Goal: Information Seeking & Learning: Locate item on page

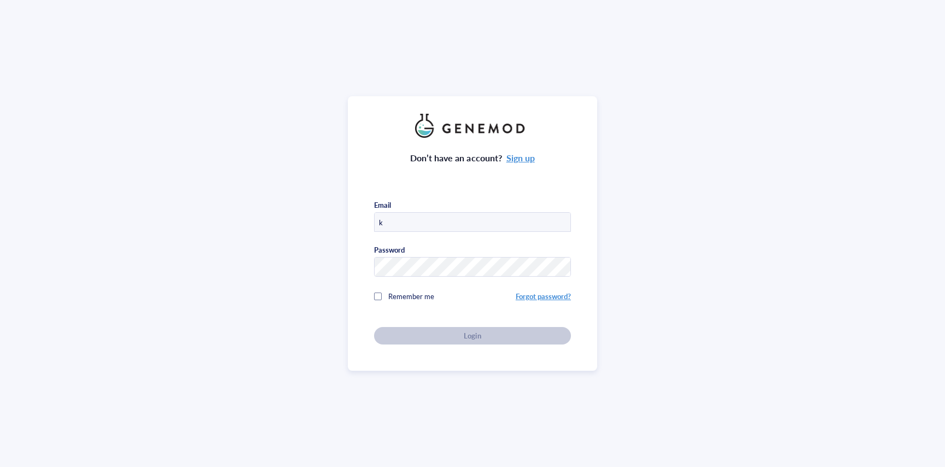
type input "[PERSON_NAME][EMAIL_ADDRESS][DOMAIN_NAME]"
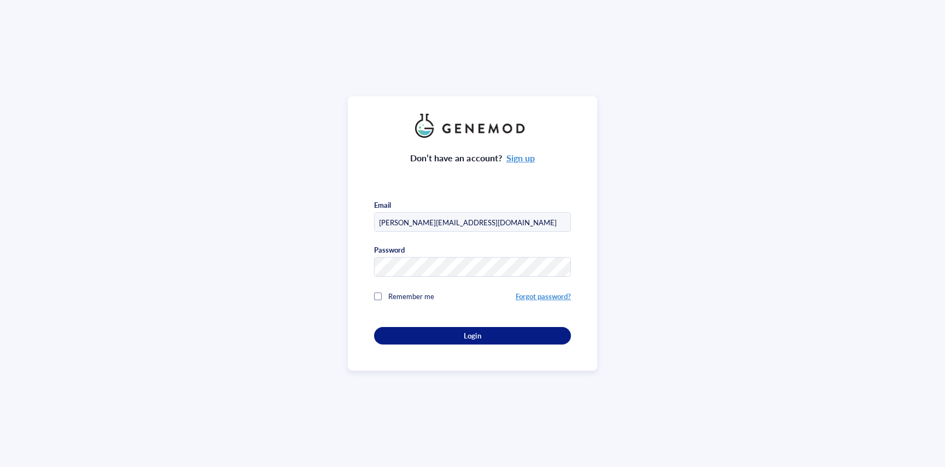
click at [376, 294] on div at bounding box center [378, 296] width 8 height 8
click at [460, 331] on div "Login" at bounding box center [472, 336] width 162 height 10
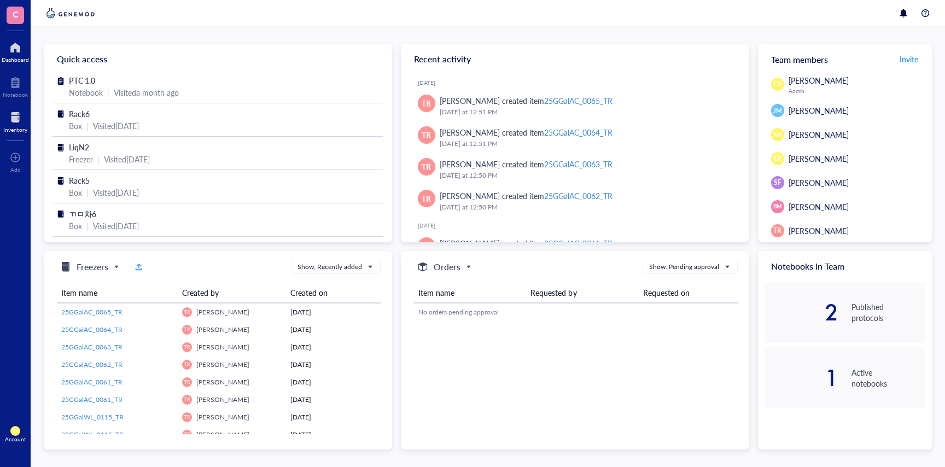
click at [11, 116] on div at bounding box center [15, 117] width 24 height 17
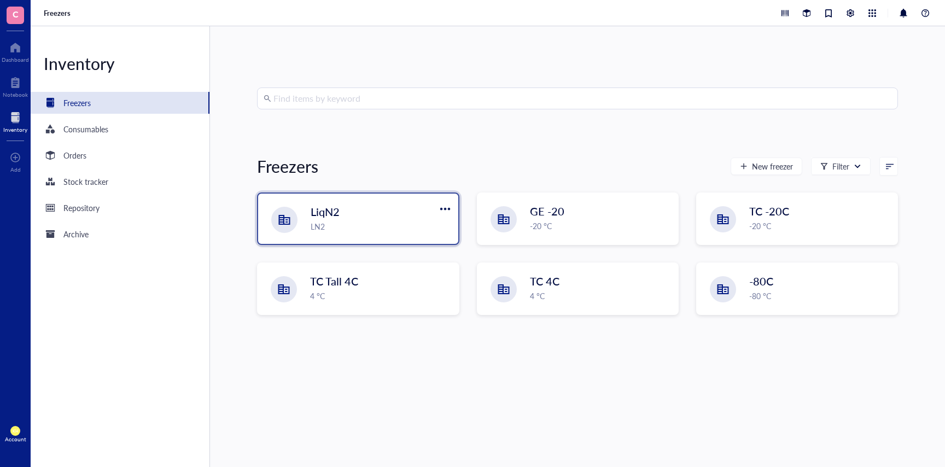
click at [363, 225] on div "LN2" at bounding box center [380, 226] width 140 height 12
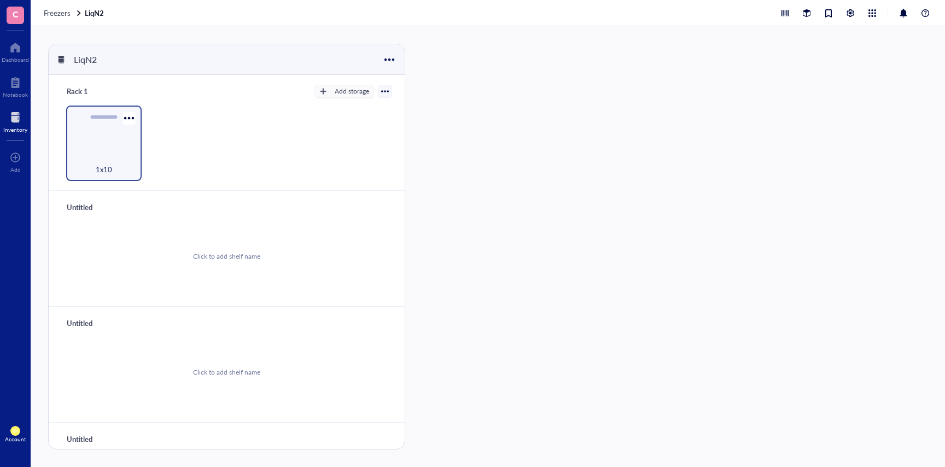
click at [108, 157] on div "1x10" at bounding box center [104, 163] width 64 height 24
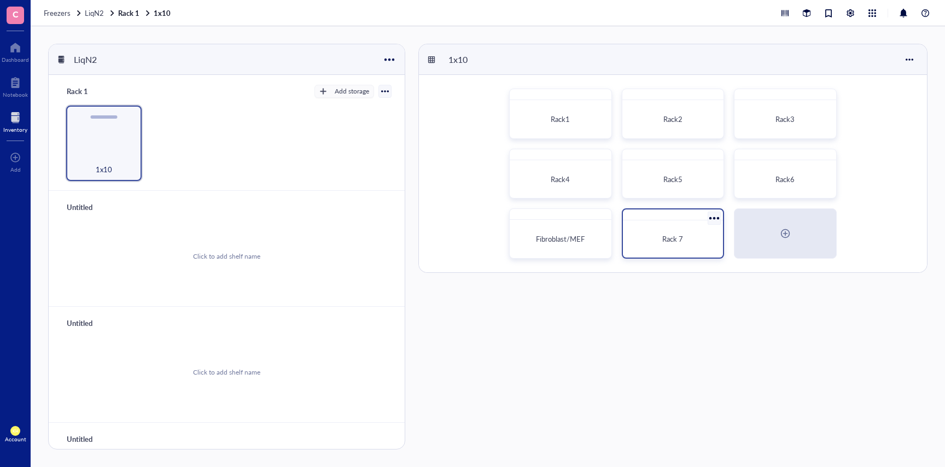
click at [678, 242] on span "Rack 7" at bounding box center [672, 238] width 21 height 10
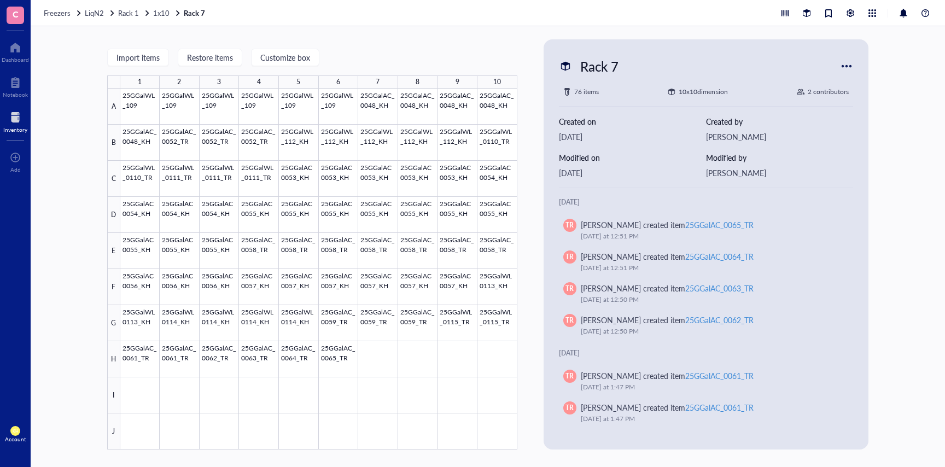
click at [19, 120] on div at bounding box center [15, 117] width 24 height 17
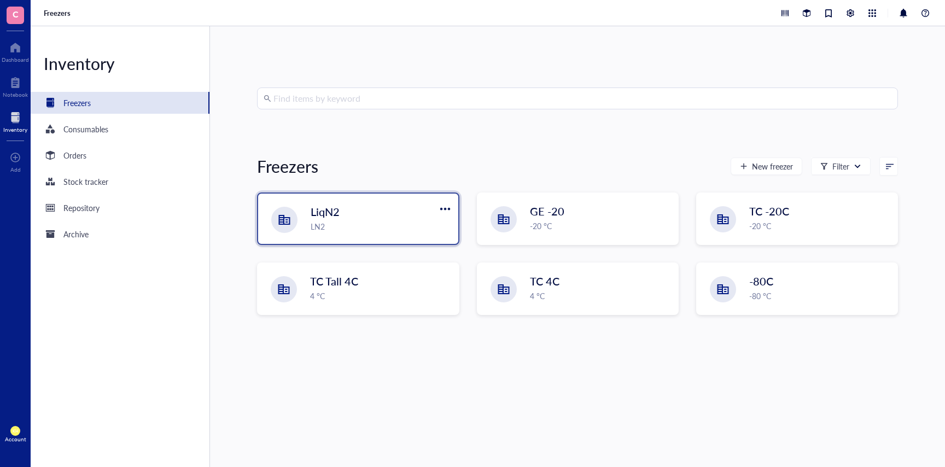
click at [342, 220] on div "LN2" at bounding box center [380, 226] width 140 height 12
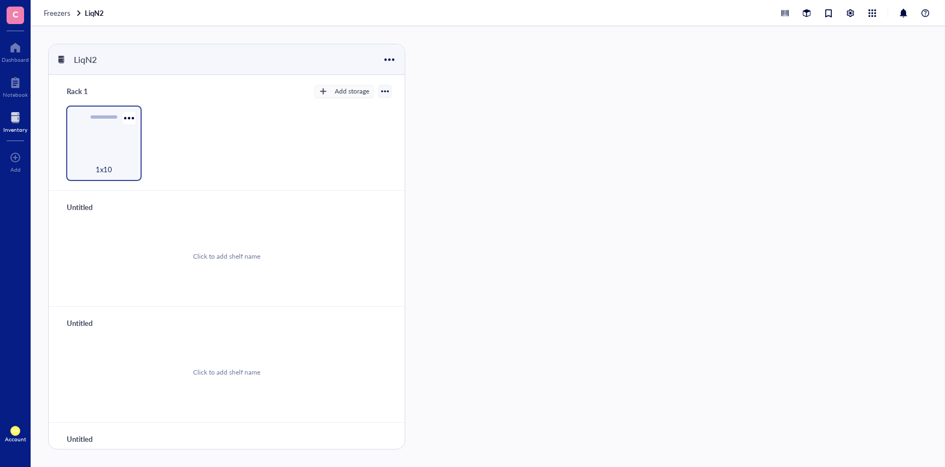
click at [102, 149] on div "1x10" at bounding box center [103, 142] width 75 height 75
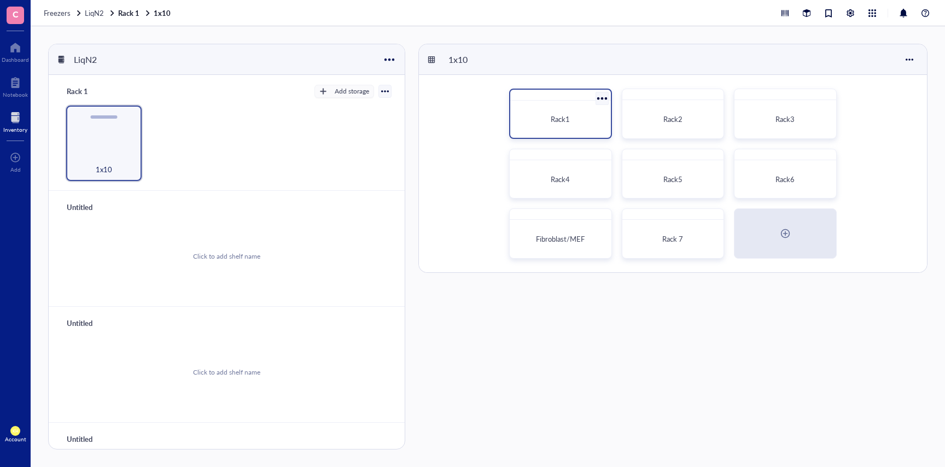
click at [562, 109] on div "Rack1" at bounding box center [559, 119] width 91 height 28
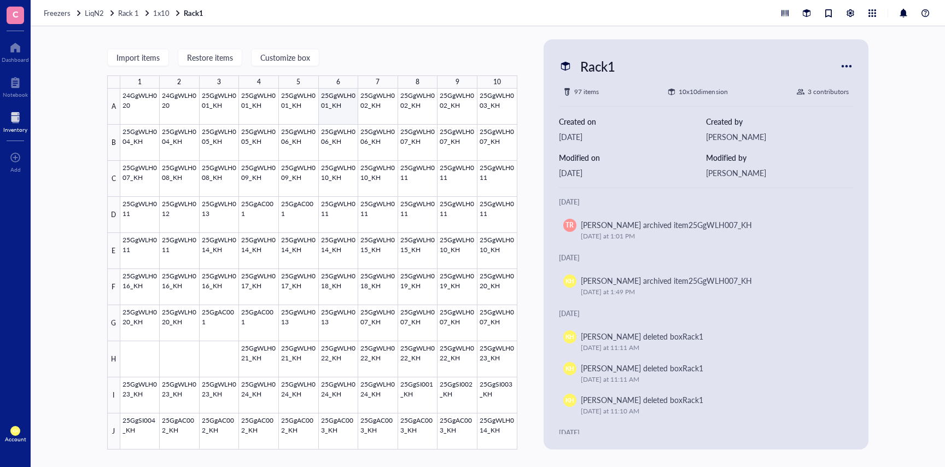
click at [326, 115] on div at bounding box center [318, 269] width 397 height 361
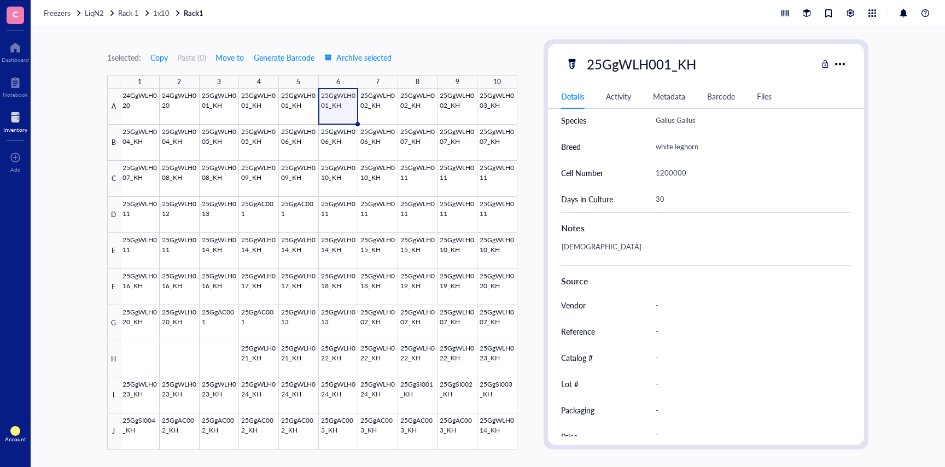
scroll to position [286, 0]
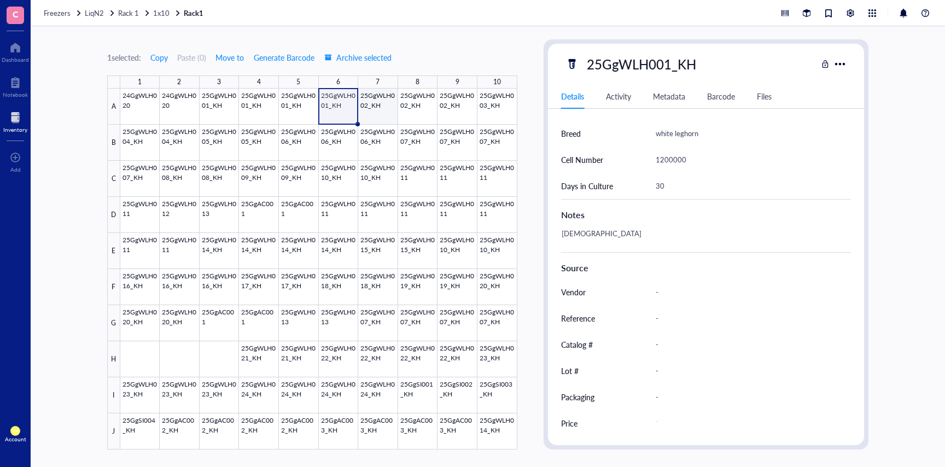
click at [380, 109] on div at bounding box center [318, 269] width 397 height 361
click at [495, 105] on div at bounding box center [318, 269] width 397 height 361
click at [138, 147] on div at bounding box center [318, 269] width 397 height 361
click at [175, 149] on div at bounding box center [318, 269] width 397 height 361
click at [224, 148] on div at bounding box center [318, 269] width 397 height 361
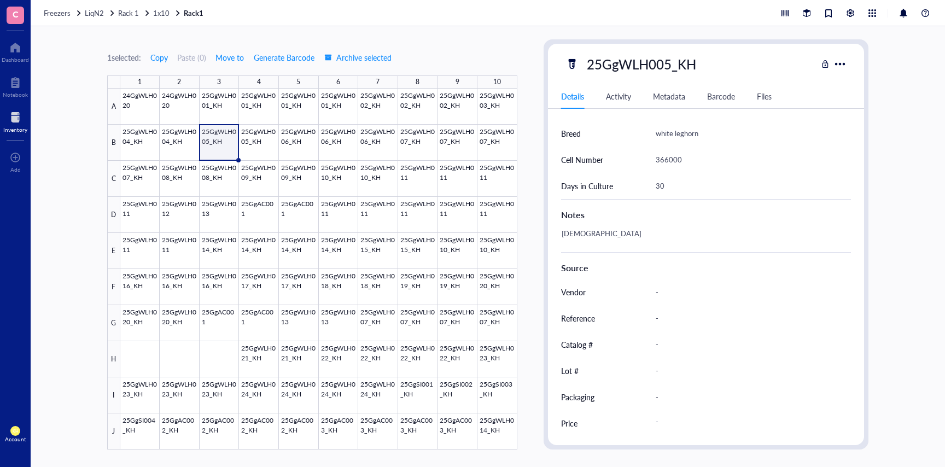
click at [262, 144] on div at bounding box center [318, 269] width 397 height 361
click at [307, 137] on div at bounding box center [318, 269] width 397 height 361
click at [351, 145] on div at bounding box center [318, 269] width 397 height 361
click at [382, 145] on div at bounding box center [318, 269] width 397 height 361
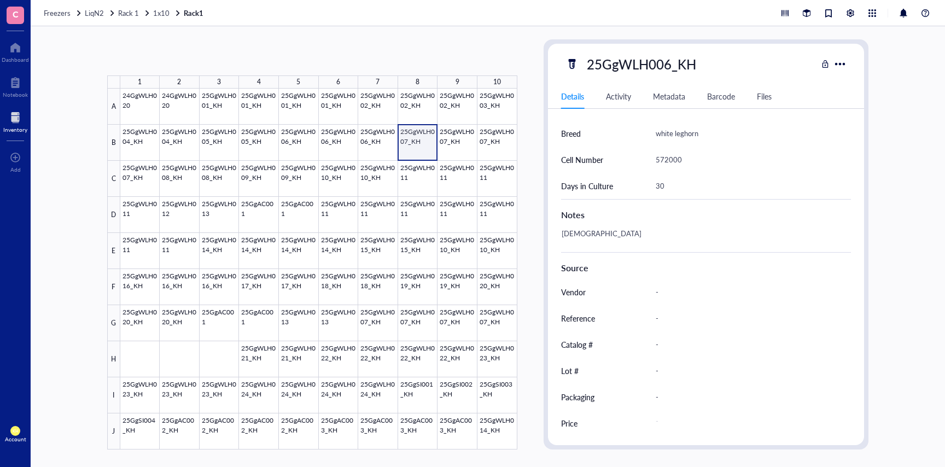
click at [427, 148] on div at bounding box center [318, 269] width 397 height 361
click at [455, 148] on div at bounding box center [318, 269] width 397 height 361
click at [499, 148] on div at bounding box center [318, 269] width 397 height 361
click at [128, 177] on div at bounding box center [318, 269] width 397 height 361
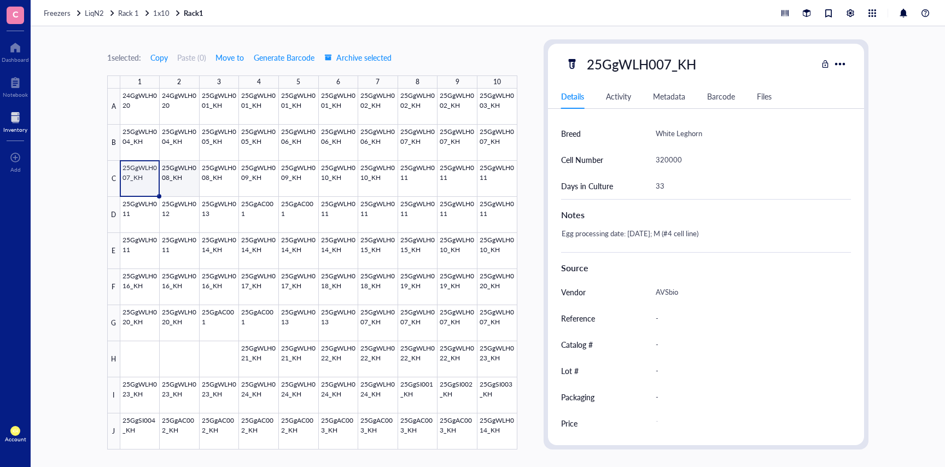
click at [187, 177] on div at bounding box center [318, 269] width 397 height 361
click at [226, 179] on div at bounding box center [318, 269] width 397 height 361
click at [249, 182] on div at bounding box center [318, 269] width 397 height 361
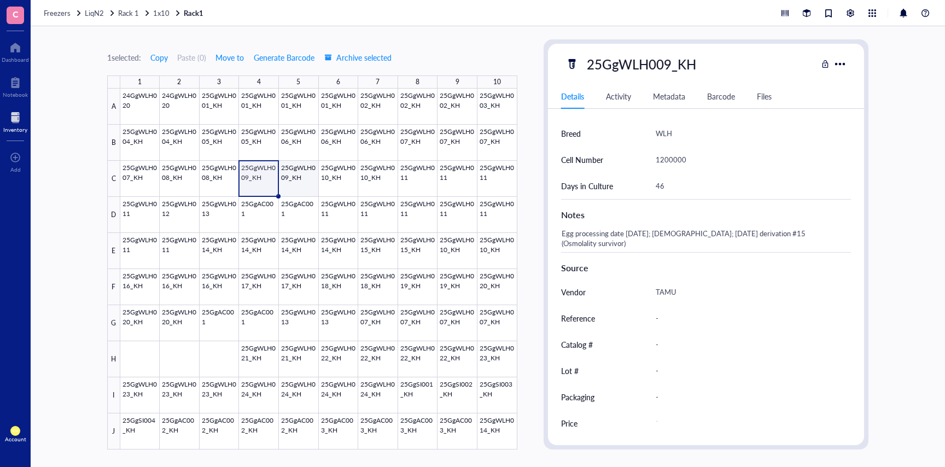
click at [291, 184] on div at bounding box center [318, 269] width 397 height 361
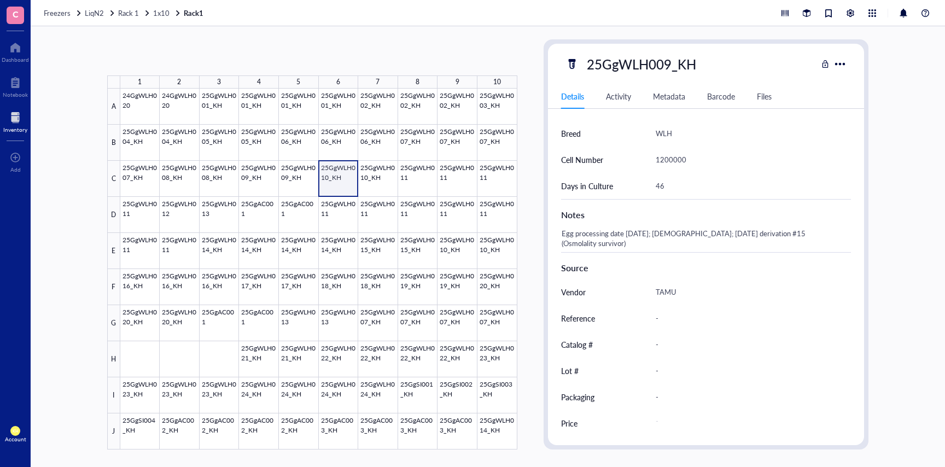
click at [339, 179] on div at bounding box center [318, 269] width 397 height 361
click at [372, 181] on div at bounding box center [318, 269] width 397 height 361
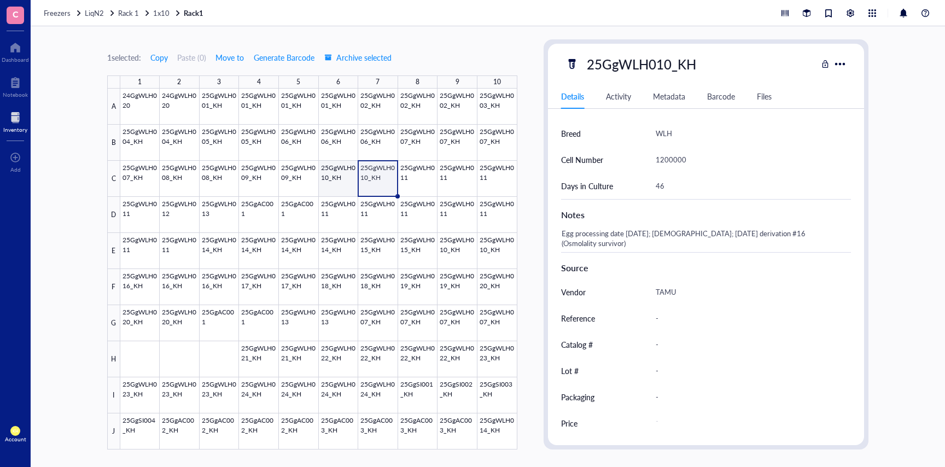
click at [339, 183] on div at bounding box center [318, 269] width 397 height 361
click at [382, 186] on div at bounding box center [318, 269] width 397 height 361
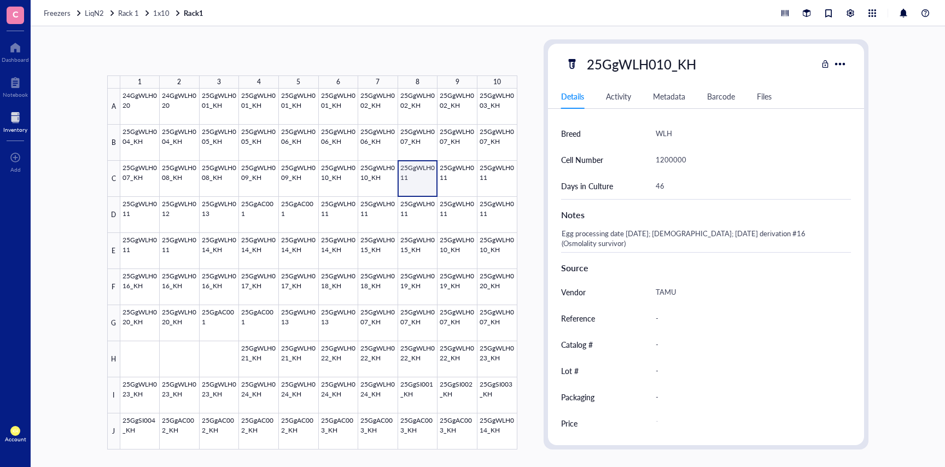
click at [412, 179] on div at bounding box center [318, 269] width 397 height 361
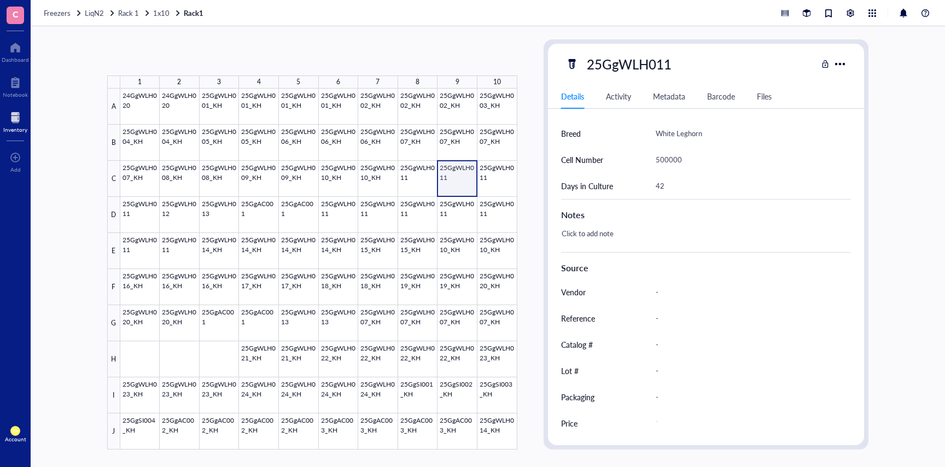
click at [444, 180] on div at bounding box center [318, 269] width 397 height 361
click at [490, 180] on div at bounding box center [318, 269] width 397 height 361
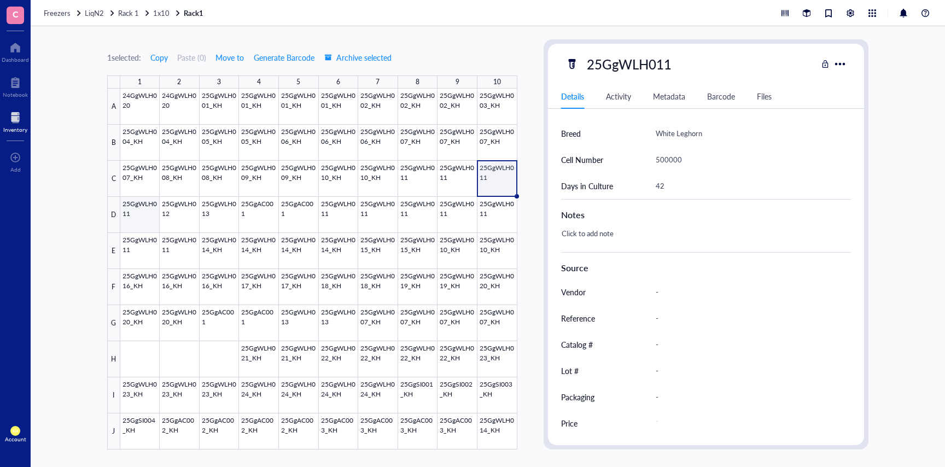
click at [138, 222] on div at bounding box center [318, 269] width 397 height 361
click at [172, 221] on div at bounding box center [318, 269] width 397 height 361
click at [209, 216] on div at bounding box center [318, 269] width 397 height 361
click at [178, 215] on div at bounding box center [318, 269] width 397 height 361
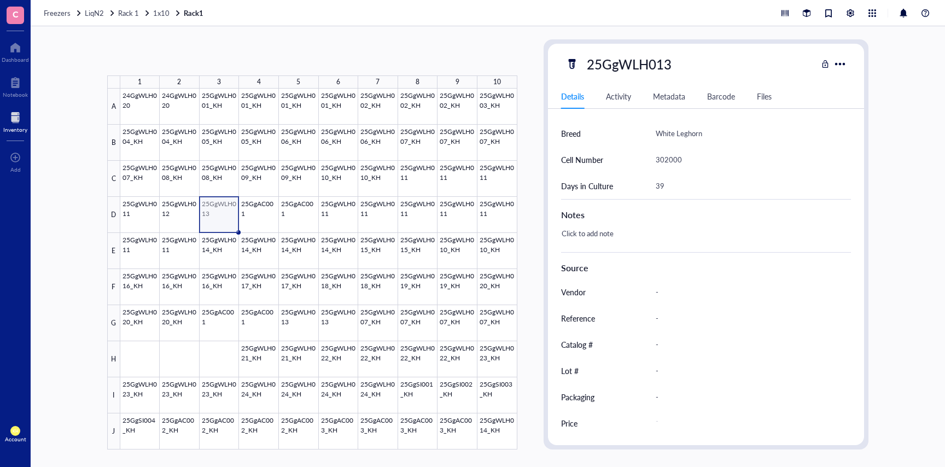
click at [212, 212] on div at bounding box center [318, 269] width 397 height 361
click at [263, 211] on div at bounding box center [318, 269] width 397 height 361
click at [291, 217] on div at bounding box center [318, 269] width 397 height 361
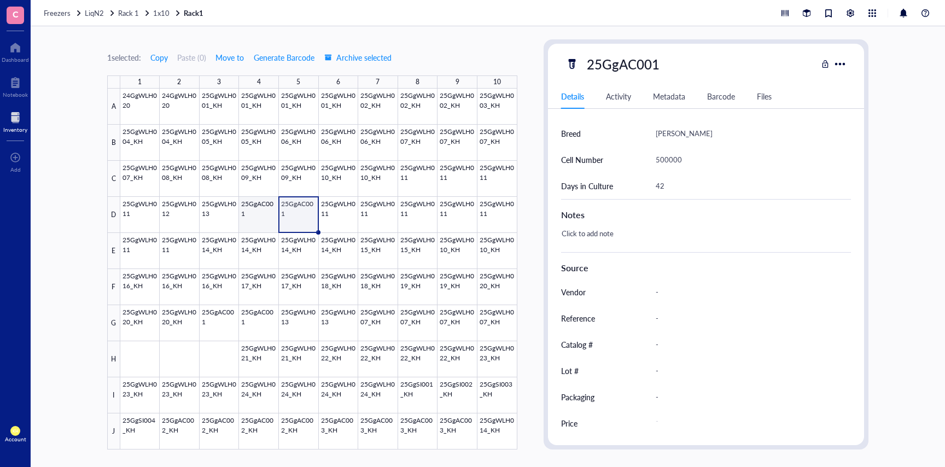
click at [263, 220] on div at bounding box center [318, 269] width 397 height 361
click at [302, 219] on div at bounding box center [318, 269] width 397 height 361
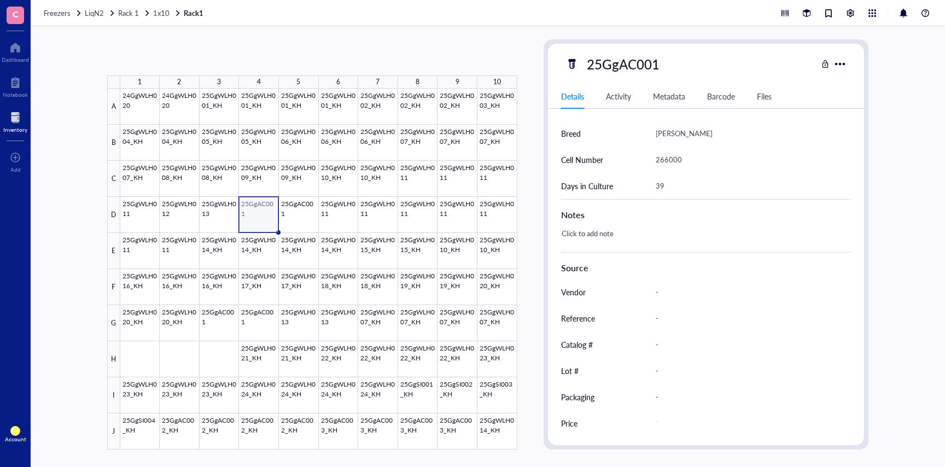
click at [249, 219] on div at bounding box center [318, 269] width 397 height 361
click at [304, 211] on div at bounding box center [318, 269] width 397 height 361
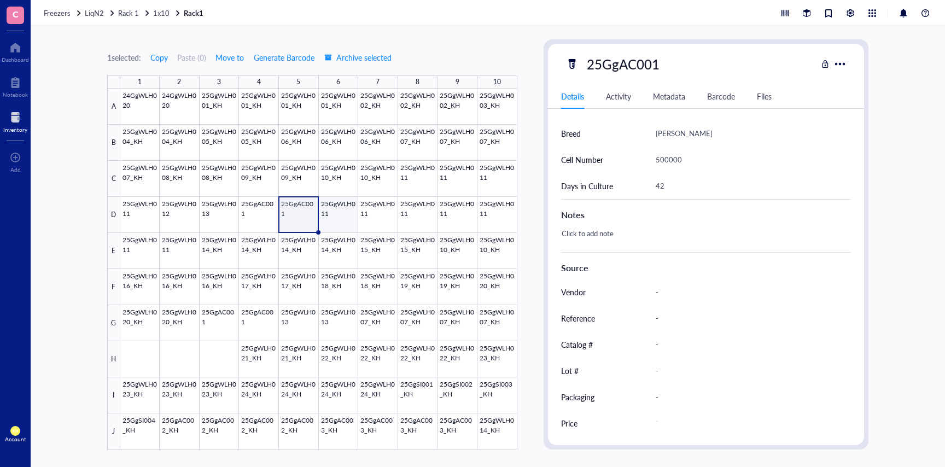
click at [333, 209] on div at bounding box center [318, 269] width 397 height 361
click at [370, 210] on div at bounding box center [318, 269] width 397 height 361
click at [426, 209] on div at bounding box center [318, 269] width 397 height 361
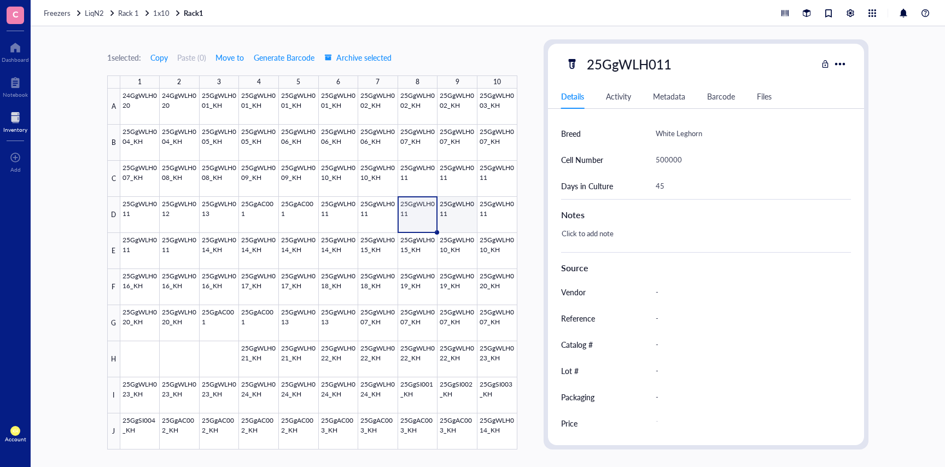
click at [451, 211] on div at bounding box center [318, 269] width 397 height 361
click at [489, 214] on div at bounding box center [318, 269] width 397 height 361
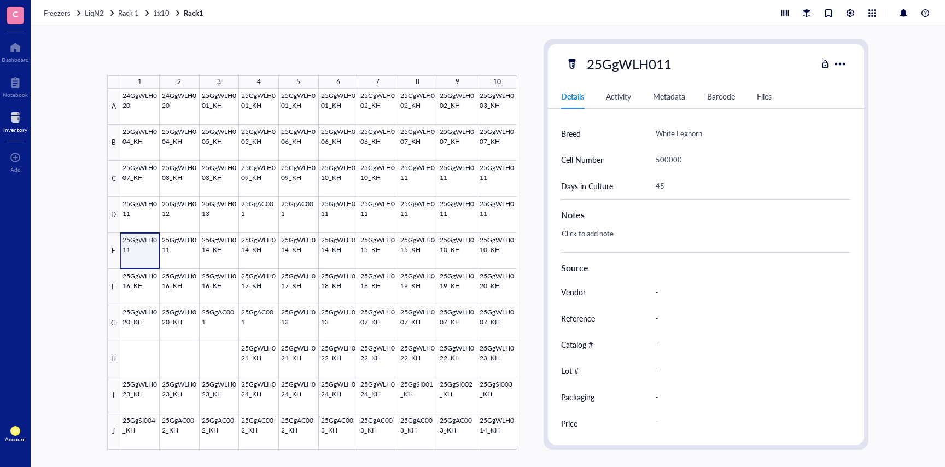
click at [139, 244] on div at bounding box center [318, 269] width 397 height 361
click at [175, 245] on div at bounding box center [318, 269] width 397 height 361
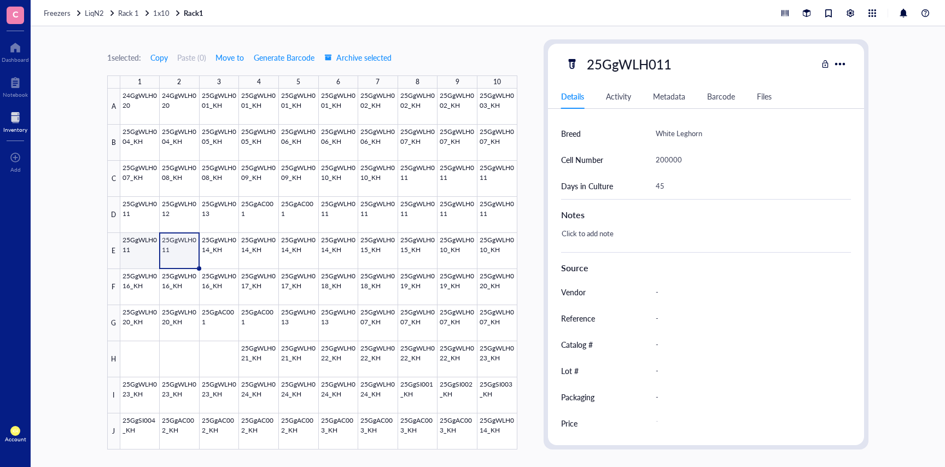
click at [138, 257] on div at bounding box center [318, 269] width 397 height 361
click at [165, 255] on div at bounding box center [318, 269] width 397 height 361
click at [128, 256] on div at bounding box center [318, 269] width 397 height 361
click at [160, 256] on div at bounding box center [318, 269] width 397 height 361
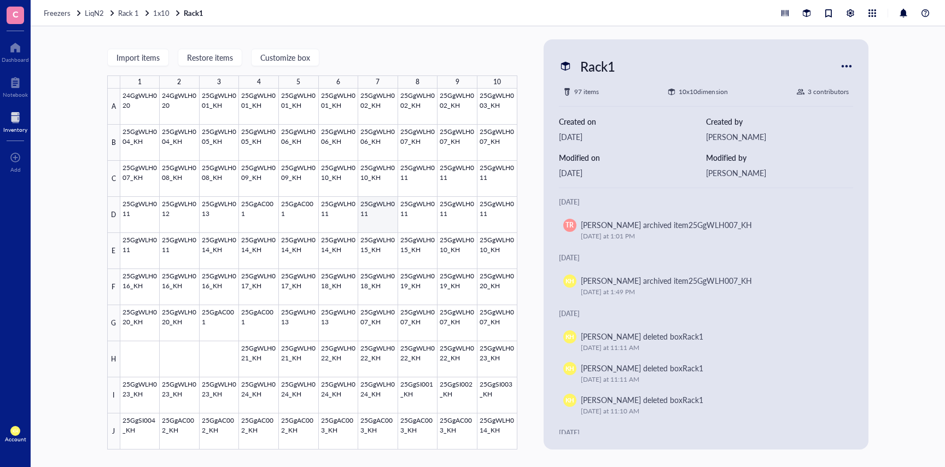
click at [341, 220] on div at bounding box center [318, 269] width 397 height 361
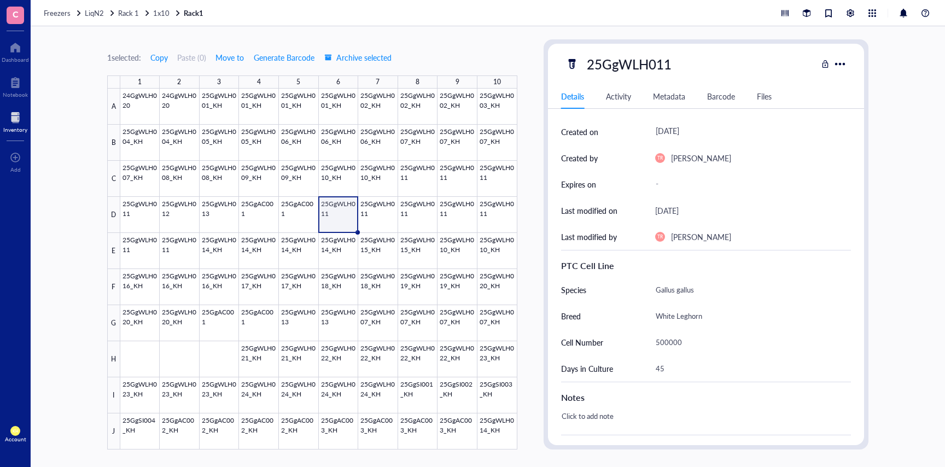
scroll to position [95, 0]
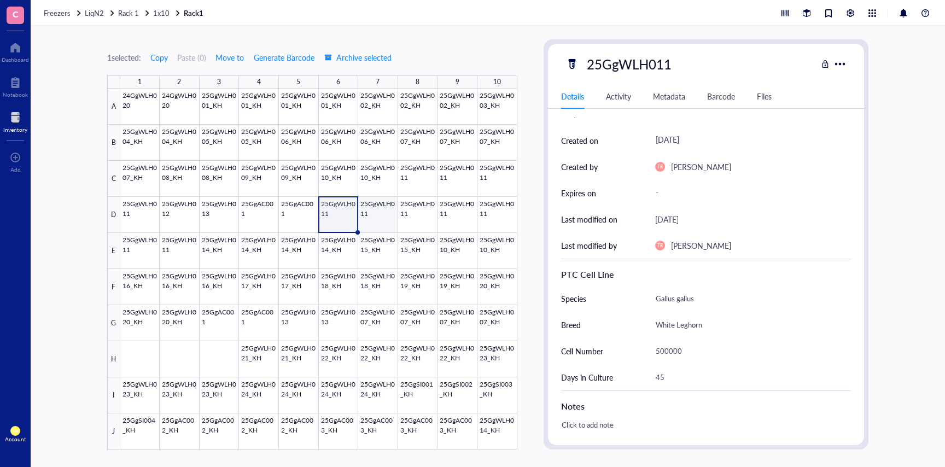
click at [371, 209] on div at bounding box center [318, 269] width 397 height 361
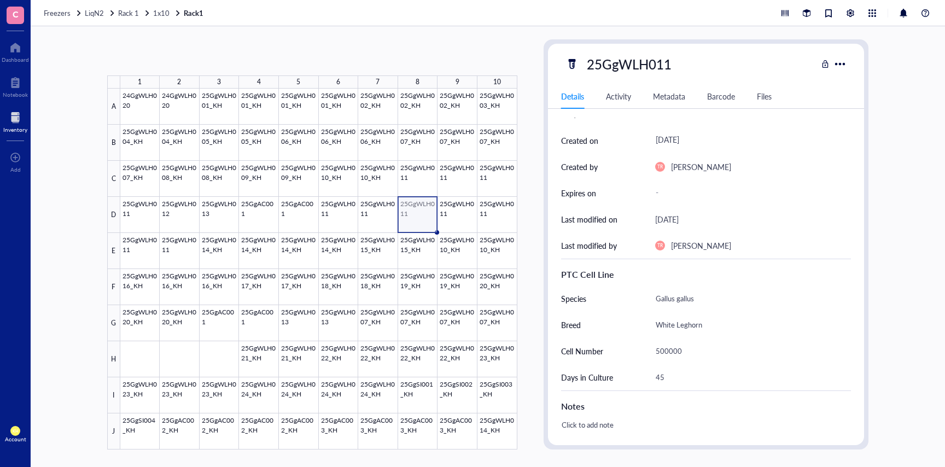
click at [407, 210] on div at bounding box center [318, 269] width 397 height 361
click at [449, 210] on div at bounding box center [318, 269] width 397 height 361
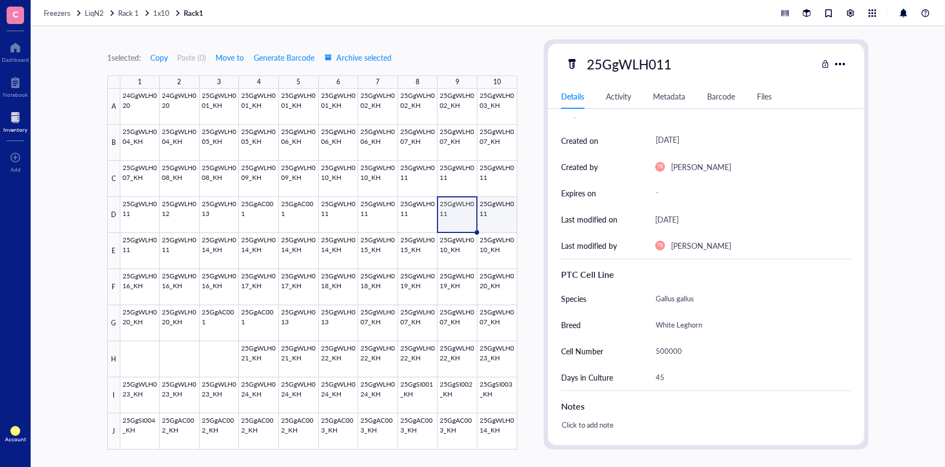
click at [489, 212] on div at bounding box center [318, 269] width 397 height 361
click at [143, 253] on div at bounding box center [318, 269] width 397 height 361
click at [184, 253] on div at bounding box center [318, 269] width 397 height 361
click at [212, 259] on div at bounding box center [318, 269] width 397 height 361
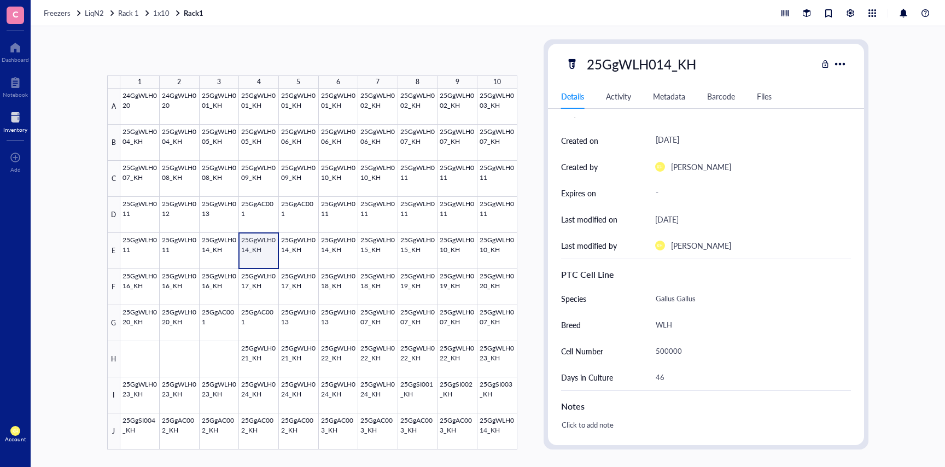
click at [253, 253] on div at bounding box center [318, 269] width 397 height 361
click at [295, 250] on div at bounding box center [318, 269] width 397 height 361
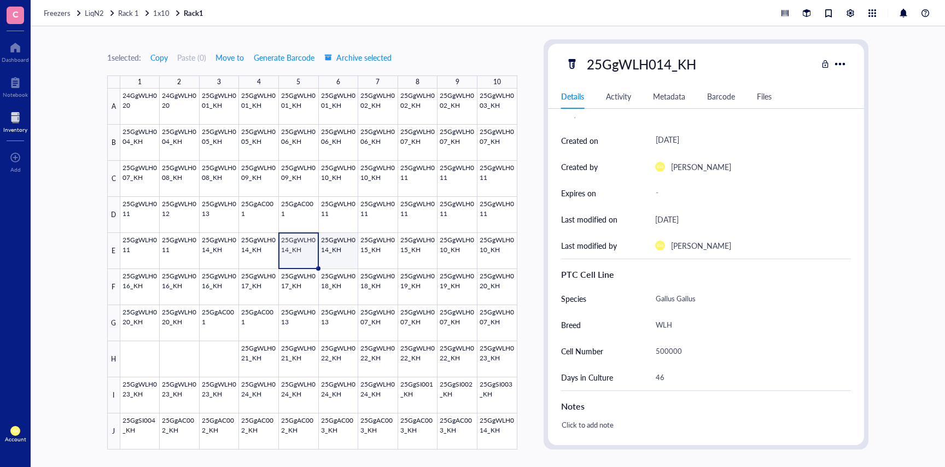
click at [330, 251] on div at bounding box center [318, 269] width 397 height 361
click at [377, 262] on div at bounding box center [318, 269] width 397 height 361
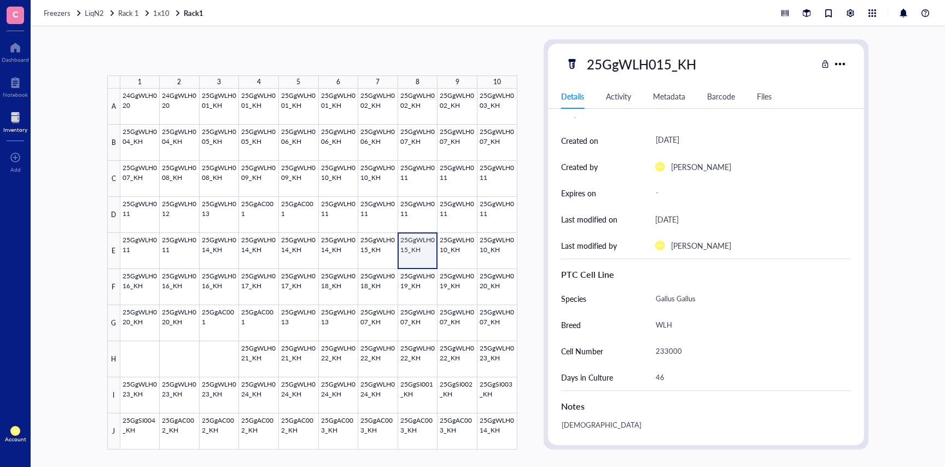
click at [408, 259] on div at bounding box center [318, 269] width 397 height 361
click at [373, 254] on div at bounding box center [318, 269] width 397 height 361
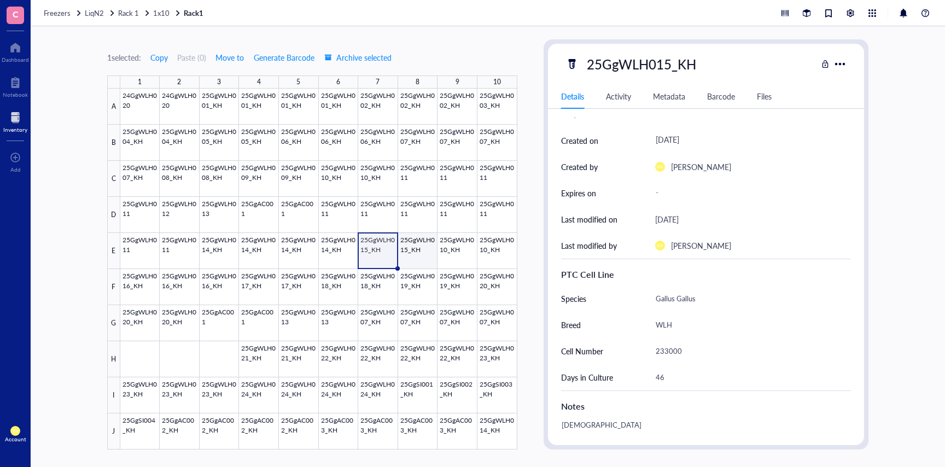
click at [405, 254] on div at bounding box center [318, 269] width 397 height 361
click at [458, 260] on div at bounding box center [318, 269] width 397 height 361
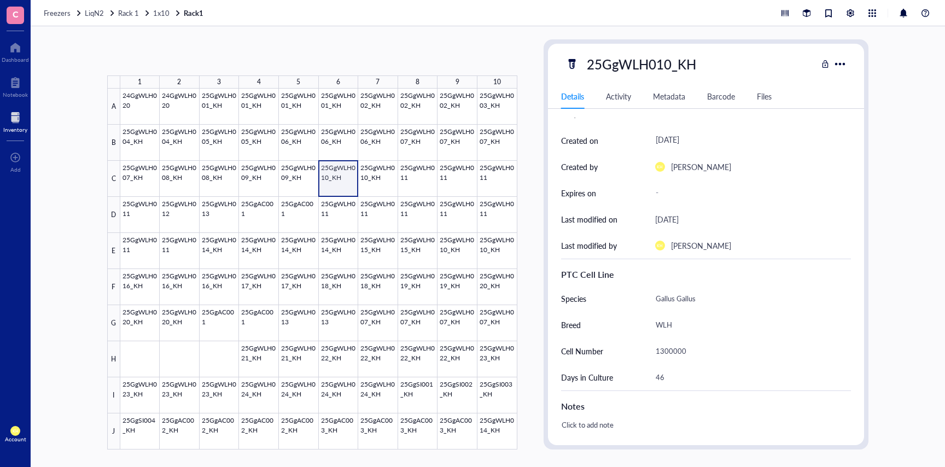
click at [339, 183] on div at bounding box center [318, 269] width 397 height 361
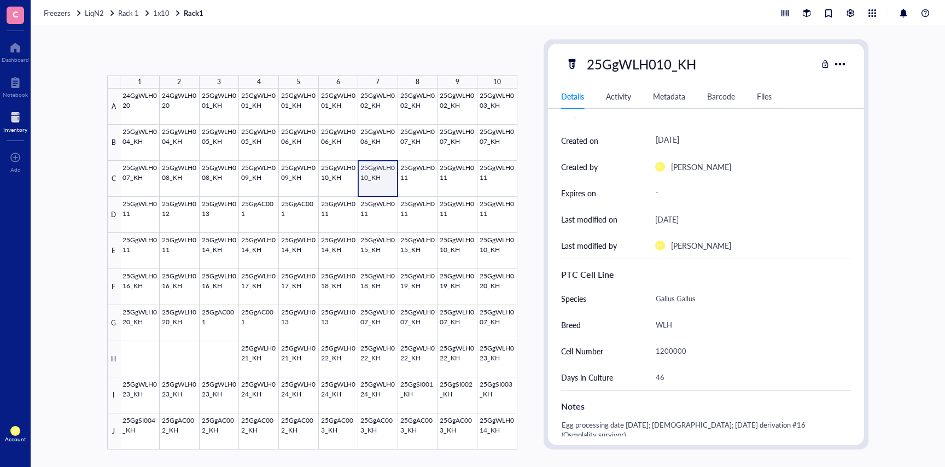
click at [379, 181] on div at bounding box center [318, 269] width 397 height 361
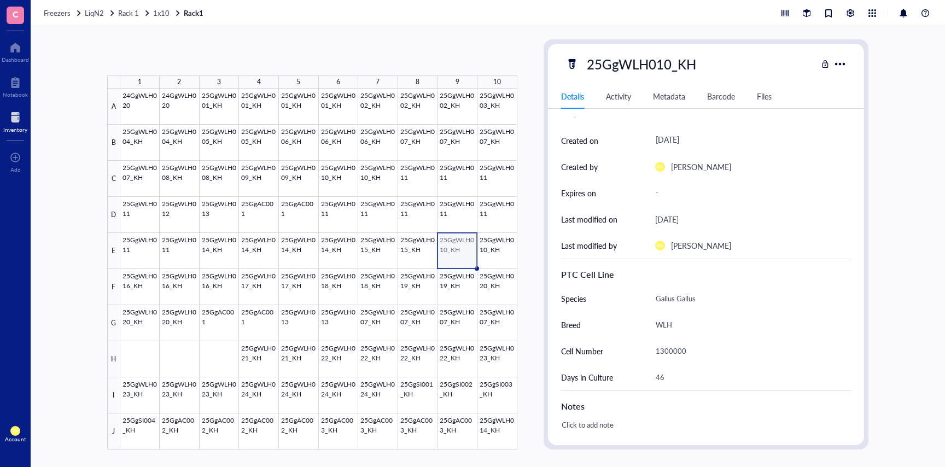
click at [460, 254] on div at bounding box center [318, 269] width 397 height 361
click at [489, 251] on div at bounding box center [318, 269] width 397 height 361
click at [456, 250] on div at bounding box center [318, 269] width 397 height 361
click at [347, 178] on div at bounding box center [318, 269] width 397 height 361
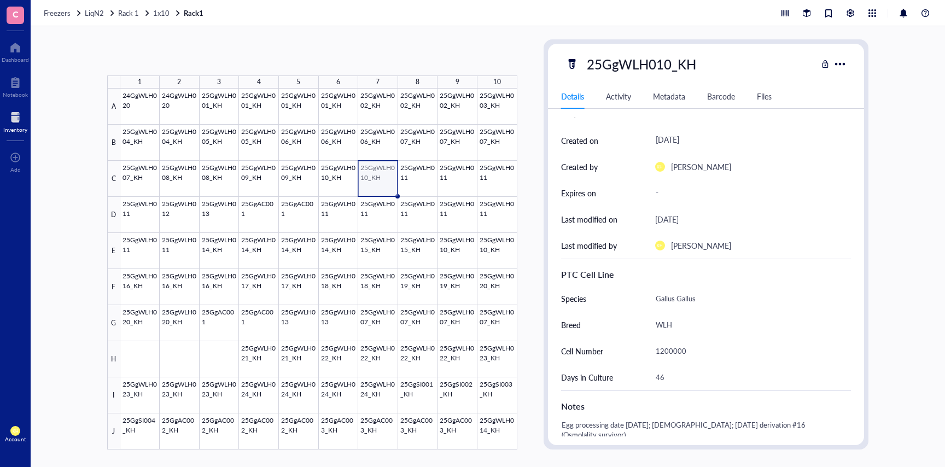
click at [373, 177] on div at bounding box center [318, 269] width 397 height 361
click at [458, 249] on div at bounding box center [318, 269] width 397 height 361
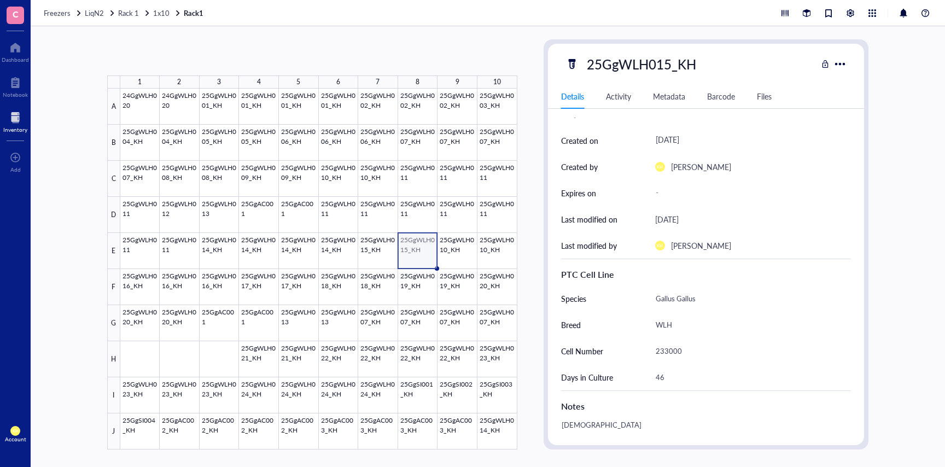
click at [417, 251] on div at bounding box center [318, 269] width 397 height 361
click at [445, 251] on div at bounding box center [318, 269] width 397 height 361
click at [484, 250] on div at bounding box center [318, 269] width 397 height 361
click at [460, 248] on div at bounding box center [318, 269] width 397 height 361
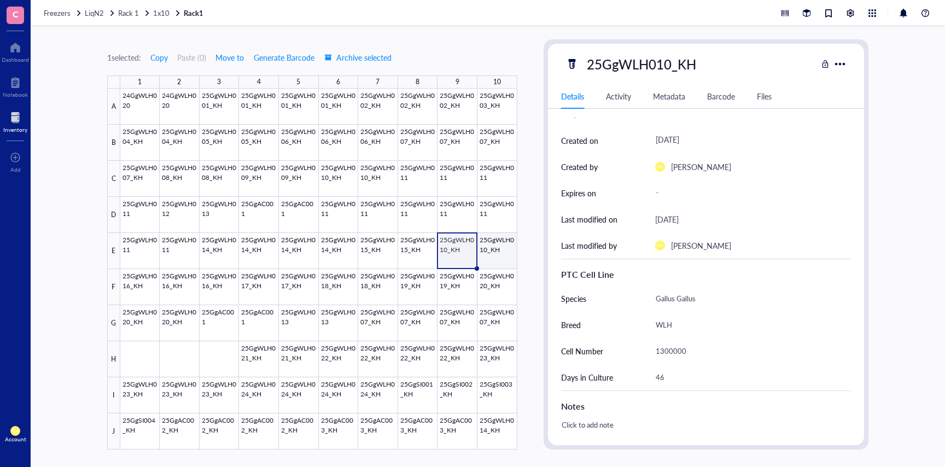
click at [492, 244] on div at bounding box center [318, 269] width 397 height 361
click at [140, 286] on div at bounding box center [318, 269] width 397 height 361
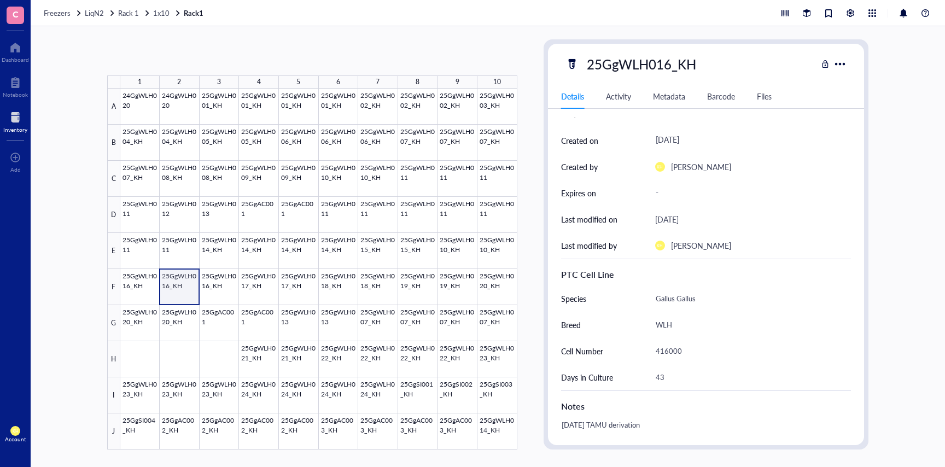
click at [169, 286] on div at bounding box center [318, 269] width 397 height 361
click at [218, 284] on div at bounding box center [318, 269] width 397 height 361
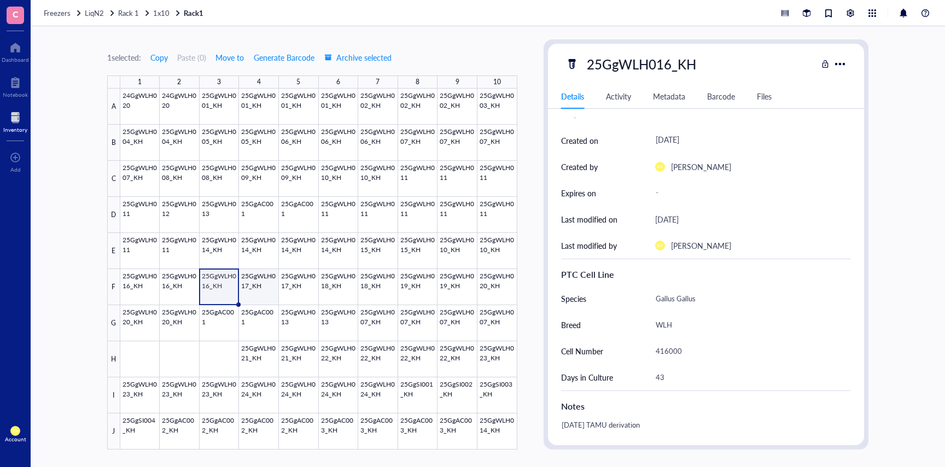
click at [254, 288] on div at bounding box center [318, 269] width 397 height 361
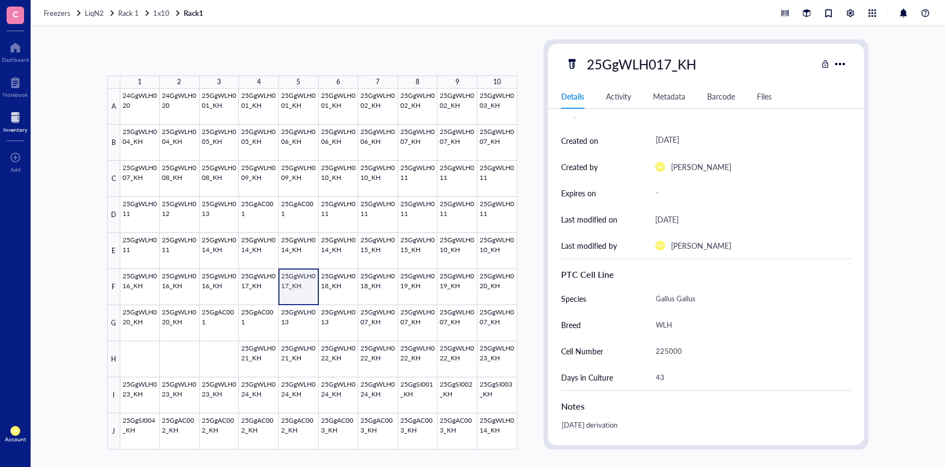
click at [289, 288] on div at bounding box center [318, 269] width 397 height 361
click at [337, 288] on div at bounding box center [318, 269] width 397 height 361
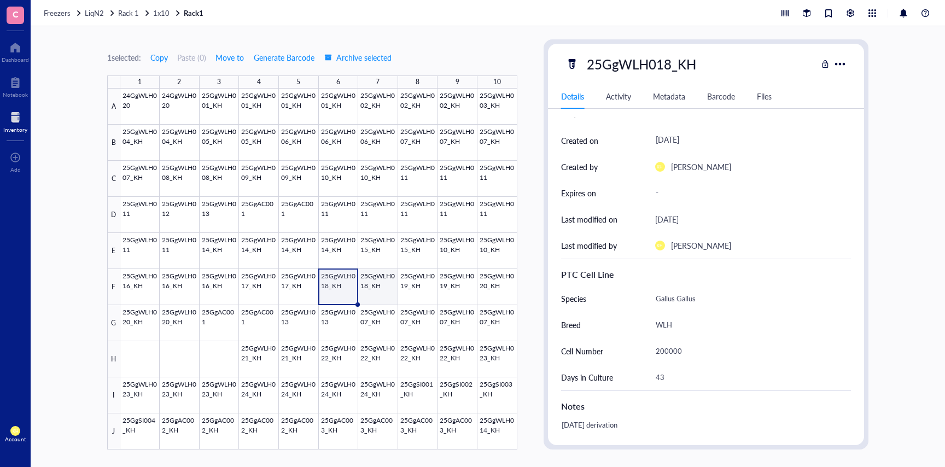
click at [370, 289] on div at bounding box center [318, 269] width 397 height 361
click at [414, 288] on div at bounding box center [318, 269] width 397 height 361
click at [453, 284] on div at bounding box center [318, 269] width 397 height 361
click at [488, 289] on div at bounding box center [318, 269] width 397 height 361
click at [143, 318] on div at bounding box center [318, 269] width 397 height 361
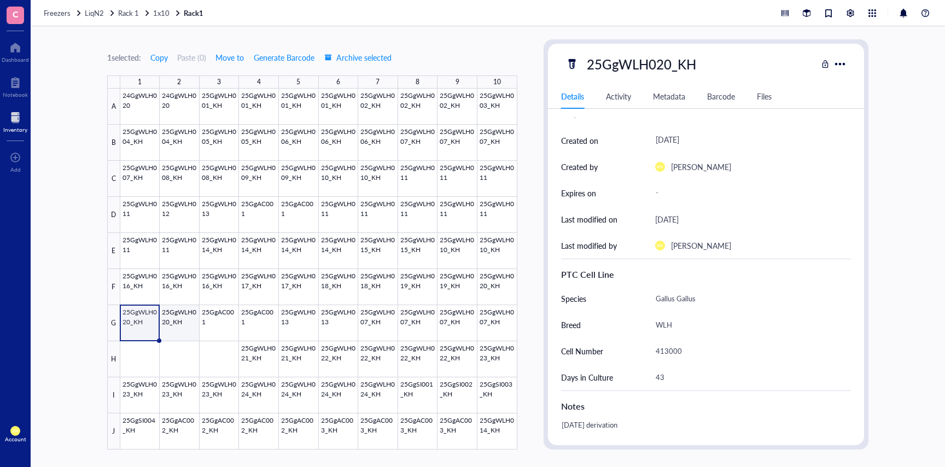
click at [174, 321] on div at bounding box center [318, 269] width 397 height 361
click at [218, 331] on div at bounding box center [318, 269] width 397 height 361
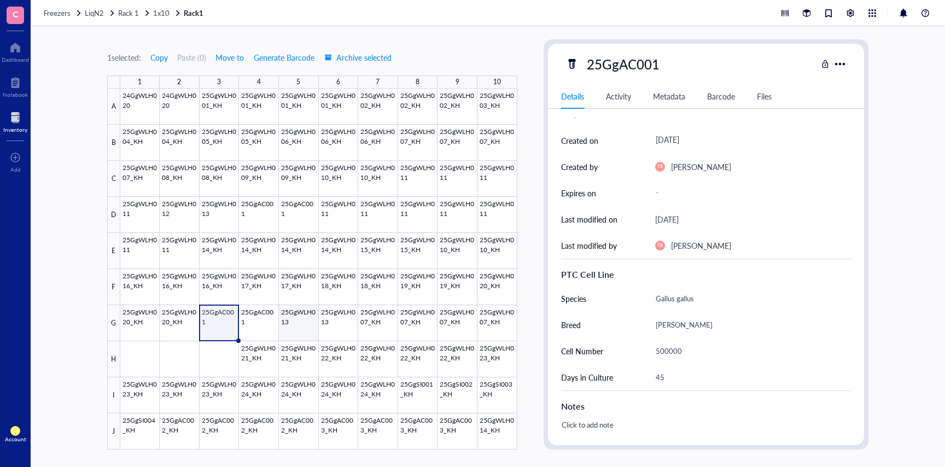
click at [290, 324] on div at bounding box center [318, 269] width 397 height 361
click at [329, 315] on div at bounding box center [318, 269] width 397 height 361
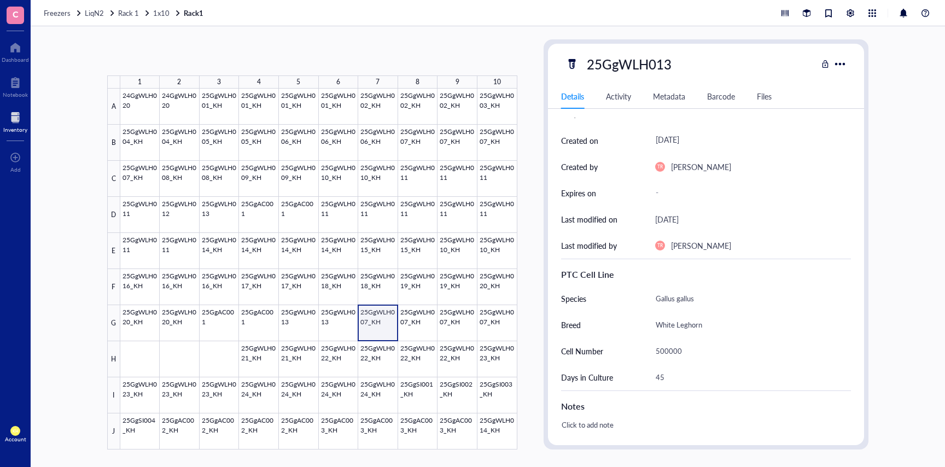
click at [382, 322] on div at bounding box center [318, 269] width 397 height 361
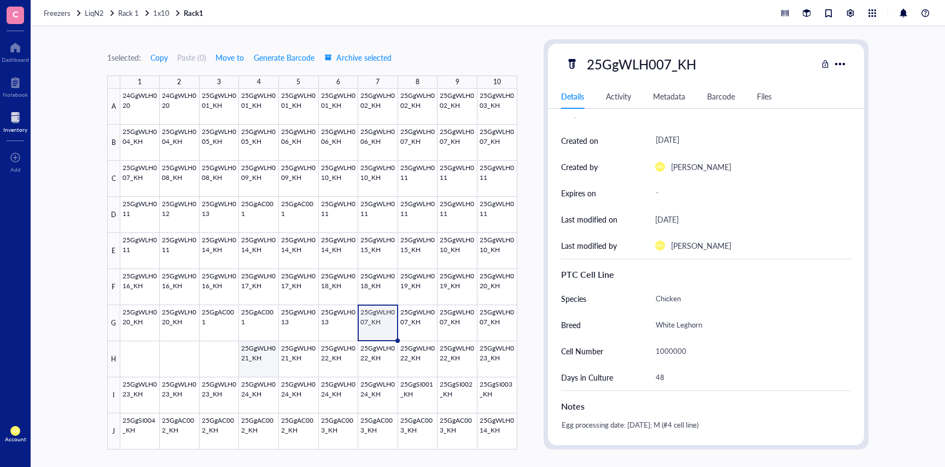
click at [248, 360] on div at bounding box center [318, 269] width 397 height 361
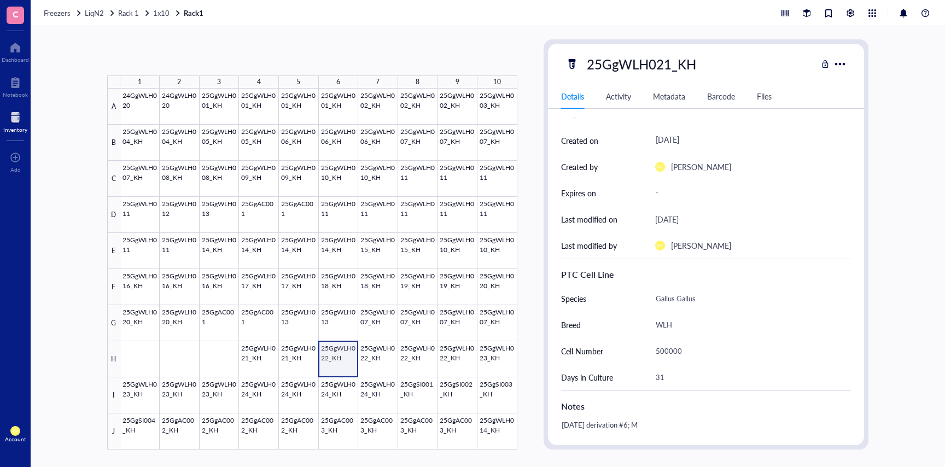
click at [337, 361] on div at bounding box center [318, 269] width 397 height 361
click at [382, 358] on div at bounding box center [318, 269] width 397 height 361
click at [422, 357] on div at bounding box center [318, 269] width 397 height 361
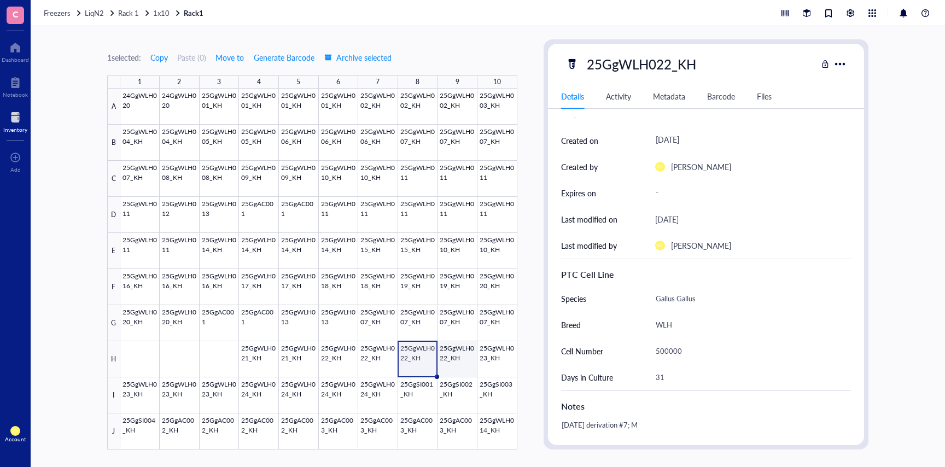
click at [461, 357] on div at bounding box center [318, 269] width 397 height 361
click at [496, 361] on div at bounding box center [318, 269] width 397 height 361
click at [137, 402] on div at bounding box center [318, 269] width 397 height 361
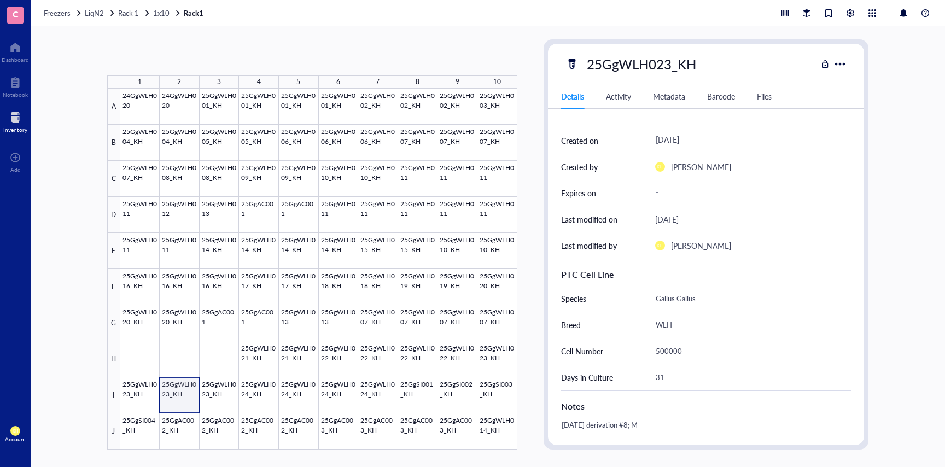
click at [174, 398] on div at bounding box center [318, 269] width 397 height 361
click at [208, 397] on div at bounding box center [318, 269] width 397 height 361
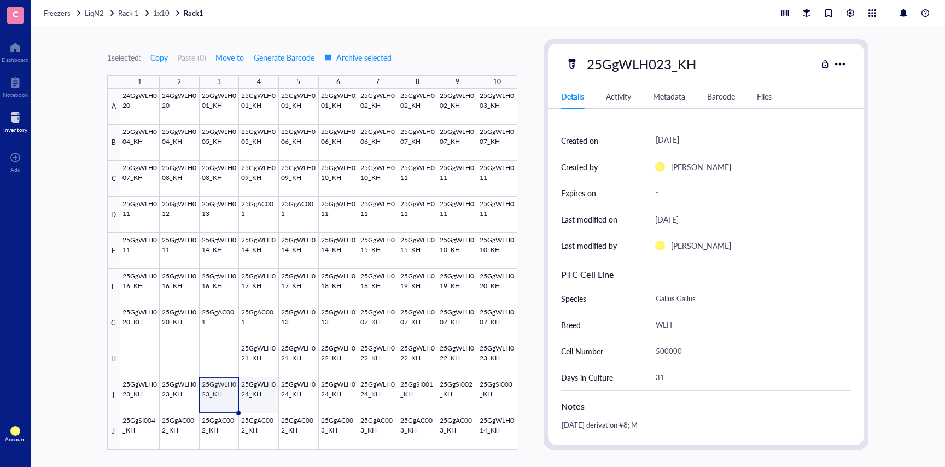
click at [254, 400] on div at bounding box center [318, 269] width 397 height 361
click at [296, 402] on div at bounding box center [318, 269] width 397 height 361
click at [327, 400] on div at bounding box center [318, 269] width 397 height 361
click at [363, 399] on div at bounding box center [318, 269] width 397 height 361
click at [429, 391] on div at bounding box center [318, 269] width 397 height 361
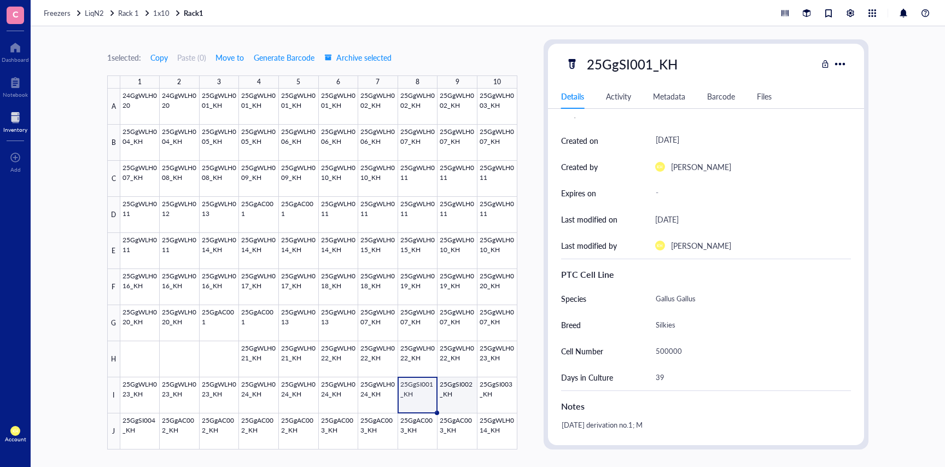
click at [465, 391] on div at bounding box center [318, 269] width 397 height 361
click at [501, 404] on div at bounding box center [318, 269] width 397 height 361
click at [130, 435] on div at bounding box center [318, 269] width 397 height 361
click at [179, 430] on div at bounding box center [318, 269] width 397 height 361
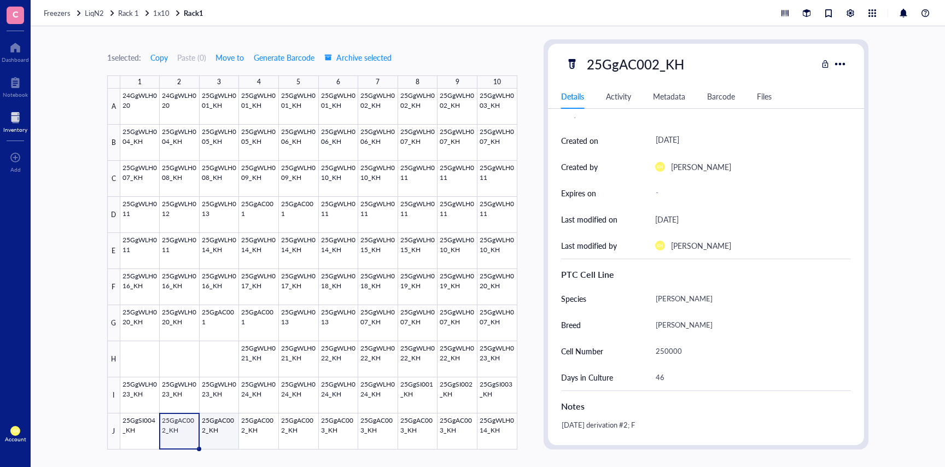
click at [215, 429] on div at bounding box center [318, 269] width 397 height 361
click at [251, 428] on div at bounding box center [318, 269] width 397 height 361
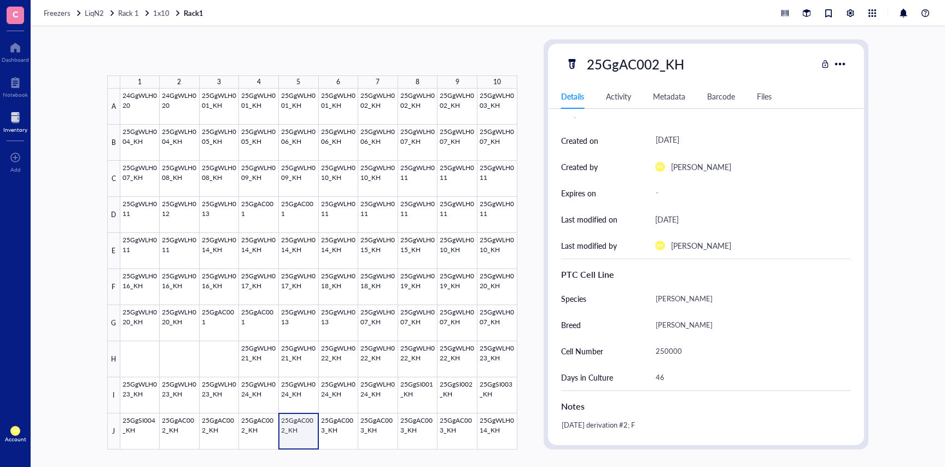
click at [290, 427] on div at bounding box center [318, 269] width 397 height 361
click at [332, 438] on div at bounding box center [318, 269] width 397 height 361
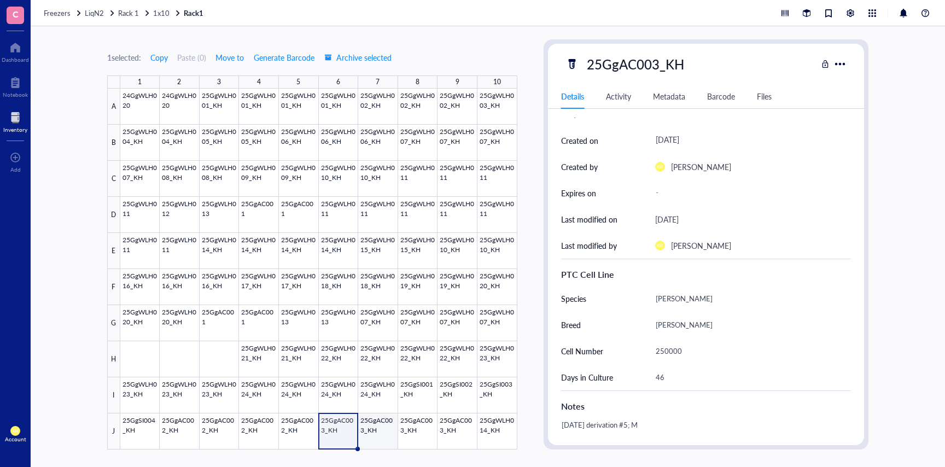
click at [374, 436] on div at bounding box center [318, 269] width 397 height 361
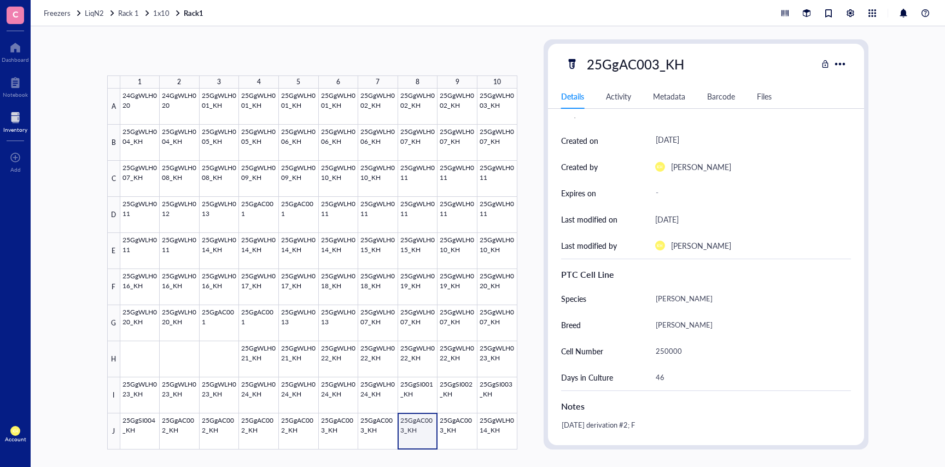
click at [407, 436] on div at bounding box center [318, 269] width 397 height 361
click at [453, 436] on div at bounding box center [318, 269] width 397 height 361
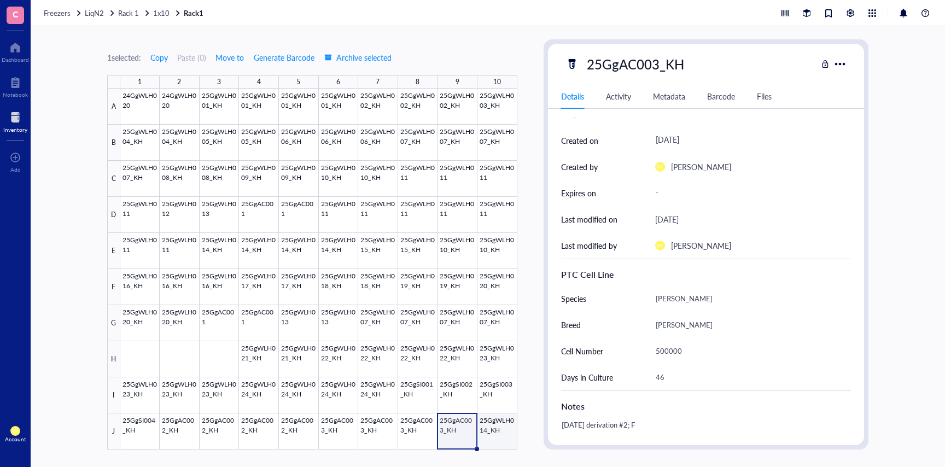
click at [490, 432] on div at bounding box center [318, 269] width 397 height 361
click at [159, 15] on span "1x10" at bounding box center [161, 13] width 16 height 10
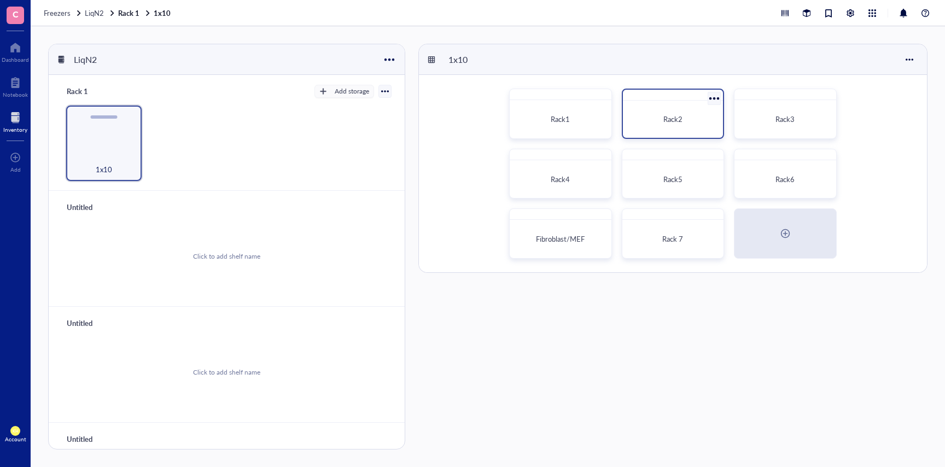
click at [673, 124] on span "Rack2" at bounding box center [672, 119] width 19 height 10
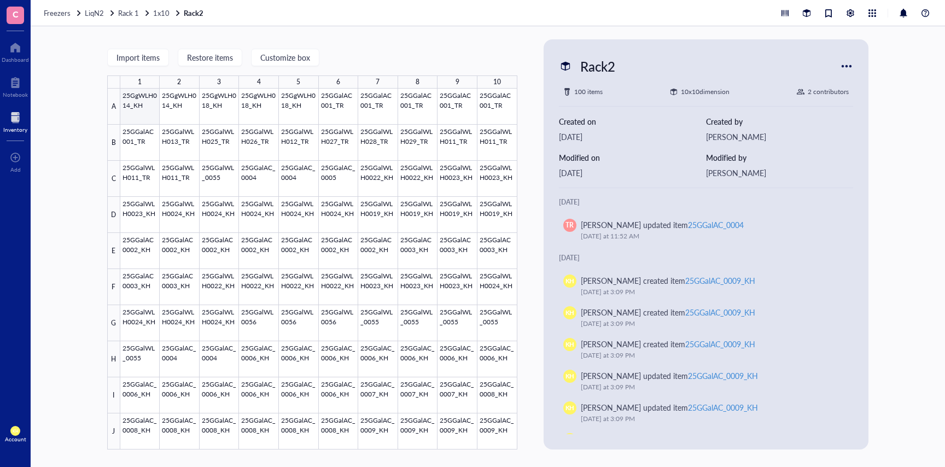
click at [140, 105] on div at bounding box center [318, 269] width 397 height 361
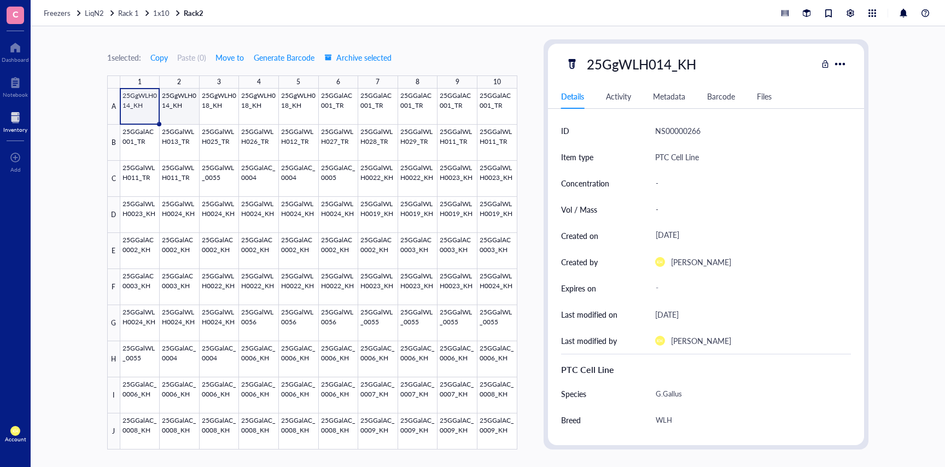
click at [173, 107] on div at bounding box center [318, 269] width 397 height 361
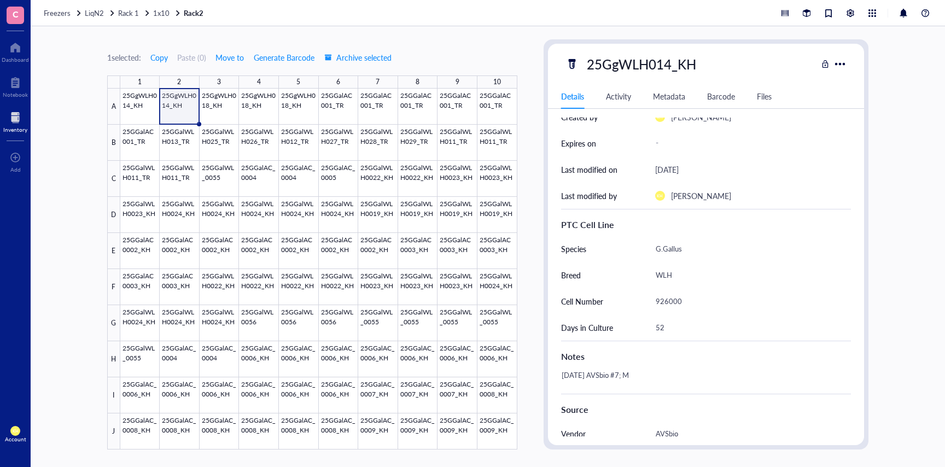
scroll to position [148, 0]
click at [219, 105] on div at bounding box center [318, 269] width 397 height 361
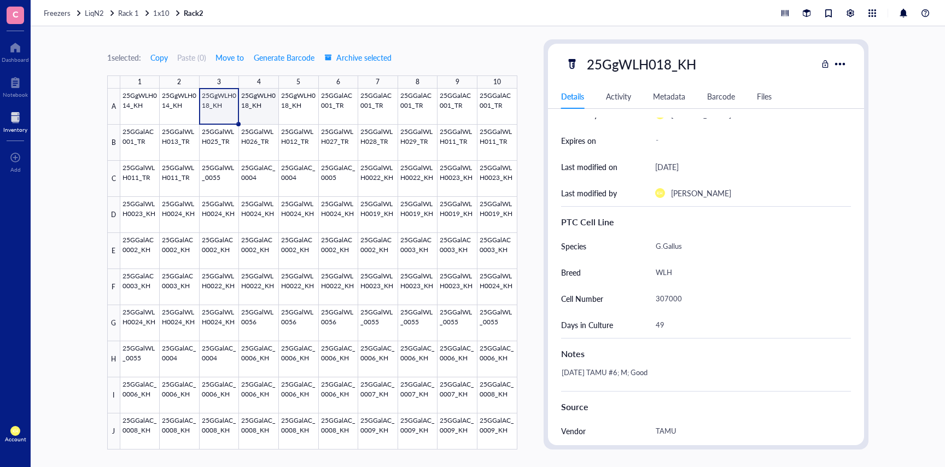
click at [260, 107] on div at bounding box center [318, 269] width 397 height 361
click at [289, 107] on div at bounding box center [318, 269] width 397 height 361
click at [337, 108] on div at bounding box center [318, 269] width 397 height 361
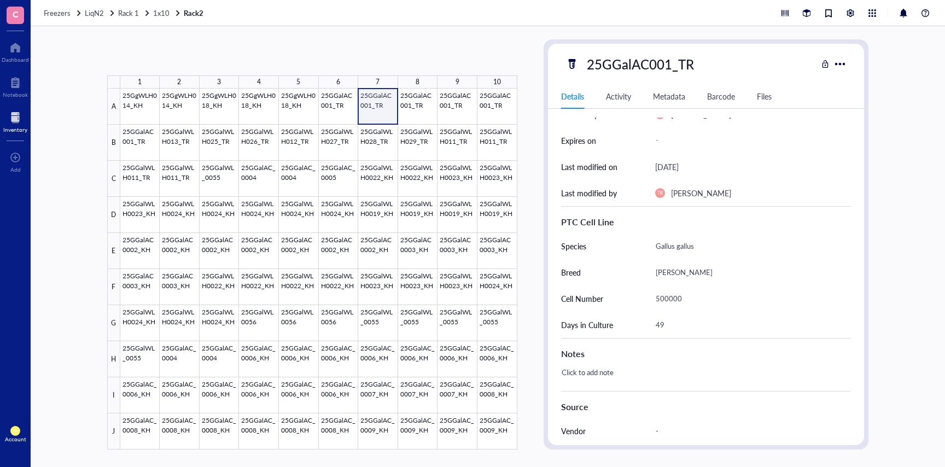
click at [382, 109] on div at bounding box center [318, 269] width 397 height 361
click at [413, 110] on div at bounding box center [318, 269] width 397 height 361
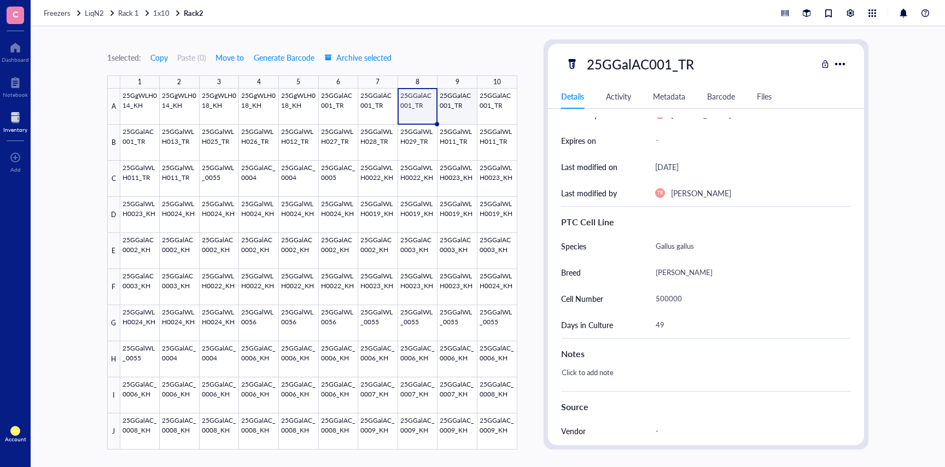
click at [448, 110] on div at bounding box center [318, 269] width 397 height 361
click at [489, 109] on div at bounding box center [318, 269] width 397 height 361
click at [133, 140] on div at bounding box center [318, 269] width 397 height 361
click at [181, 134] on div at bounding box center [318, 269] width 397 height 361
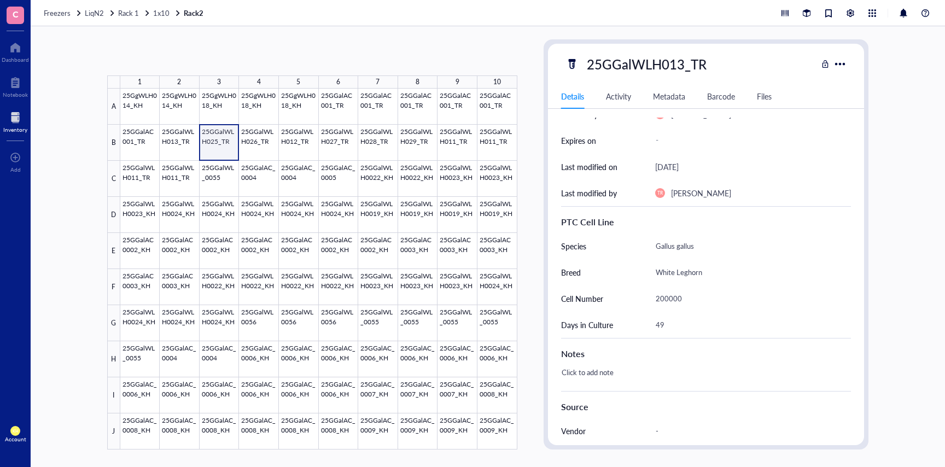
click at [223, 144] on div at bounding box center [318, 269] width 397 height 361
click at [258, 142] on div at bounding box center [318, 269] width 397 height 361
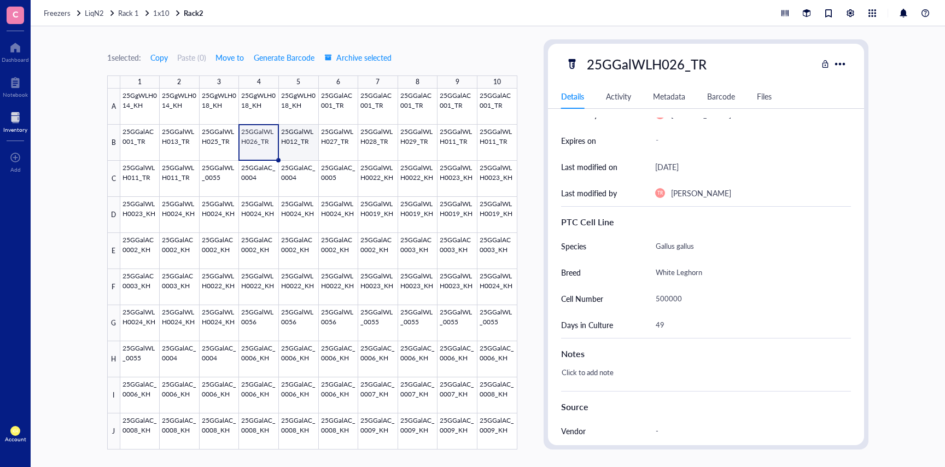
click at [292, 142] on div at bounding box center [318, 269] width 397 height 361
click at [346, 145] on div at bounding box center [318, 269] width 397 height 361
click at [371, 141] on div at bounding box center [318, 269] width 397 height 361
click at [410, 145] on div at bounding box center [318, 269] width 397 height 361
click at [455, 146] on div at bounding box center [318, 269] width 397 height 361
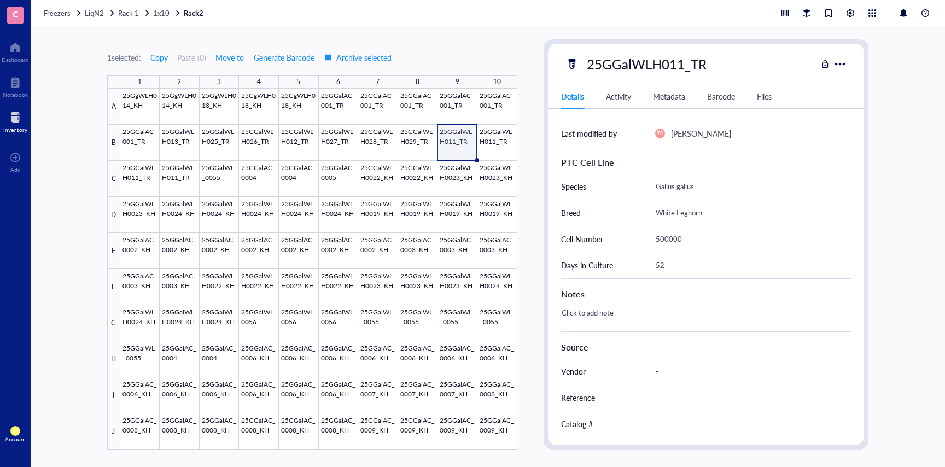
scroll to position [204, 0]
click at [225, 178] on div at bounding box center [318, 269] width 397 height 361
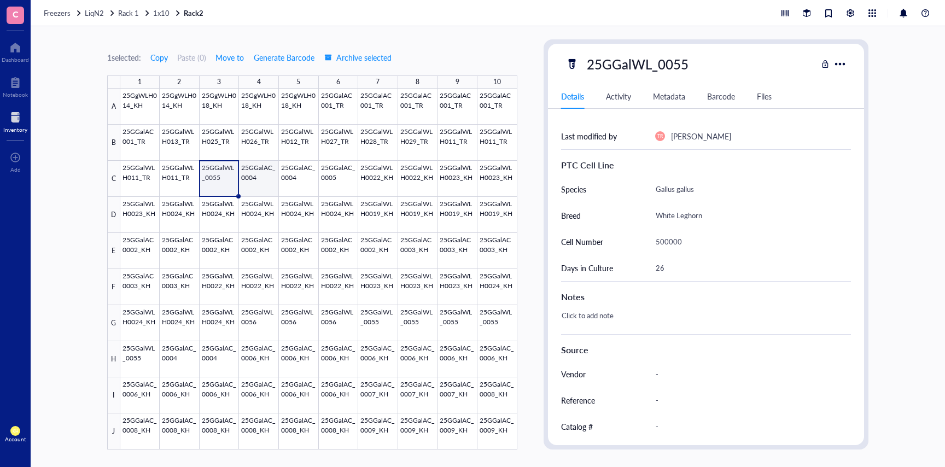
click at [256, 181] on div at bounding box center [318, 269] width 397 height 361
click at [206, 180] on div at bounding box center [318, 269] width 397 height 361
click at [680, 63] on div "25GGalWL_0055" at bounding box center [638, 63] width 112 height 23
type input "25GGalWL_0055_TR"
click at [263, 175] on div at bounding box center [318, 269] width 397 height 361
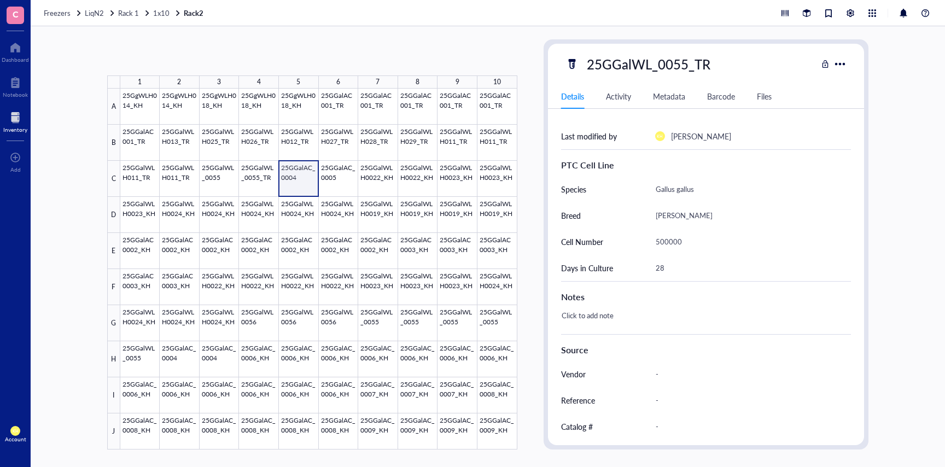
click at [309, 171] on div at bounding box center [318, 269] width 397 height 361
click at [345, 180] on div at bounding box center [318, 269] width 397 height 361
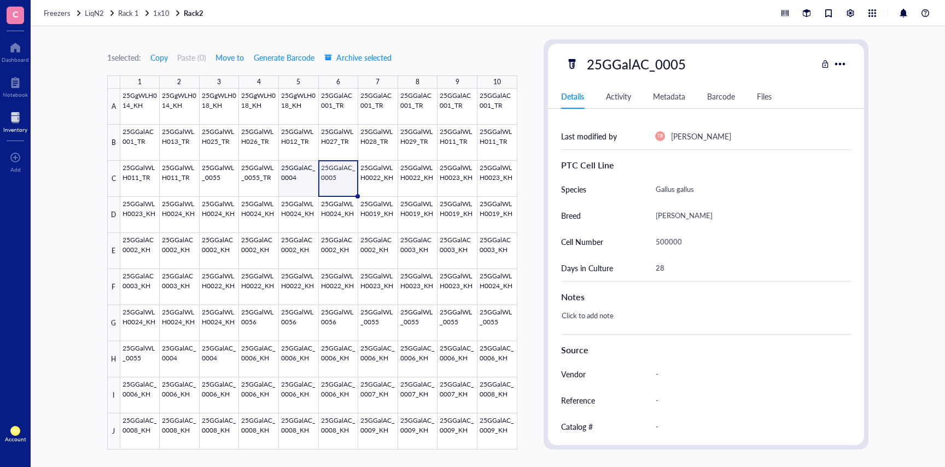
click at [301, 184] on div at bounding box center [318, 269] width 397 height 361
click at [684, 64] on div "25GGalAC_0004" at bounding box center [636, 63] width 109 height 23
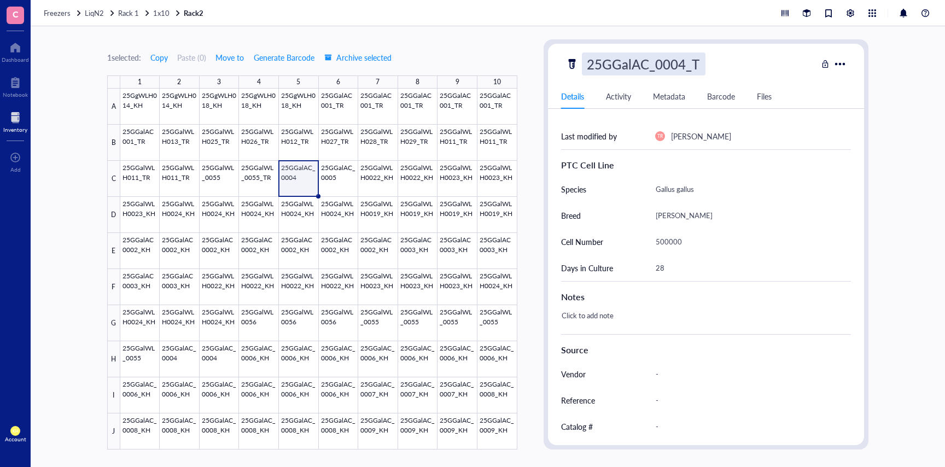
type input "25GGalAC_0004_TR"
click at [340, 182] on div at bounding box center [318, 269] width 397 height 361
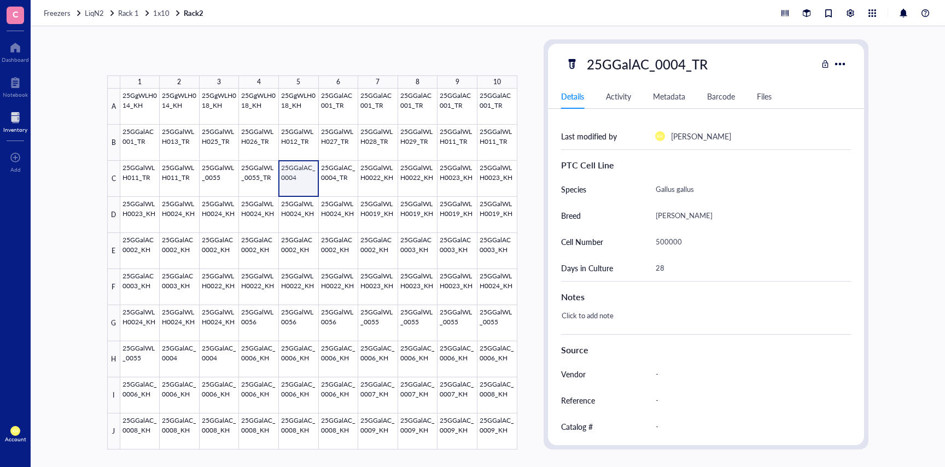
click at [300, 181] on div at bounding box center [318, 269] width 397 height 361
click at [330, 179] on div at bounding box center [318, 269] width 397 height 361
click at [293, 183] on div at bounding box center [318, 269] width 397 height 361
click at [420, 234] on div at bounding box center [318, 269] width 397 height 361
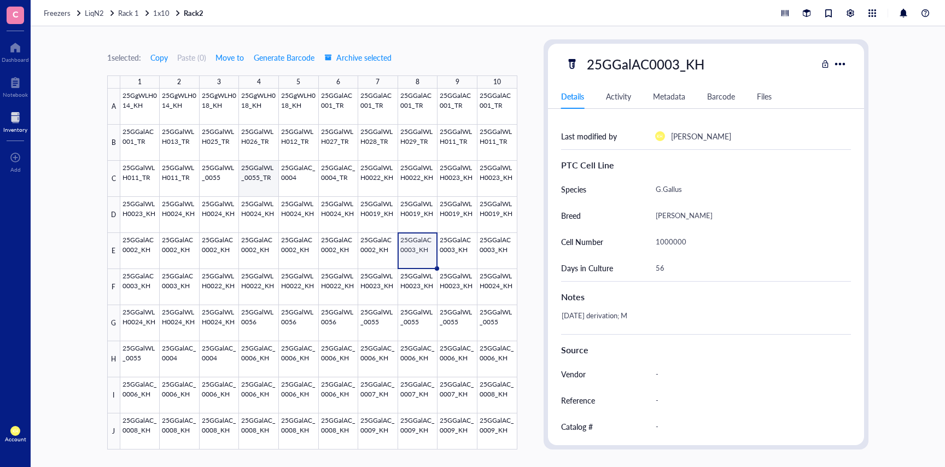
click at [262, 183] on div at bounding box center [318, 269] width 397 height 361
click at [220, 181] on div at bounding box center [318, 269] width 397 height 361
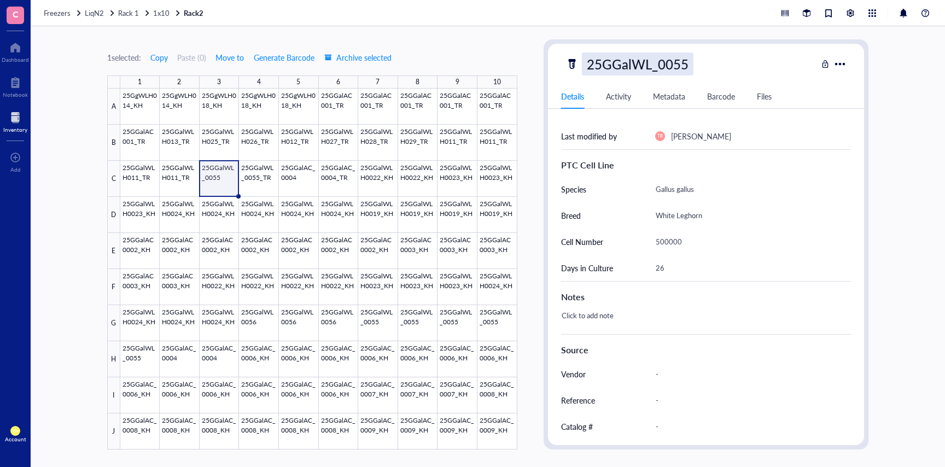
click at [688, 63] on div "25GGalWL_0055" at bounding box center [638, 63] width 112 height 23
type input "25GGalWL_0055_TR"
click at [317, 221] on div at bounding box center [318, 269] width 397 height 361
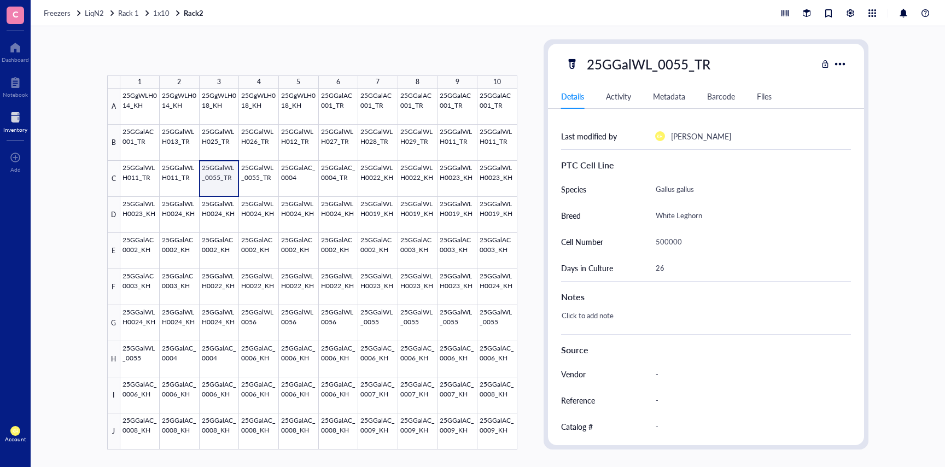
click at [224, 179] on div at bounding box center [318, 269] width 397 height 361
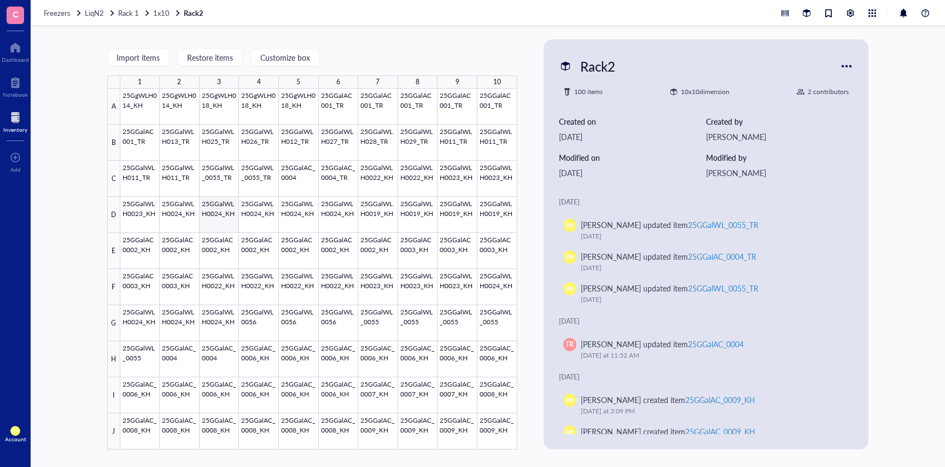
click at [212, 174] on div at bounding box center [318, 269] width 397 height 361
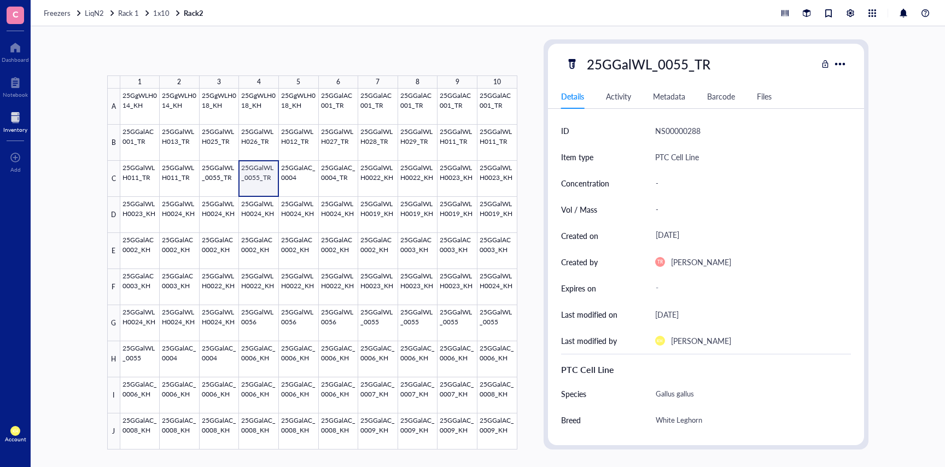
click at [259, 179] on div at bounding box center [318, 269] width 397 height 361
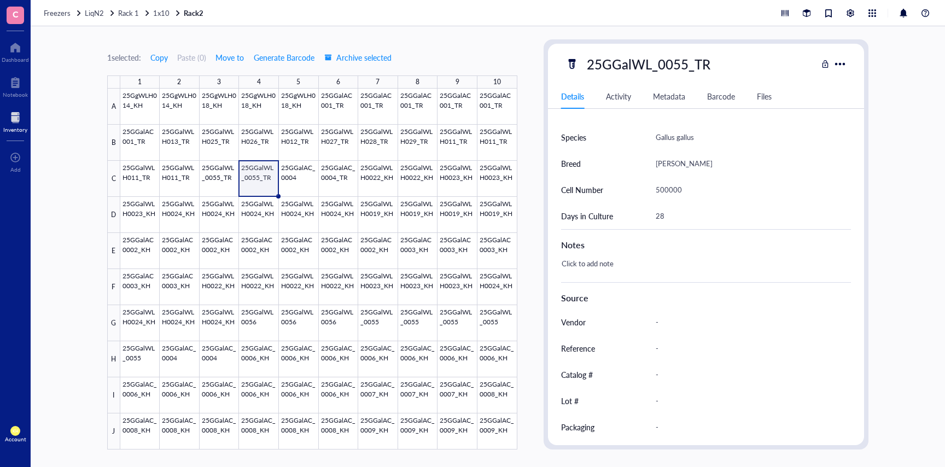
scroll to position [259, 0]
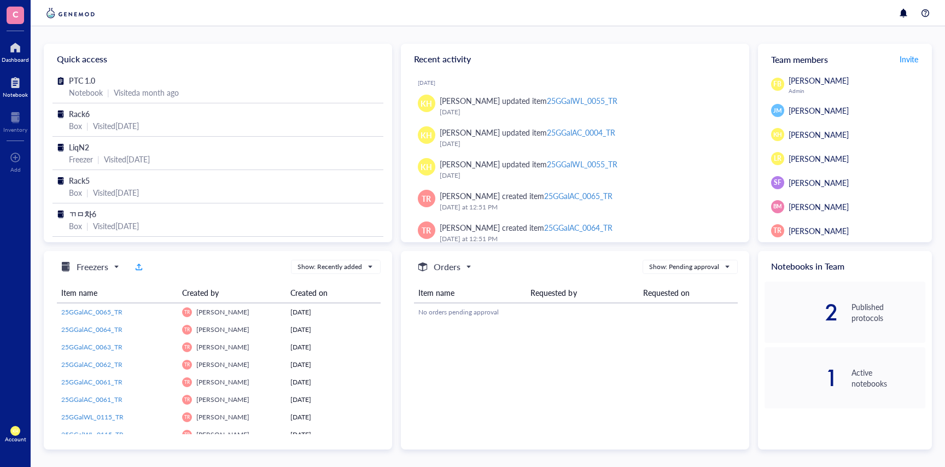
click at [14, 89] on div at bounding box center [15, 82] width 25 height 17
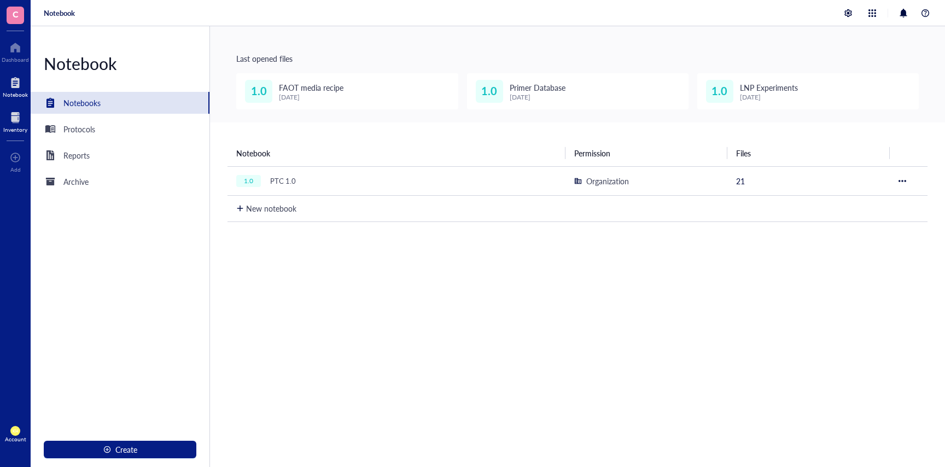
click at [18, 121] on div at bounding box center [15, 117] width 24 height 17
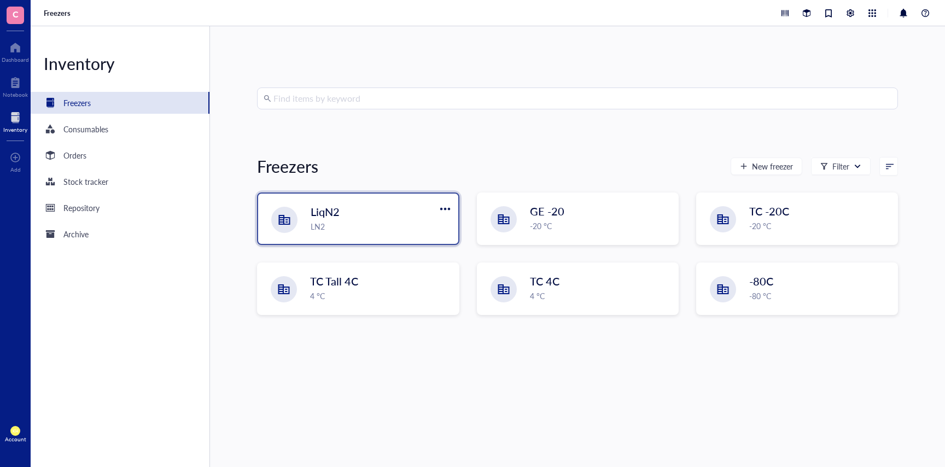
click at [374, 211] on div "LiqN2" at bounding box center [370, 211] width 121 height 15
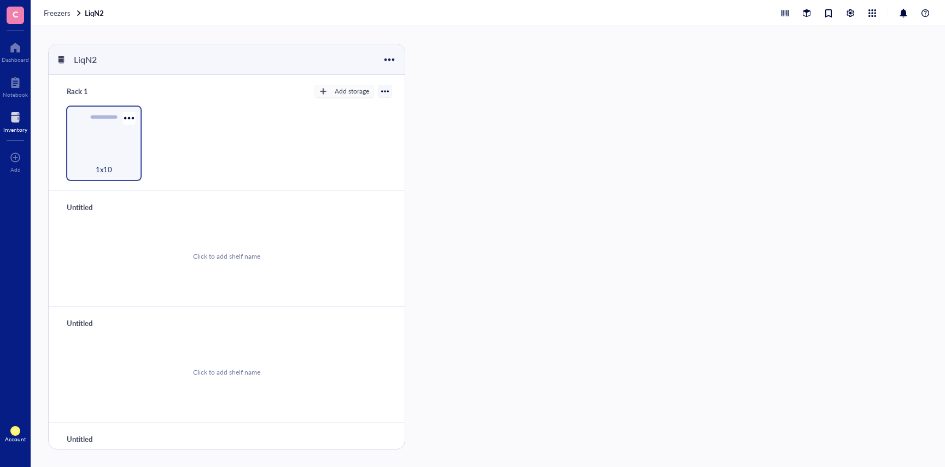
click at [118, 146] on div "1x10" at bounding box center [103, 142] width 75 height 75
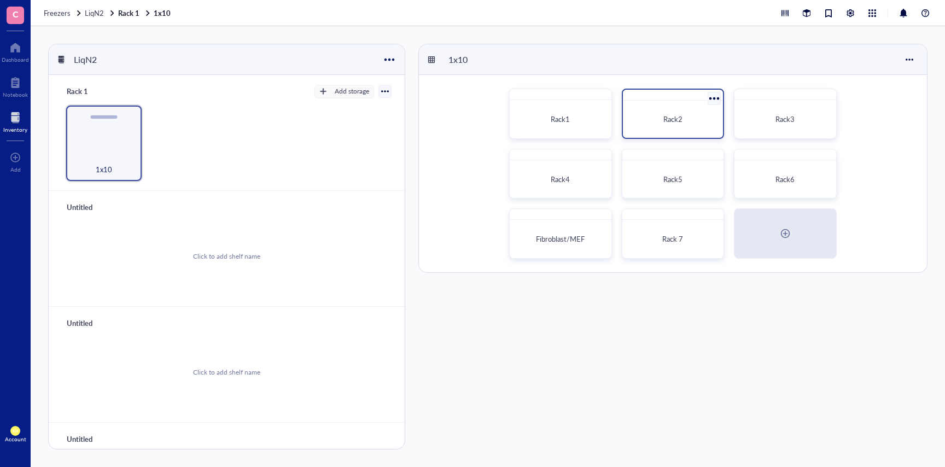
click at [665, 124] on span "Rack2" at bounding box center [672, 119] width 19 height 10
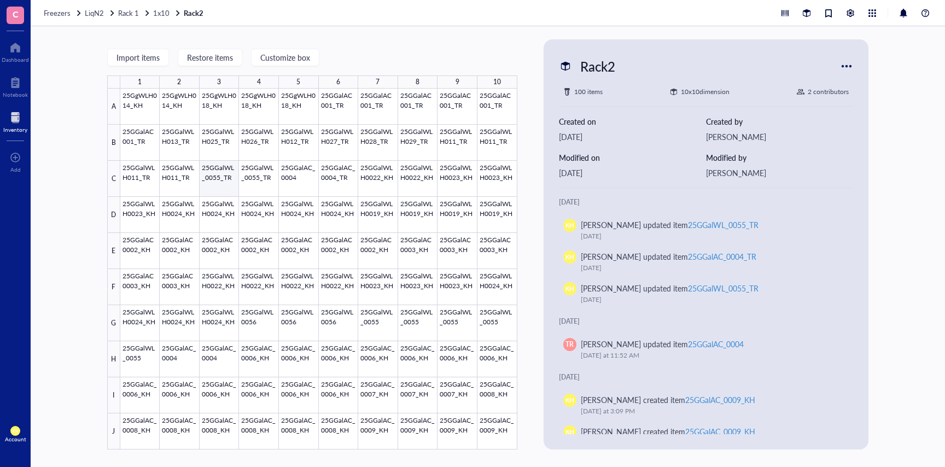
click at [219, 180] on div at bounding box center [318, 269] width 397 height 361
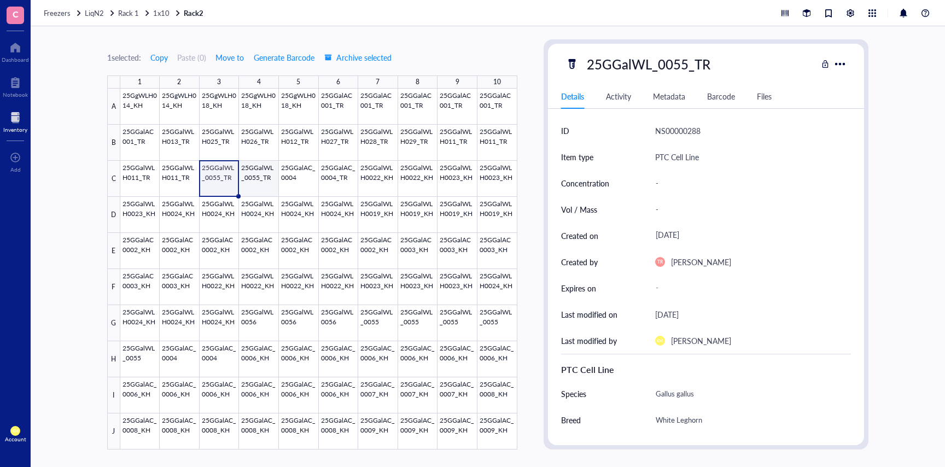
click at [255, 181] on div at bounding box center [318, 269] width 397 height 361
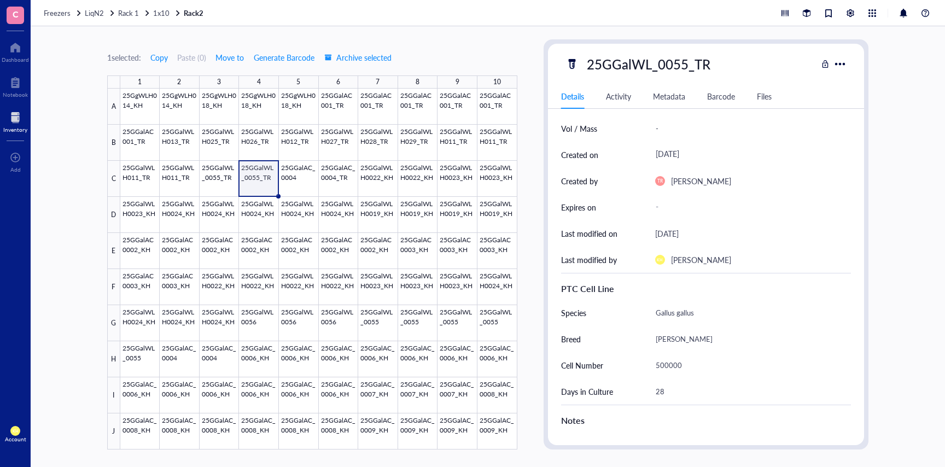
scroll to position [96, 0]
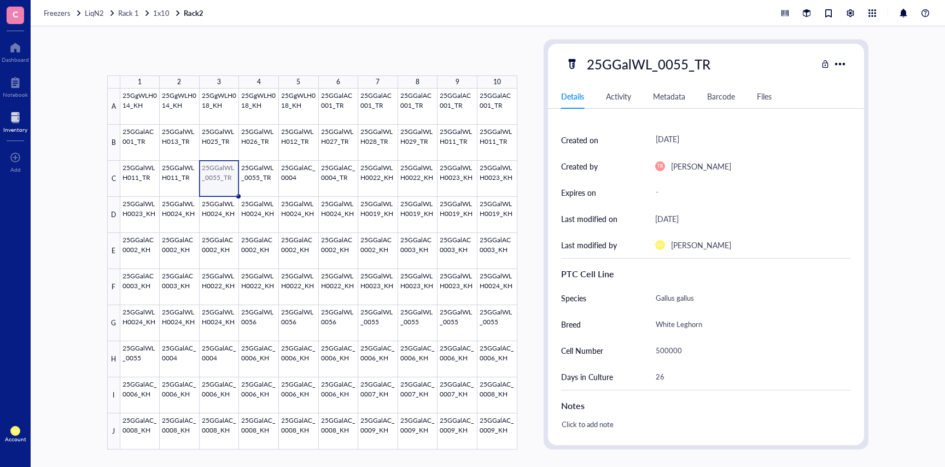
click at [213, 172] on div at bounding box center [318, 269] width 397 height 361
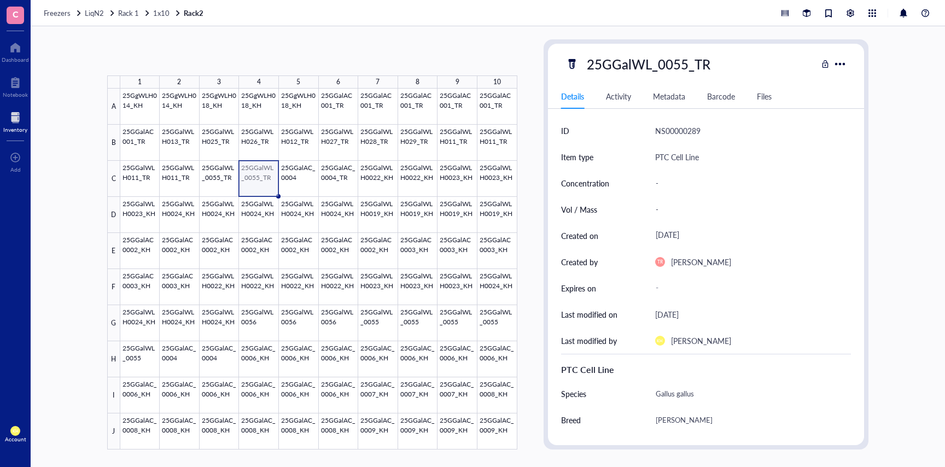
click at [263, 179] on div at bounding box center [318, 269] width 397 height 361
click at [298, 177] on div at bounding box center [318, 269] width 397 height 361
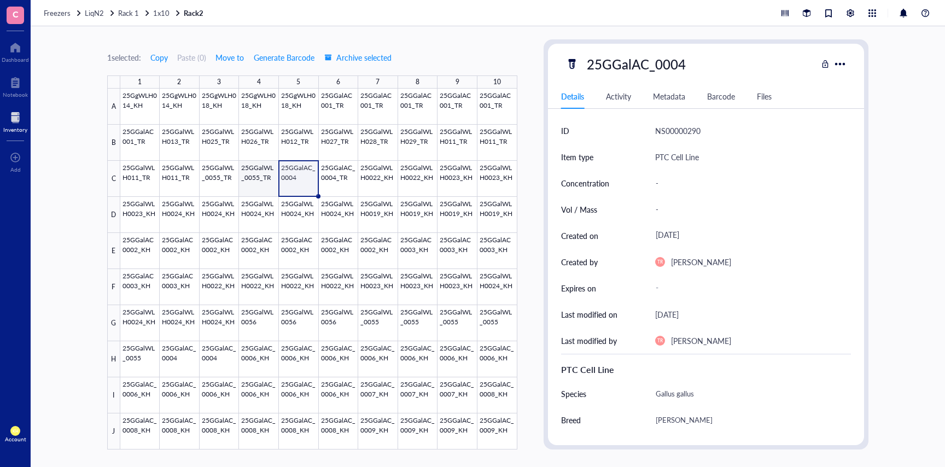
click at [254, 181] on div at bounding box center [318, 269] width 397 height 361
click at [286, 179] on div at bounding box center [318, 269] width 397 height 361
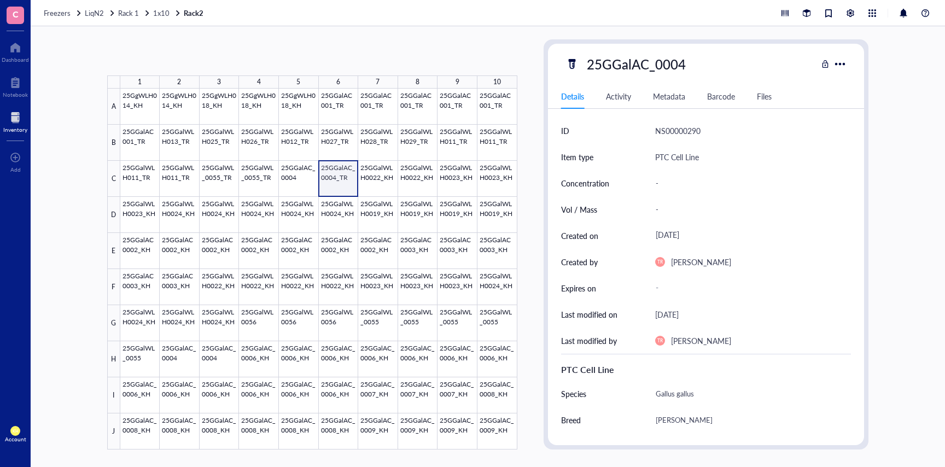
click at [332, 176] on div at bounding box center [318, 269] width 397 height 361
click at [297, 178] on div at bounding box center [318, 269] width 397 height 361
click at [250, 178] on div at bounding box center [318, 269] width 397 height 361
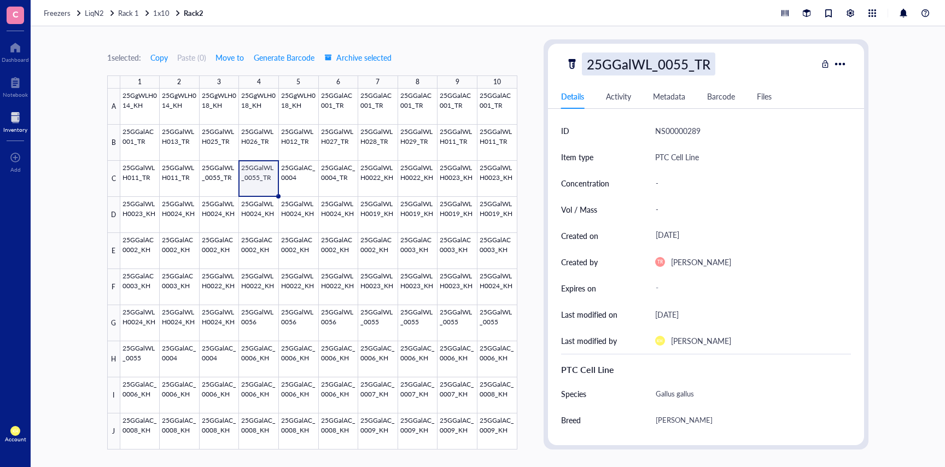
click at [685, 67] on div "25GGalWL_0055_TR" at bounding box center [648, 63] width 133 height 23
click at [685, 67] on input "25GGalWL_0055_TR" at bounding box center [651, 64] width 138 height 22
type input "25GGalAC_0004_TR"
click at [347, 254] on div at bounding box center [318, 269] width 397 height 361
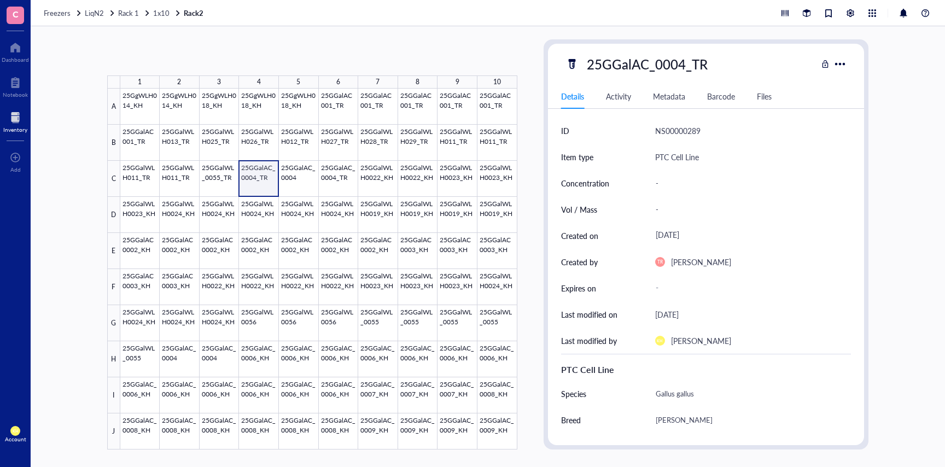
click at [273, 190] on div at bounding box center [318, 269] width 397 height 361
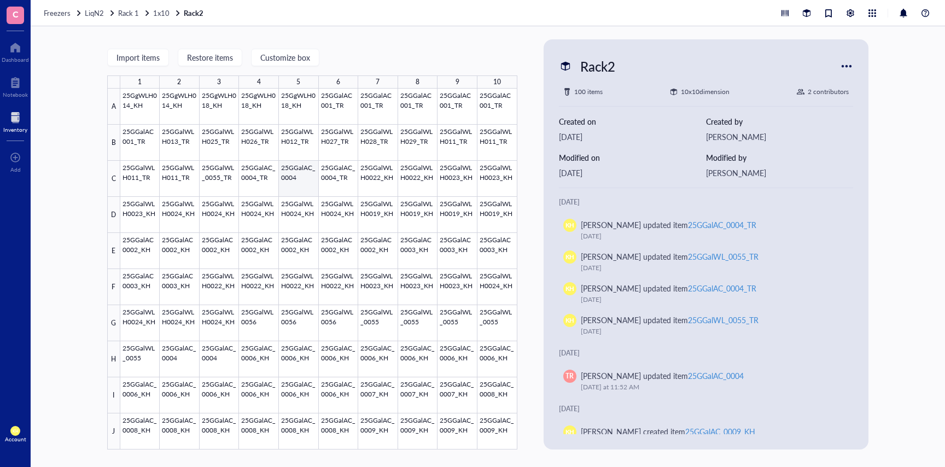
click at [313, 185] on div at bounding box center [318, 269] width 397 height 361
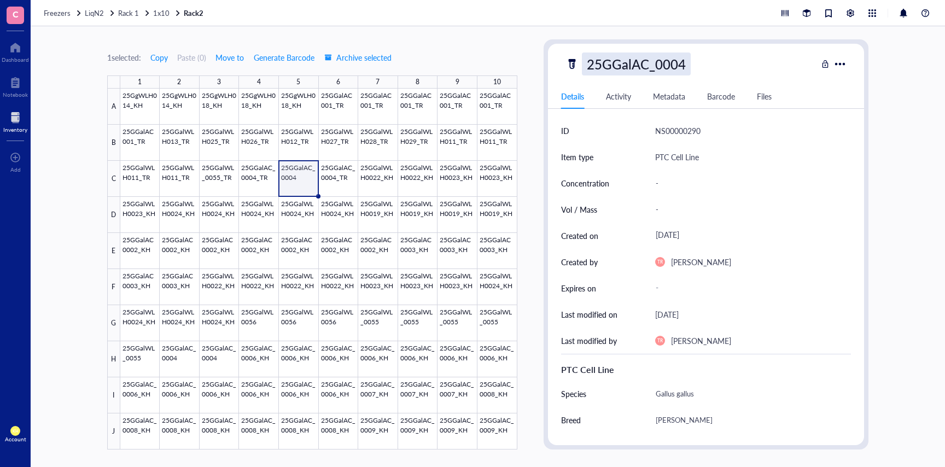
click at [686, 64] on div "25GGalAC_0004" at bounding box center [636, 63] width 109 height 23
type input "25GGalAC_0004_TR"
click at [410, 197] on div at bounding box center [318, 269] width 397 height 361
click at [253, 185] on div at bounding box center [318, 269] width 397 height 361
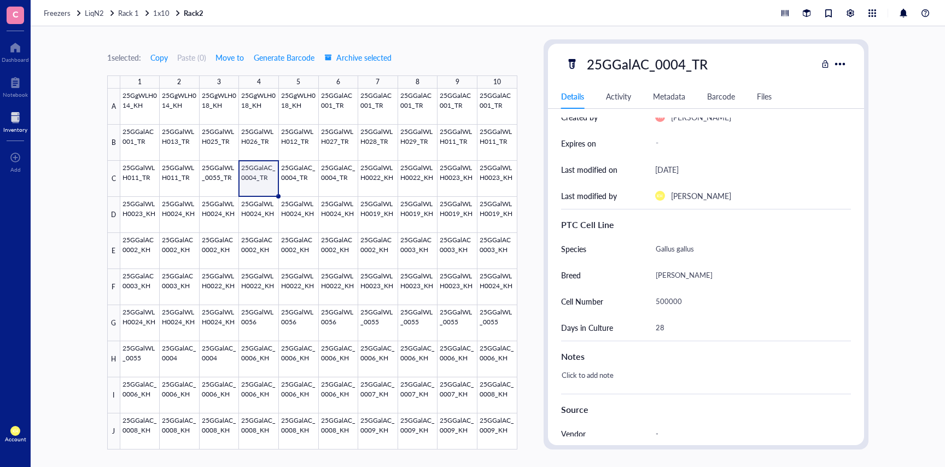
scroll to position [148, 0]
click at [296, 172] on div at bounding box center [318, 269] width 397 height 361
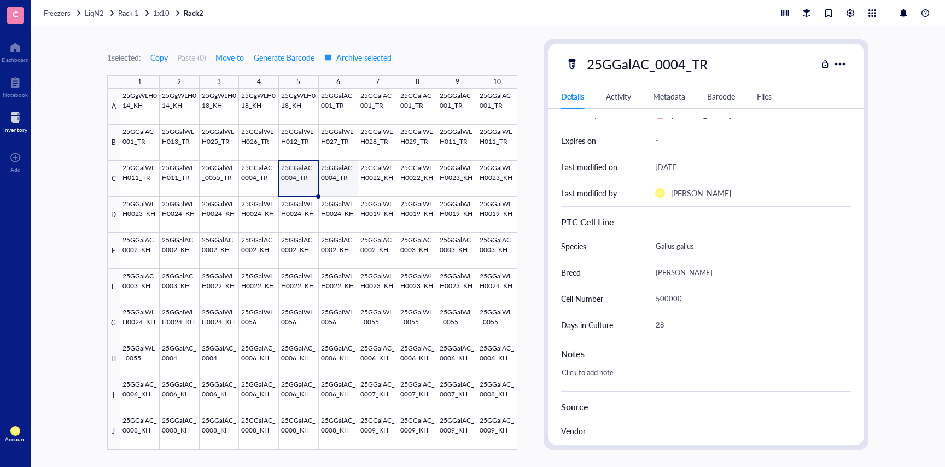
click at [342, 177] on div at bounding box center [318, 269] width 397 height 361
click at [369, 185] on div at bounding box center [318, 269] width 397 height 361
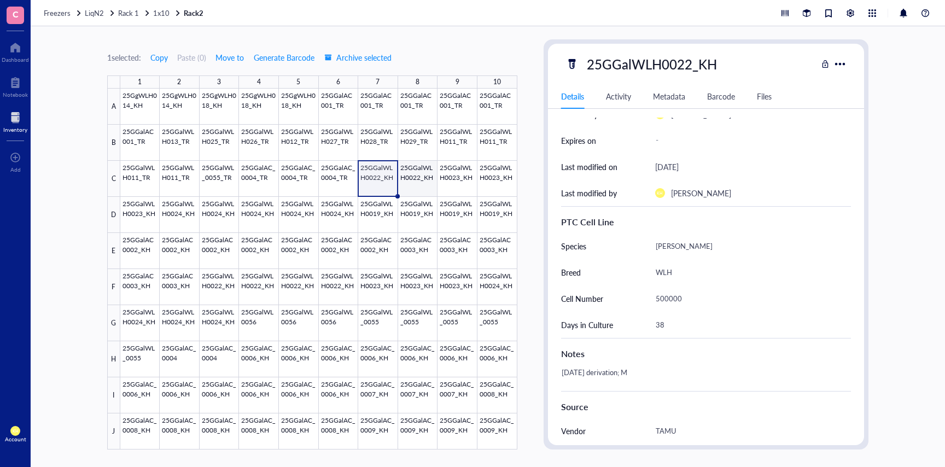
click at [423, 191] on div at bounding box center [318, 269] width 397 height 361
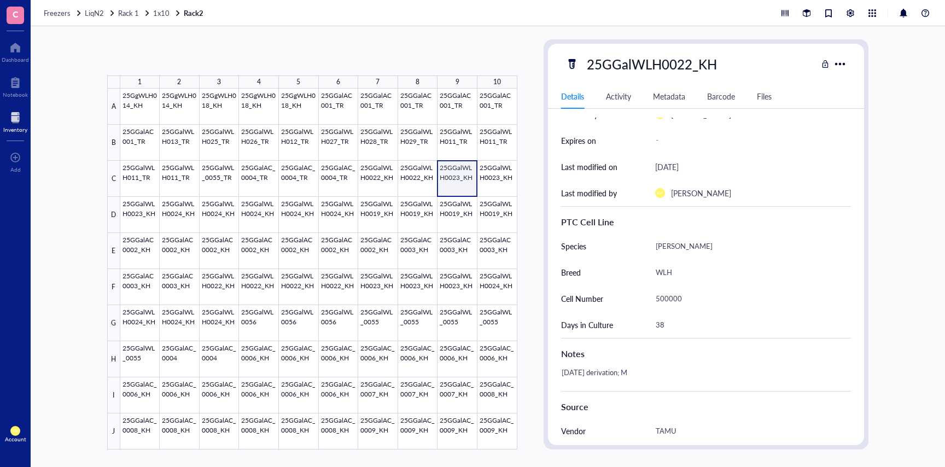
click at [453, 186] on div at bounding box center [318, 269] width 397 height 361
click at [484, 187] on div at bounding box center [318, 269] width 397 height 361
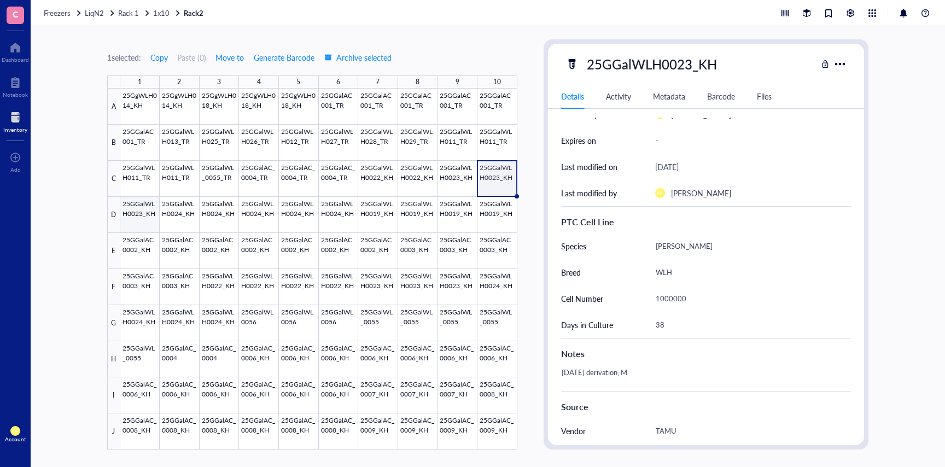
click at [143, 212] on div at bounding box center [318, 269] width 397 height 361
click at [180, 210] on div at bounding box center [318, 269] width 397 height 361
click at [212, 213] on div at bounding box center [318, 269] width 397 height 361
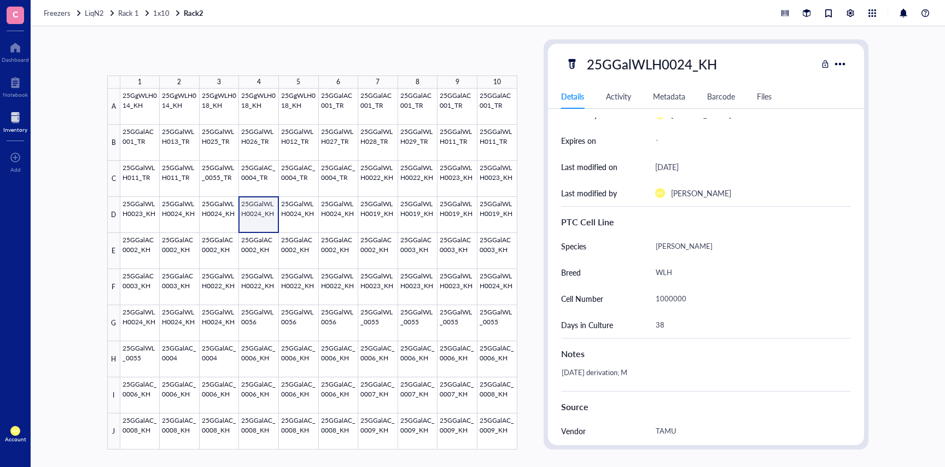
click at [250, 211] on div at bounding box center [318, 269] width 397 height 361
click at [292, 210] on div at bounding box center [318, 269] width 397 height 361
click at [329, 214] on div at bounding box center [318, 269] width 397 height 361
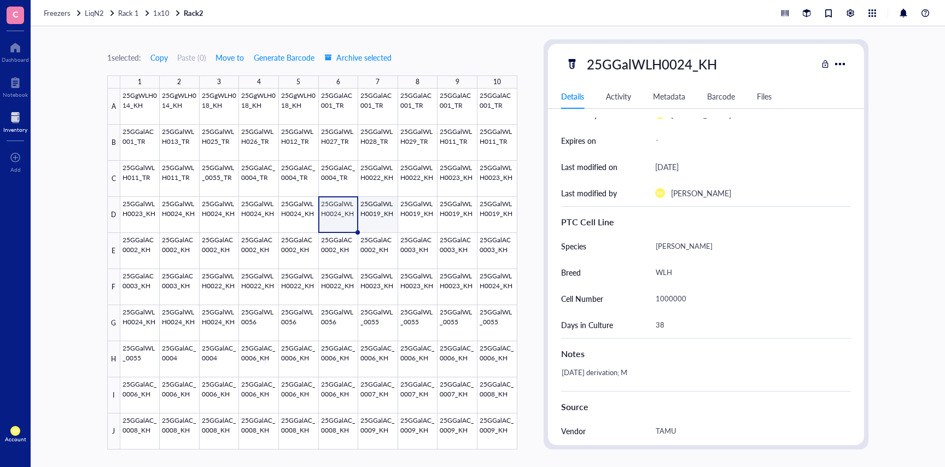
click at [377, 217] on div at bounding box center [318, 269] width 397 height 361
click at [418, 219] on div at bounding box center [318, 269] width 397 height 361
click at [451, 221] on div at bounding box center [318, 269] width 397 height 361
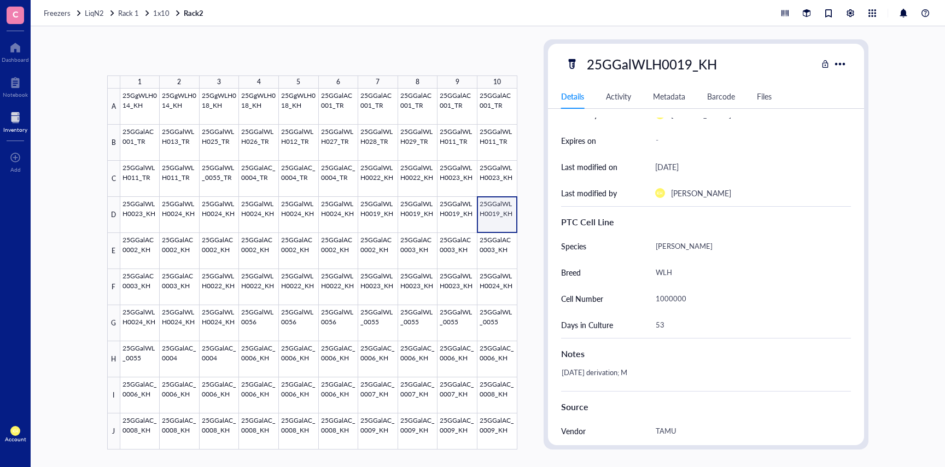
click at [498, 220] on div at bounding box center [318, 269] width 397 height 361
click at [134, 251] on div at bounding box center [318, 269] width 397 height 361
click at [172, 254] on div at bounding box center [318, 269] width 397 height 361
click at [209, 254] on div at bounding box center [318, 269] width 397 height 361
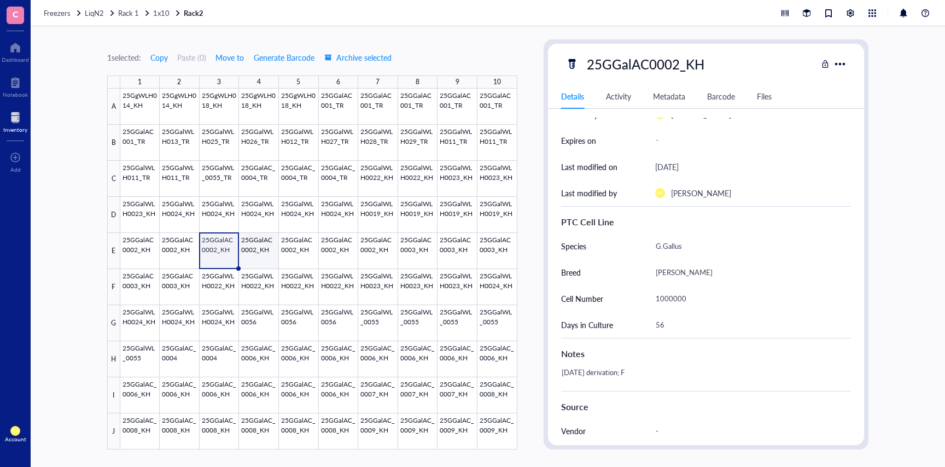
click at [251, 255] on div at bounding box center [318, 269] width 397 height 361
click at [286, 255] on div at bounding box center [318, 269] width 397 height 361
click at [327, 256] on div at bounding box center [318, 269] width 397 height 361
click at [377, 256] on div at bounding box center [318, 269] width 397 height 361
click at [134, 260] on div at bounding box center [318, 269] width 397 height 361
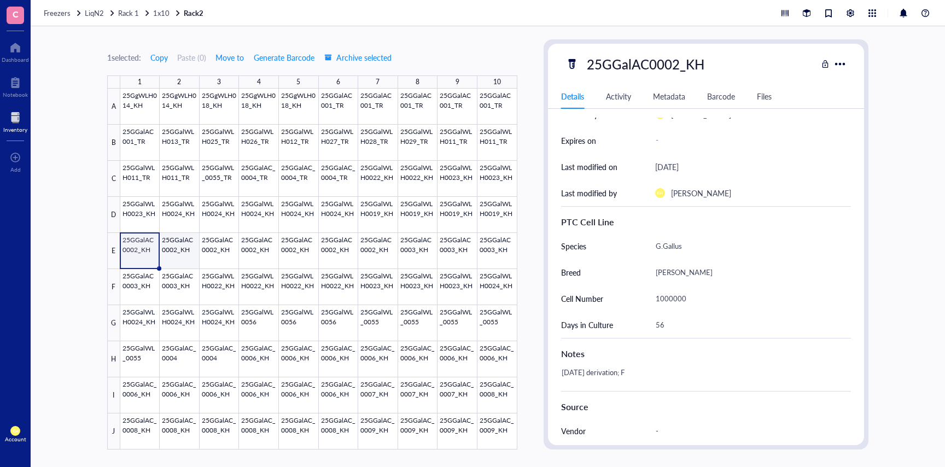
click at [186, 257] on div at bounding box center [318, 269] width 397 height 361
click at [217, 257] on div at bounding box center [318, 269] width 397 height 361
click at [256, 255] on div at bounding box center [318, 269] width 397 height 361
click at [289, 258] on div at bounding box center [318, 269] width 397 height 361
click at [334, 253] on div at bounding box center [318, 269] width 397 height 361
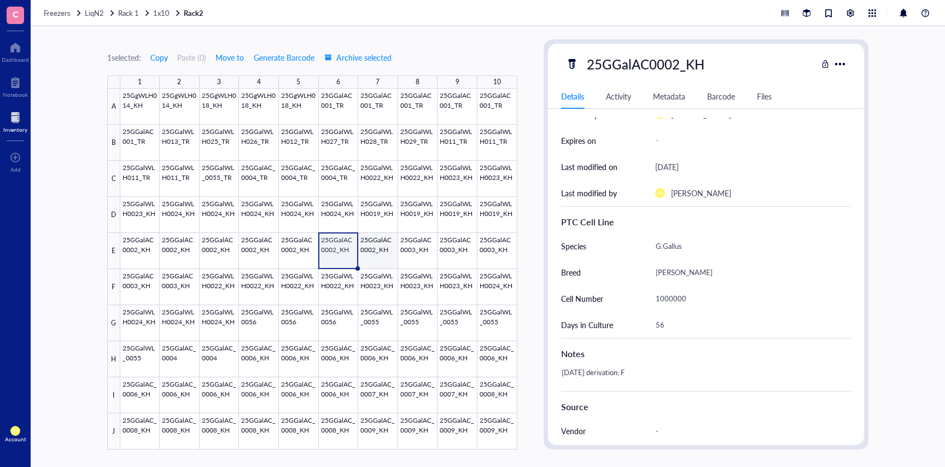
click at [369, 254] on div at bounding box center [318, 269] width 397 height 361
click at [412, 255] on div at bounding box center [318, 269] width 397 height 361
click at [455, 256] on div at bounding box center [318, 269] width 397 height 361
click at [496, 255] on div at bounding box center [318, 269] width 397 height 361
click at [133, 285] on div at bounding box center [318, 269] width 397 height 361
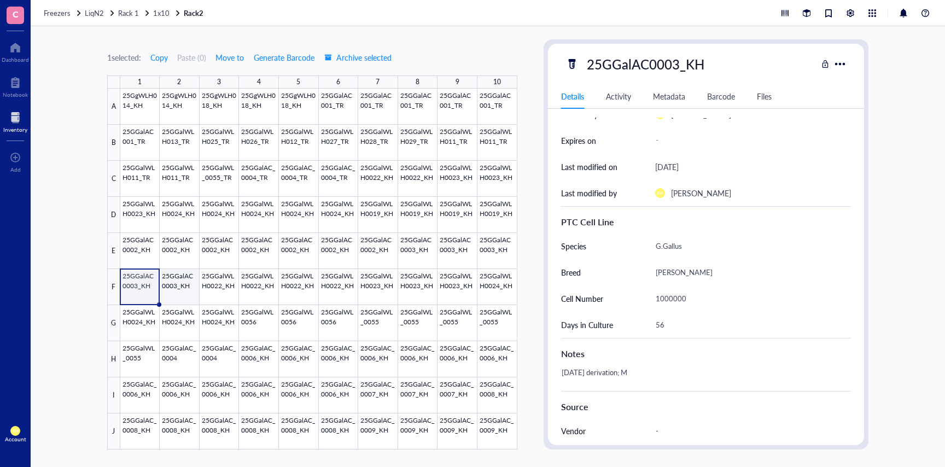
click at [174, 289] on div at bounding box center [318, 269] width 397 height 361
click at [221, 289] on div at bounding box center [318, 269] width 397 height 361
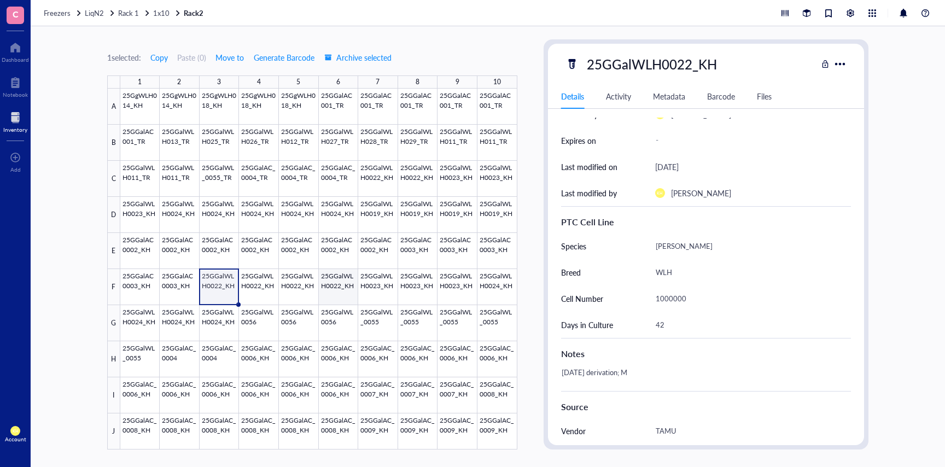
click at [341, 284] on div at bounding box center [318, 269] width 397 height 361
click at [375, 279] on div at bounding box center [318, 269] width 397 height 361
click at [408, 284] on div at bounding box center [318, 269] width 397 height 361
click at [444, 290] on div at bounding box center [318, 269] width 397 height 361
click at [497, 288] on div at bounding box center [318, 269] width 397 height 361
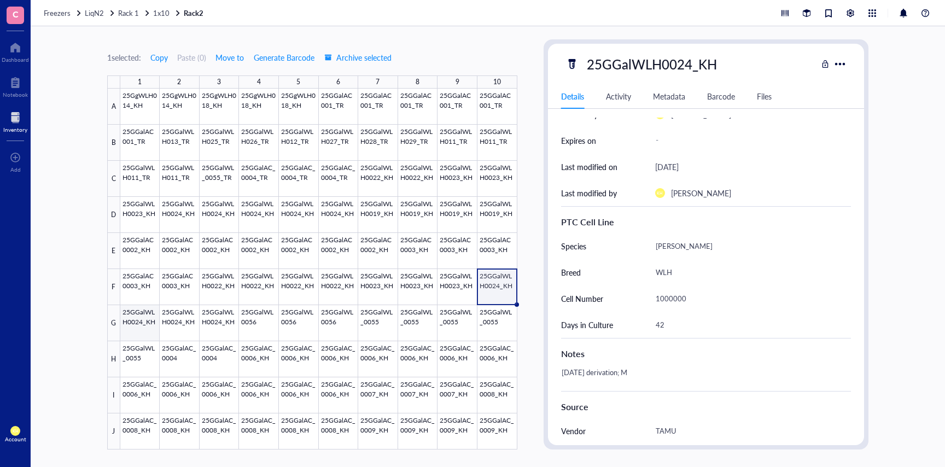
click at [147, 327] on div at bounding box center [318, 269] width 397 height 361
click at [179, 327] on div at bounding box center [318, 269] width 397 height 361
click at [219, 327] on div at bounding box center [318, 269] width 397 height 361
click at [253, 320] on div at bounding box center [318, 269] width 397 height 361
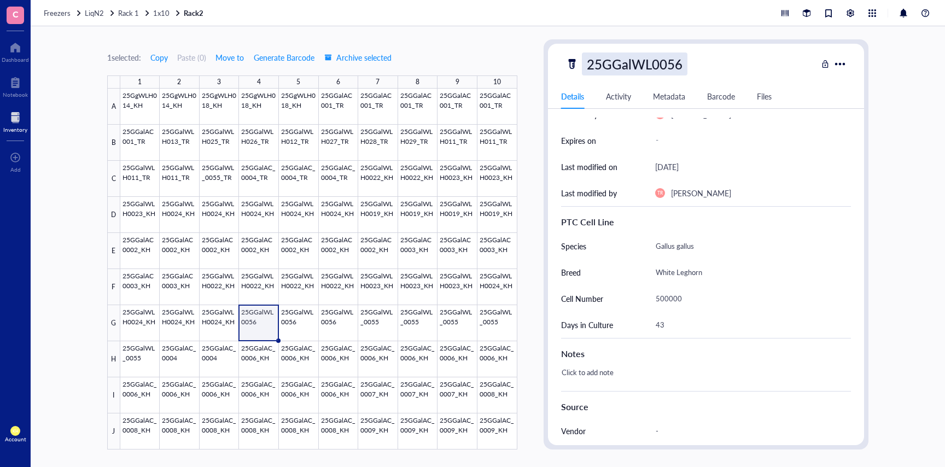
click at [679, 68] on div "25GGalWL0056" at bounding box center [634, 63] width 105 height 23
type input "25GGalWL0056_TR"
click at [297, 326] on div at bounding box center [318, 269] width 397 height 361
click at [291, 328] on div at bounding box center [318, 269] width 397 height 361
click at [678, 66] on div "25GGalWL0056" at bounding box center [634, 63] width 105 height 23
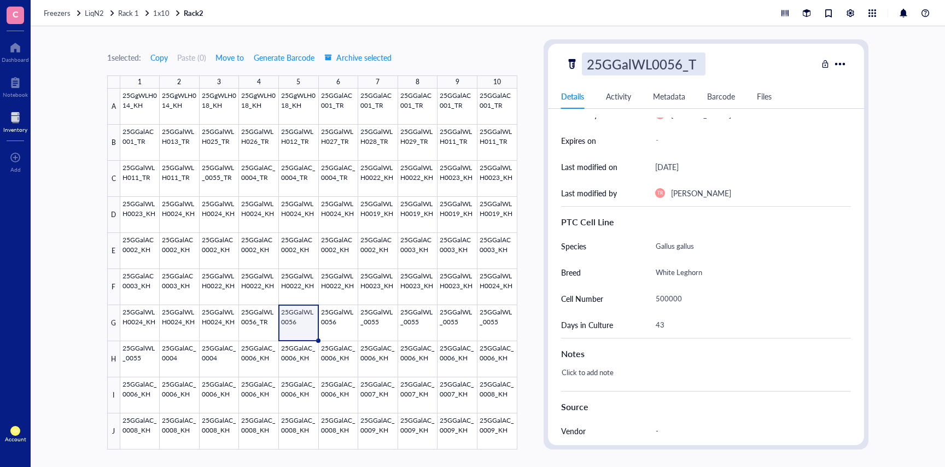
type input "25GGalWL0056_TR"
click at [333, 327] on div at bounding box center [318, 269] width 397 height 361
click at [342, 318] on div at bounding box center [318, 269] width 397 height 361
click at [678, 69] on div "25GGalWL0056" at bounding box center [634, 63] width 105 height 23
type input "25GGalWL0056_TR"
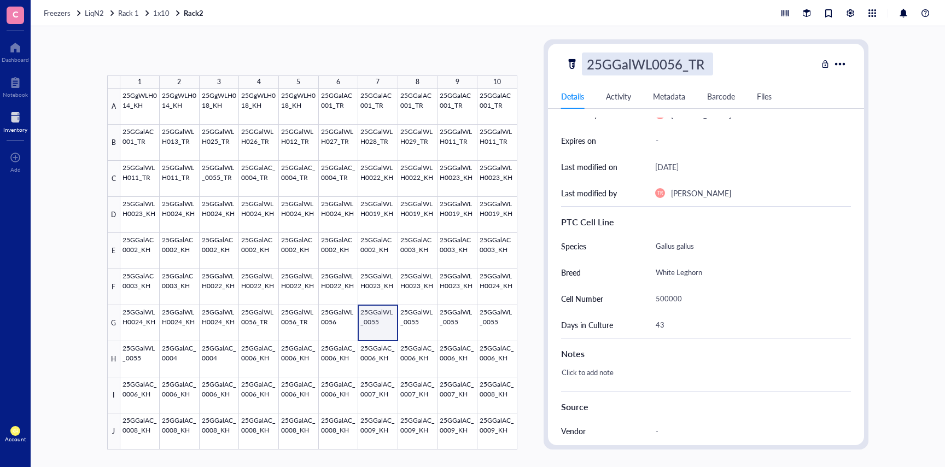
click at [376, 334] on div at bounding box center [318, 269] width 397 height 361
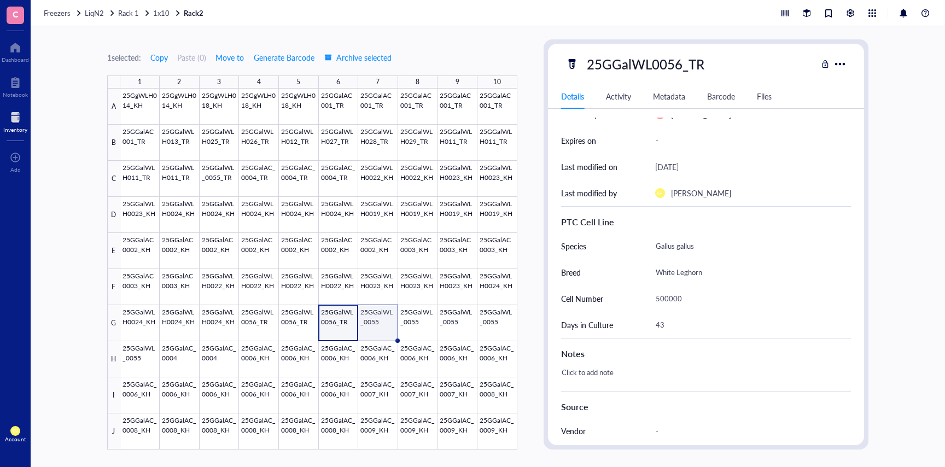
click at [377, 329] on div at bounding box center [318, 269] width 397 height 361
click at [685, 62] on div "25GGalWL_0055" at bounding box center [638, 63] width 112 height 23
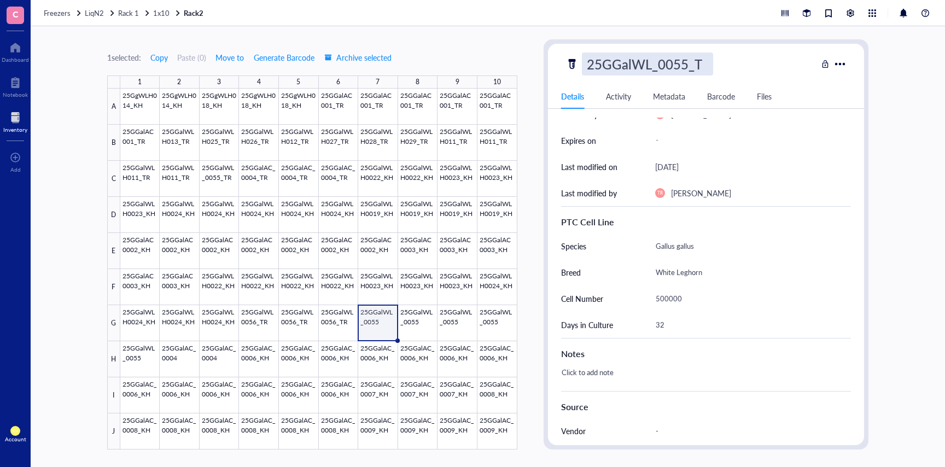
type input "25GGalWL_0055_TR"
click at [455, 338] on div at bounding box center [318, 269] width 397 height 361
click at [404, 332] on div at bounding box center [318, 269] width 397 height 361
click at [687, 66] on div "25GGalWL_0055" at bounding box center [638, 63] width 112 height 23
type input "25GGalWL_0055_TR"
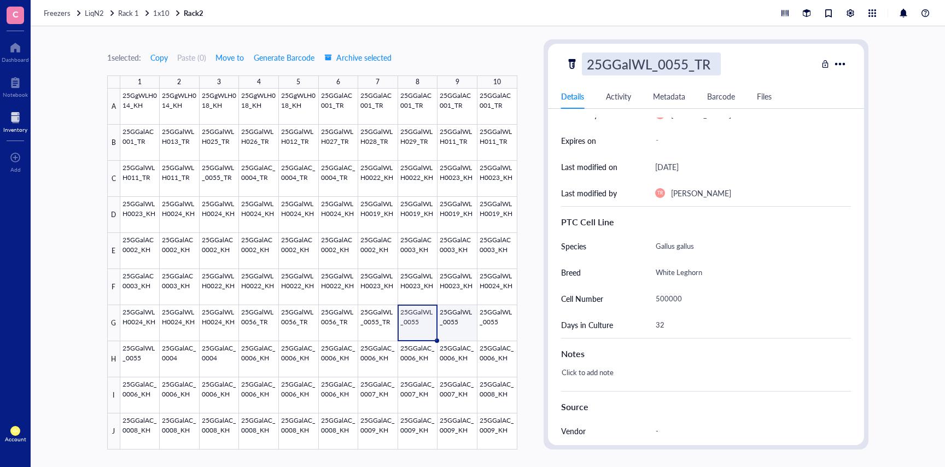
click at [447, 318] on div at bounding box center [318, 269] width 397 height 361
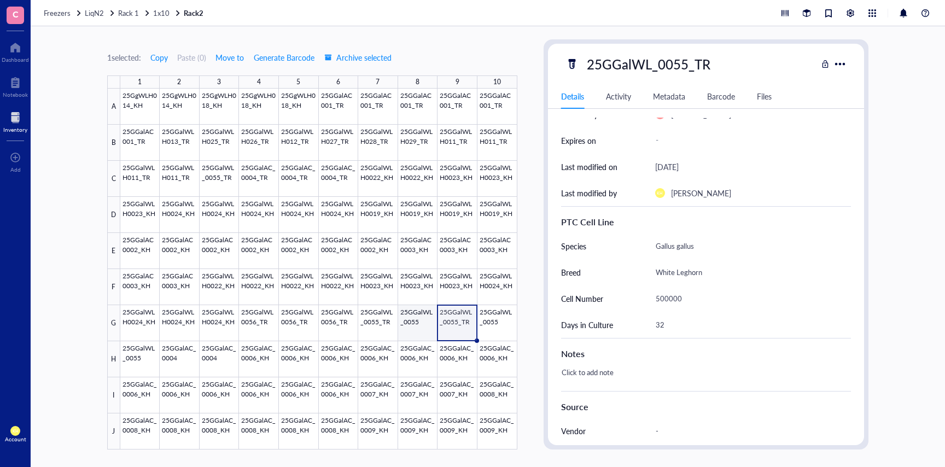
click at [427, 321] on div at bounding box center [318, 269] width 397 height 361
click at [511, 333] on div at bounding box center [318, 269] width 397 height 361
click at [416, 320] on div at bounding box center [318, 269] width 397 height 361
click at [417, 367] on div at bounding box center [318, 269] width 397 height 361
click at [428, 323] on div at bounding box center [318, 269] width 397 height 361
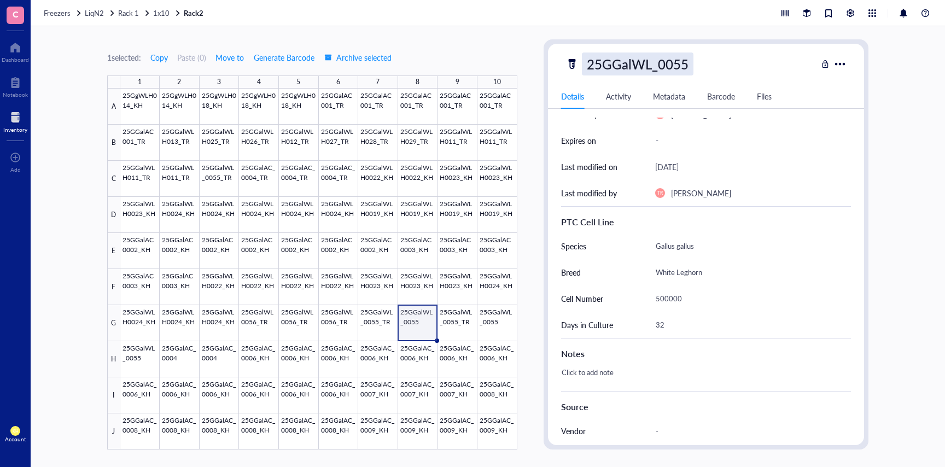
click at [687, 65] on div "25GGalWL_0055" at bounding box center [638, 63] width 112 height 23
type input "25GGalWL_0055_TR"
click at [455, 366] on div at bounding box center [318, 269] width 397 height 361
click at [500, 322] on div at bounding box center [318, 269] width 397 height 361
click at [685, 61] on div "25GGalWL_0055" at bounding box center [638, 63] width 112 height 23
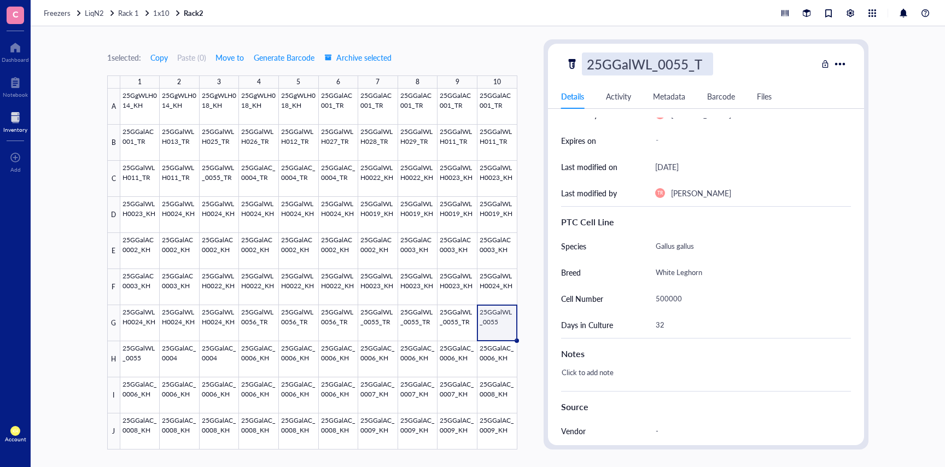
type input "25GGalWL_0055_TR"
click at [137, 353] on div at bounding box center [318, 269] width 397 height 361
click at [691, 64] on div "25GGalWL_0055" at bounding box center [638, 63] width 112 height 23
type input "25GGalWL_0055_TR"
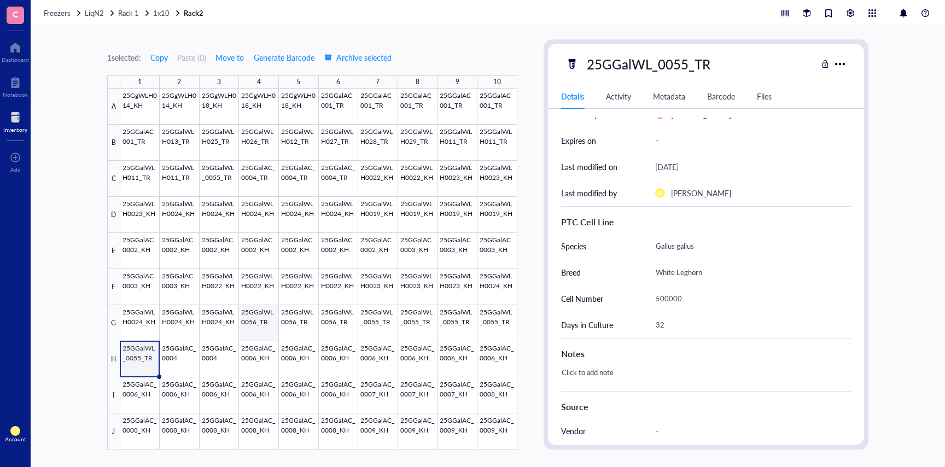
click at [259, 328] on div at bounding box center [318, 269] width 397 height 361
click at [390, 325] on div at bounding box center [318, 269] width 397 height 361
click at [139, 350] on div at bounding box center [318, 269] width 397 height 361
click at [179, 354] on div at bounding box center [318, 269] width 397 height 361
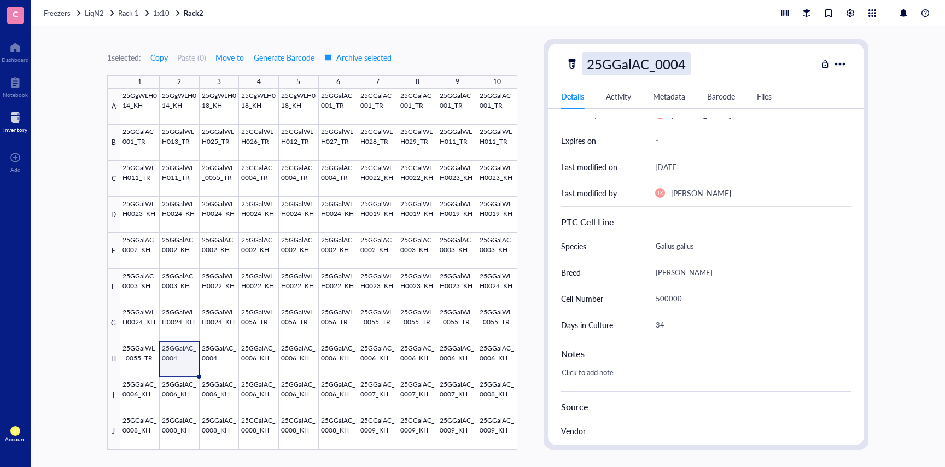
click at [685, 66] on div "25GGalAC_0004" at bounding box center [636, 63] width 109 height 23
type input "25GGalAC_0004_TR"
click at [220, 360] on div at bounding box center [318, 269] width 397 height 361
click at [683, 68] on div "25GGalAC_0004" at bounding box center [636, 63] width 109 height 23
type input "25GGalAC_0004_TR"
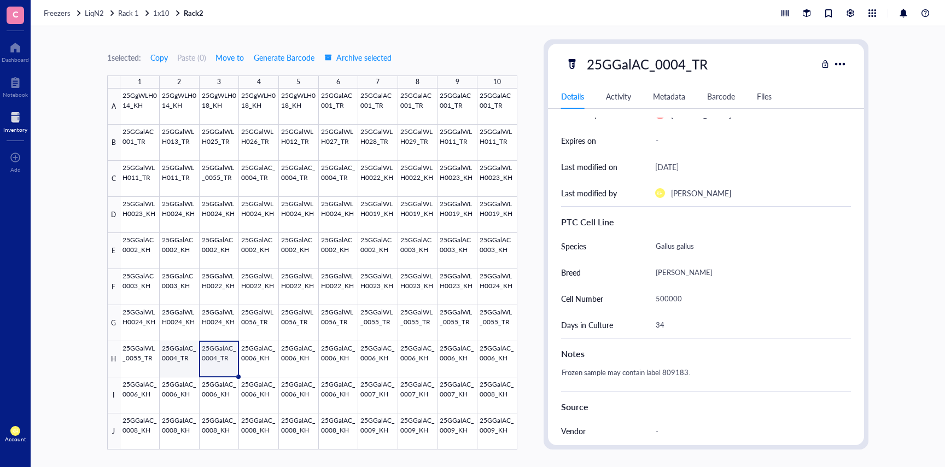
click at [170, 363] on div at bounding box center [318, 269] width 397 height 361
click at [220, 361] on div at bounding box center [318, 269] width 397 height 361
click at [260, 357] on div at bounding box center [318, 269] width 397 height 361
click at [295, 360] on div at bounding box center [318, 269] width 397 height 361
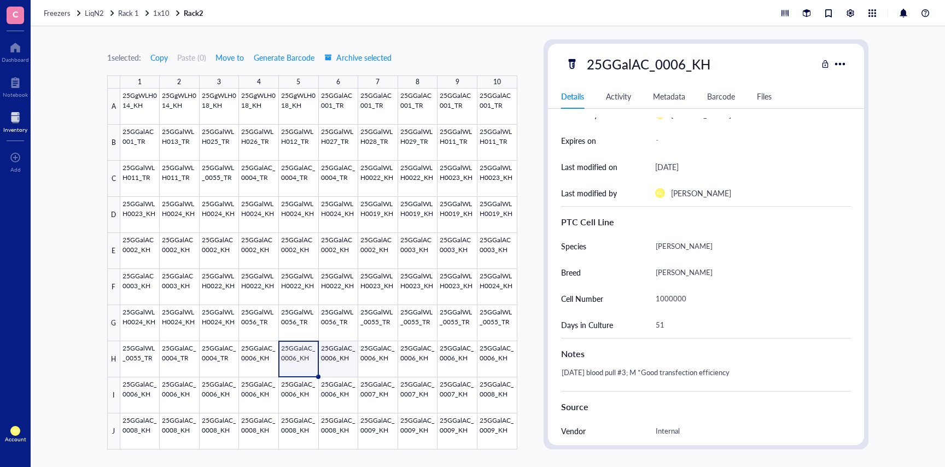
click at [338, 361] on div at bounding box center [318, 269] width 397 height 361
click at [376, 360] on div at bounding box center [318, 269] width 397 height 361
click at [412, 361] on div at bounding box center [318, 269] width 397 height 361
click at [449, 366] on div at bounding box center [318, 269] width 397 height 361
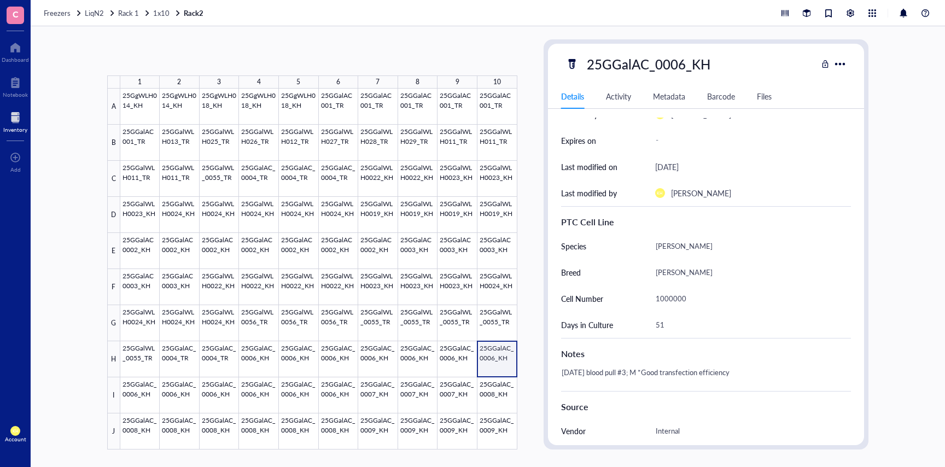
click at [495, 366] on div at bounding box center [318, 269] width 397 height 361
click at [136, 388] on div at bounding box center [318, 269] width 397 height 361
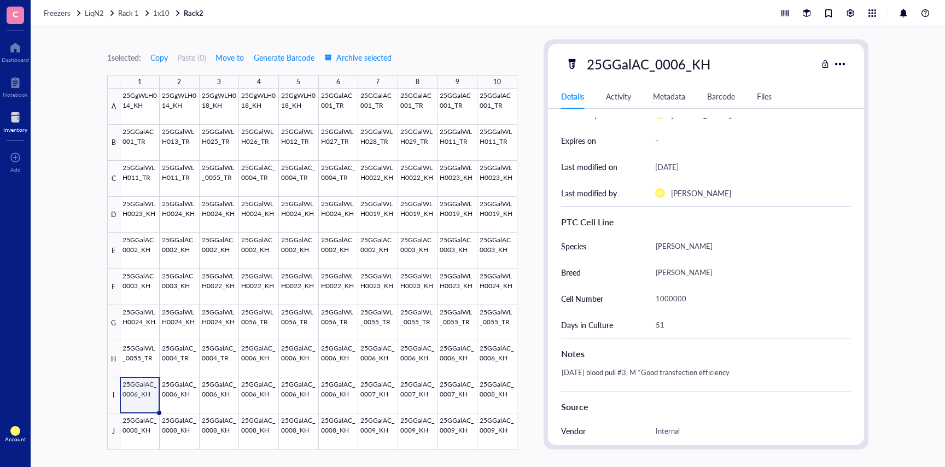
click at [174, 392] on div at bounding box center [318, 269] width 397 height 361
click at [218, 393] on div at bounding box center [318, 269] width 397 height 361
click at [261, 392] on div at bounding box center [318, 269] width 397 height 361
click at [296, 394] on div at bounding box center [318, 269] width 397 height 361
click at [337, 394] on div at bounding box center [318, 269] width 397 height 361
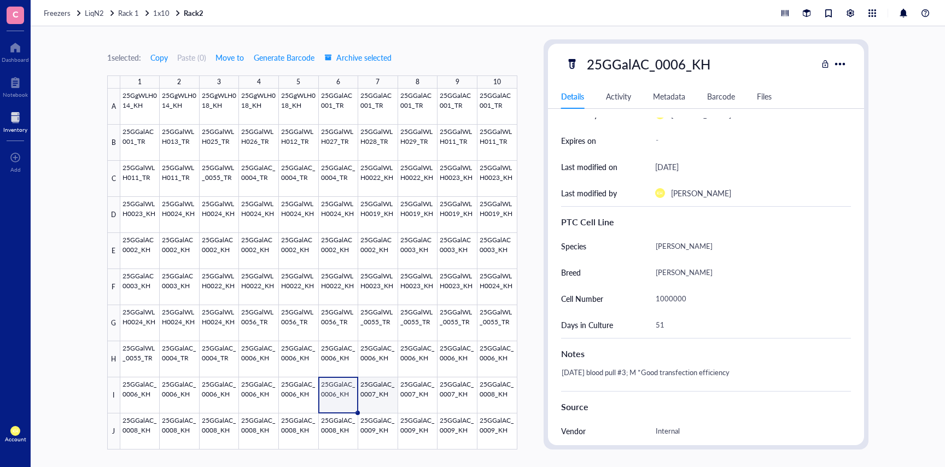
click at [363, 389] on div at bounding box center [318, 269] width 397 height 361
click at [402, 393] on div at bounding box center [318, 269] width 397 height 361
click at [454, 396] on div at bounding box center [318, 269] width 397 height 361
click at [483, 389] on div at bounding box center [318, 269] width 397 height 361
click at [148, 433] on div at bounding box center [318, 269] width 397 height 361
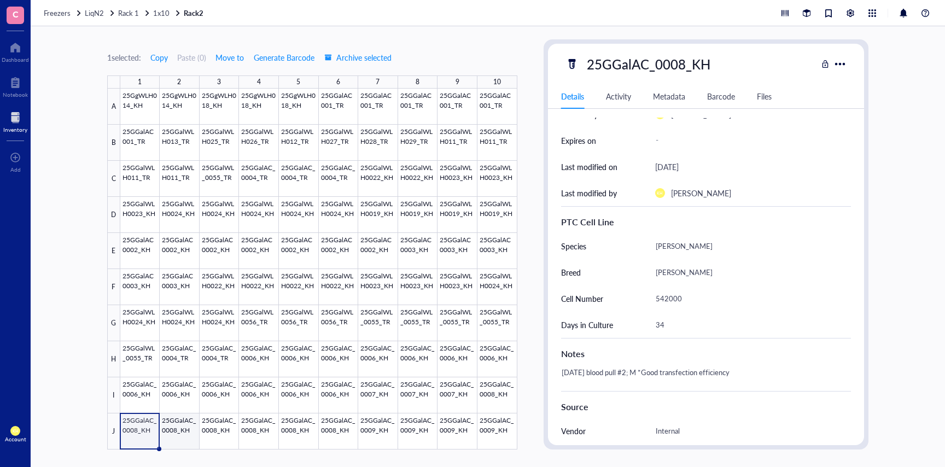
click at [176, 435] on div at bounding box center [318, 269] width 397 height 361
click at [220, 431] on div at bounding box center [318, 269] width 397 height 361
click at [259, 431] on div at bounding box center [318, 269] width 397 height 361
click at [298, 431] on div at bounding box center [318, 269] width 397 height 361
click at [335, 431] on div at bounding box center [318, 269] width 397 height 361
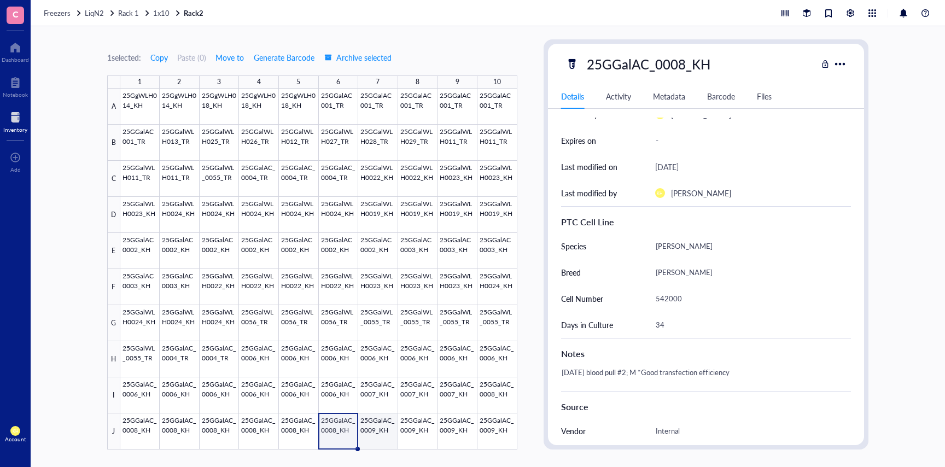
click at [384, 440] on div at bounding box center [318, 269] width 397 height 361
click at [425, 440] on div at bounding box center [318, 269] width 397 height 361
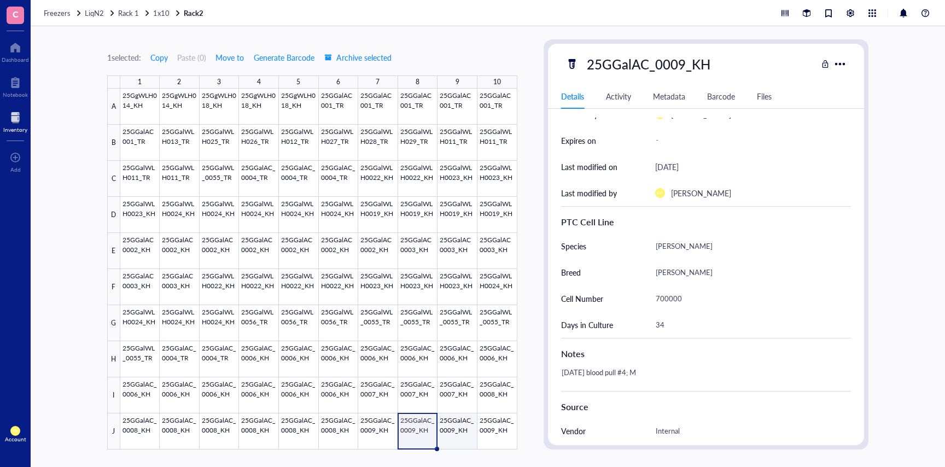
click at [456, 438] on div at bounding box center [318, 269] width 397 height 361
click at [495, 437] on div at bounding box center [318, 269] width 397 height 361
click at [166, 11] on span "1x10" at bounding box center [161, 13] width 16 height 10
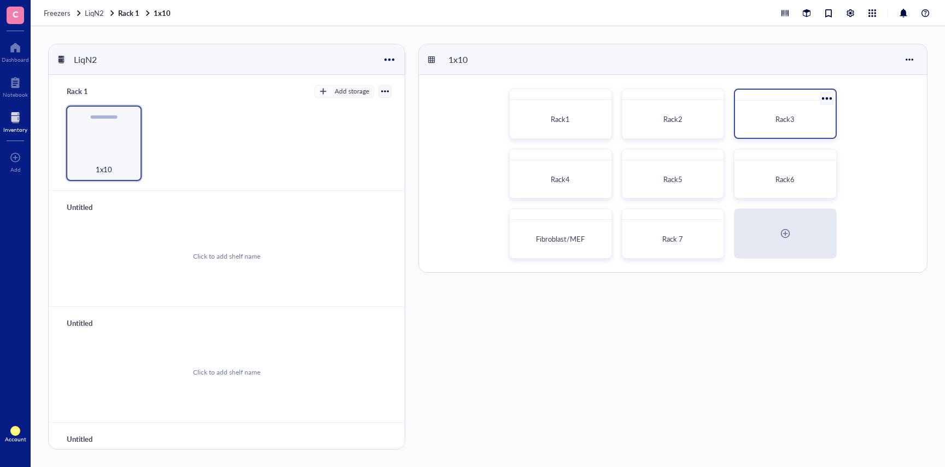
click at [779, 113] on div "Rack3" at bounding box center [784, 119] width 91 height 28
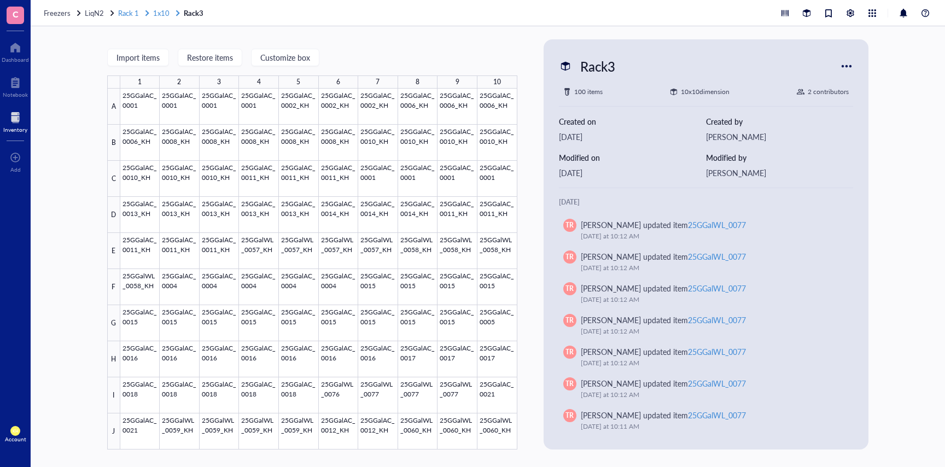
click at [160, 11] on span "1x10" at bounding box center [161, 13] width 16 height 10
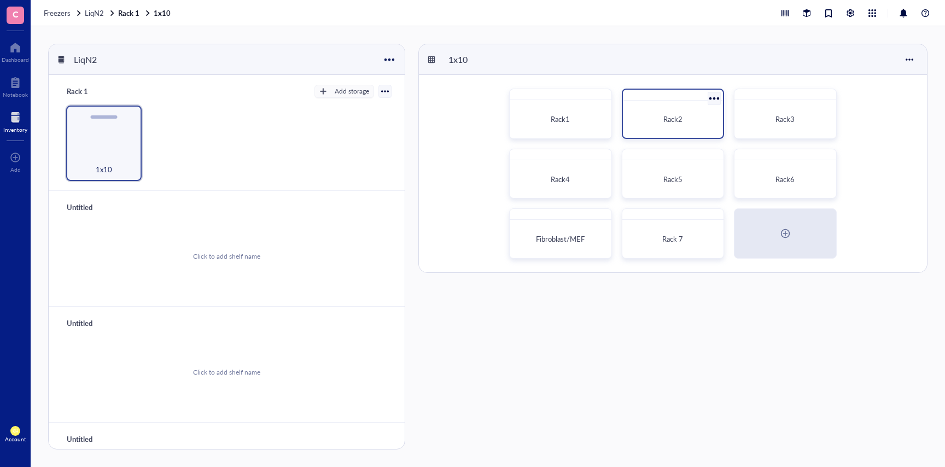
click at [673, 121] on span "Rack2" at bounding box center [672, 119] width 19 height 10
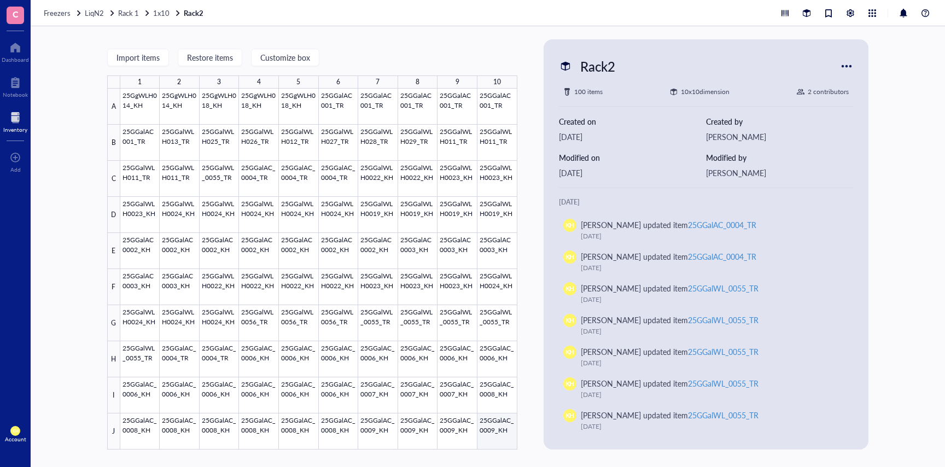
click at [494, 442] on div at bounding box center [318, 269] width 397 height 361
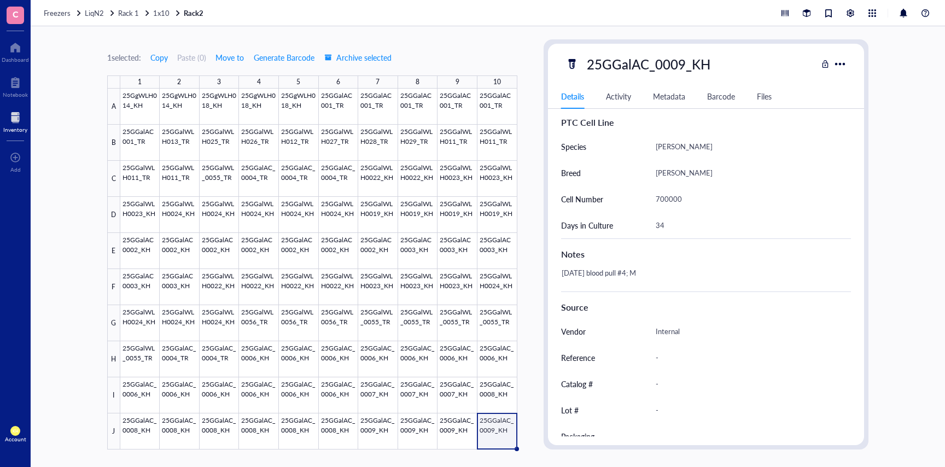
scroll to position [286, 0]
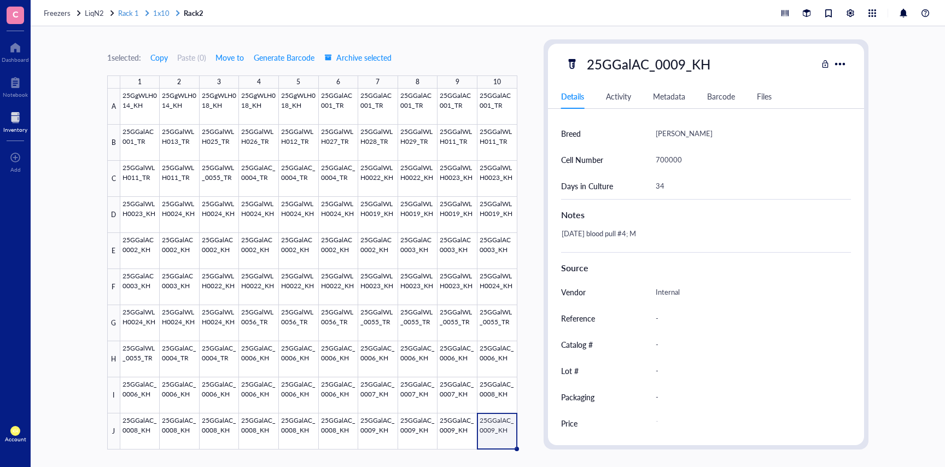
click at [161, 14] on span "1x10" at bounding box center [161, 13] width 16 height 10
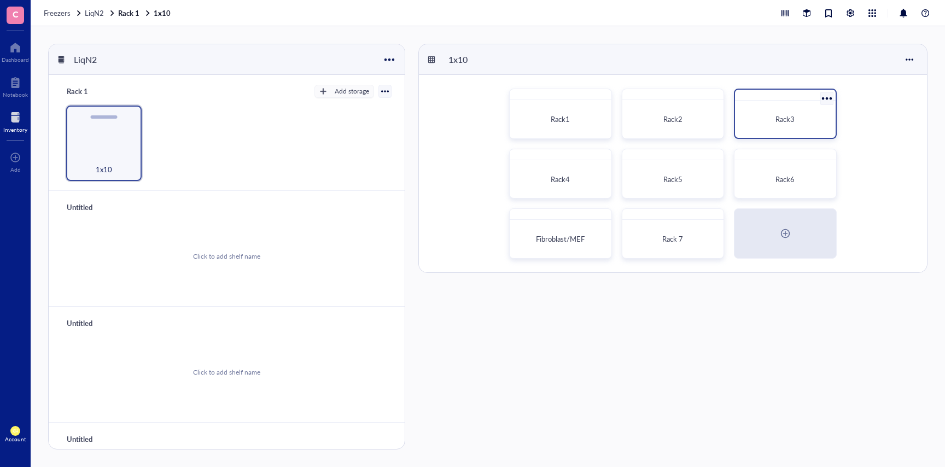
click at [773, 113] on div "Rack3" at bounding box center [784, 119] width 91 height 28
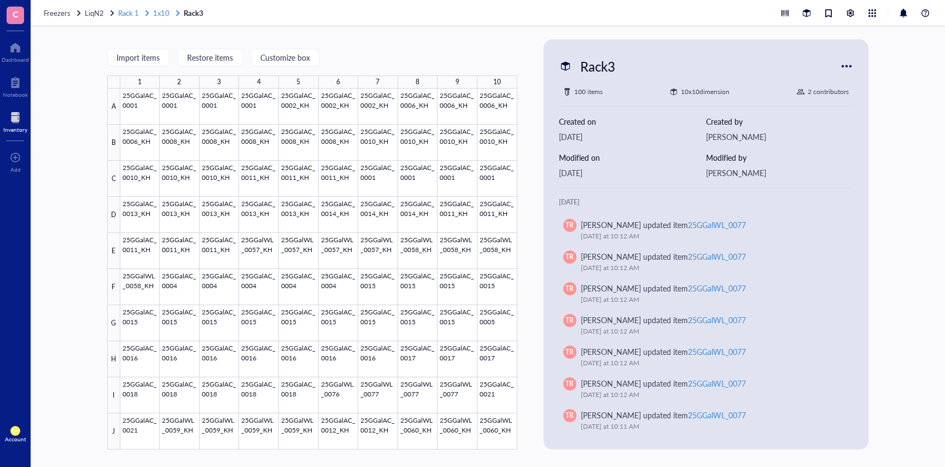
click at [158, 10] on span "1x10" at bounding box center [161, 13] width 16 height 10
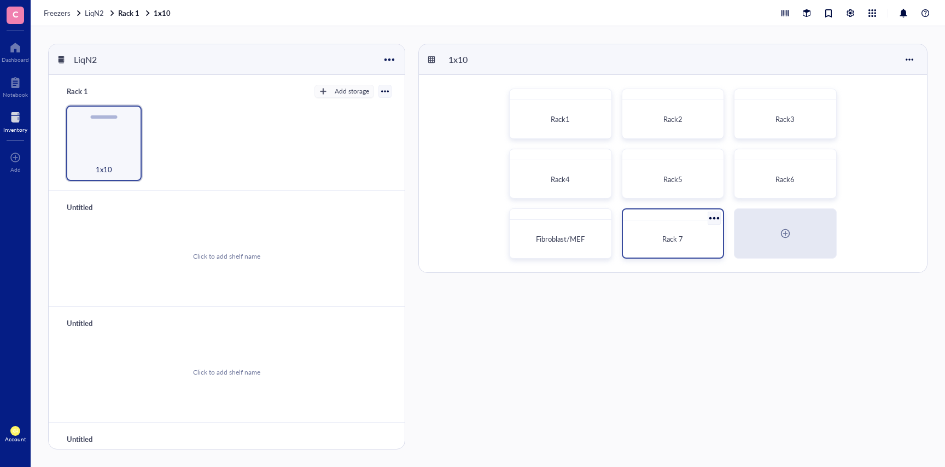
click at [663, 227] on div "Rack 7" at bounding box center [672, 239] width 91 height 28
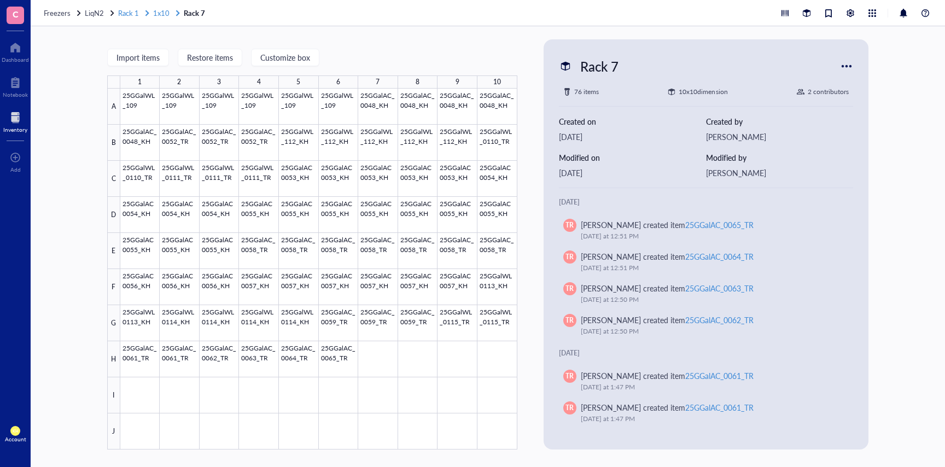
click at [162, 15] on span "1x10" at bounding box center [161, 13] width 16 height 10
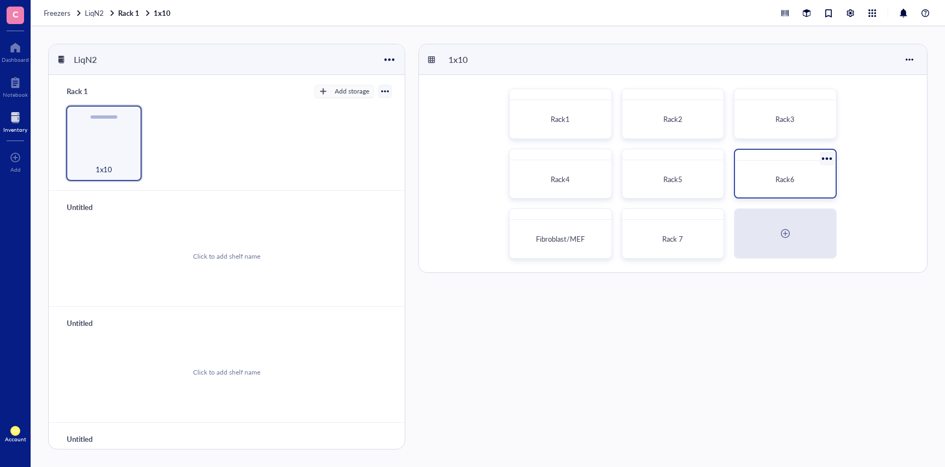
click at [778, 168] on div "Rack6" at bounding box center [784, 179] width 91 height 28
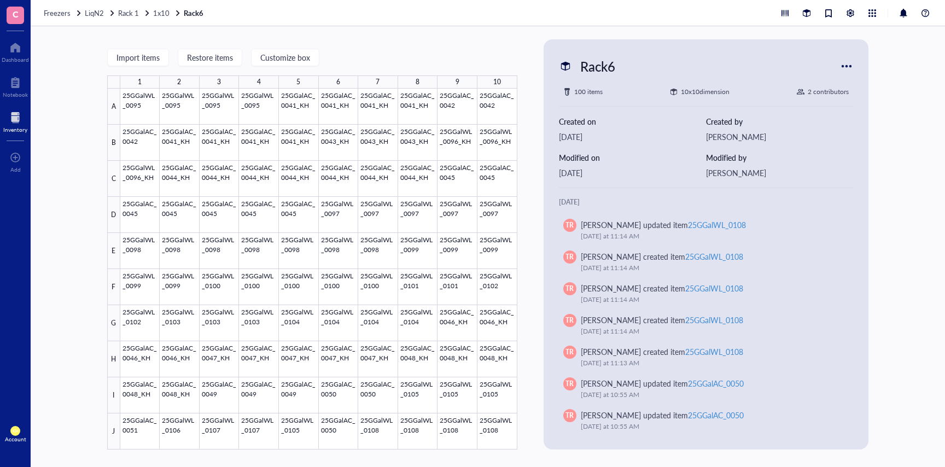
click at [17, 124] on div at bounding box center [15, 117] width 24 height 17
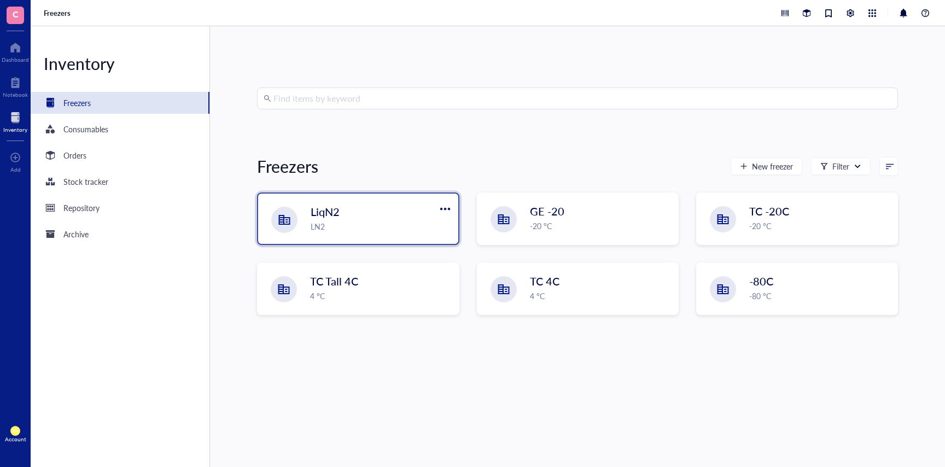
click at [351, 212] on div "LiqN2" at bounding box center [370, 211] width 121 height 15
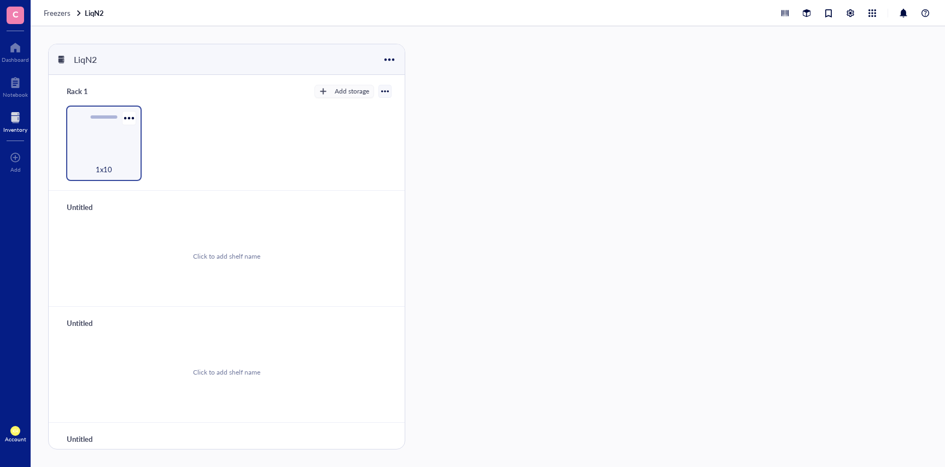
click at [104, 145] on div "1x10" at bounding box center [103, 142] width 75 height 75
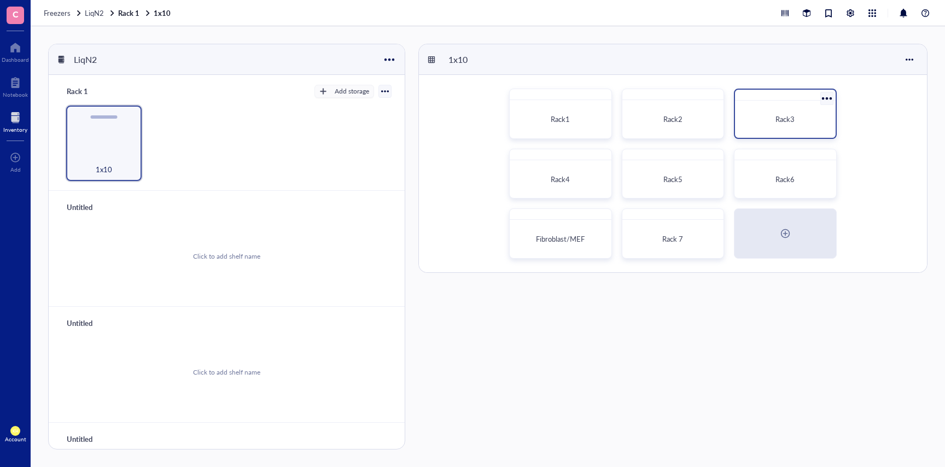
click at [761, 125] on div "Rack3" at bounding box center [784, 119] width 91 height 28
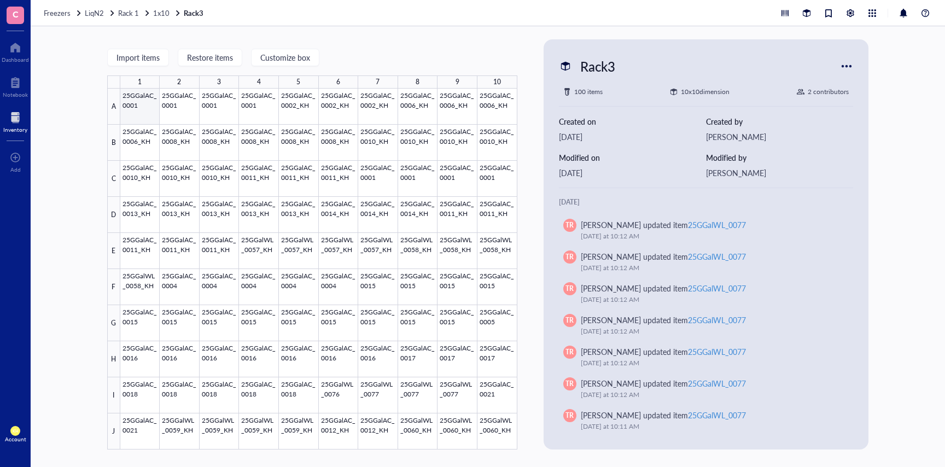
click at [148, 113] on div at bounding box center [318, 269] width 397 height 361
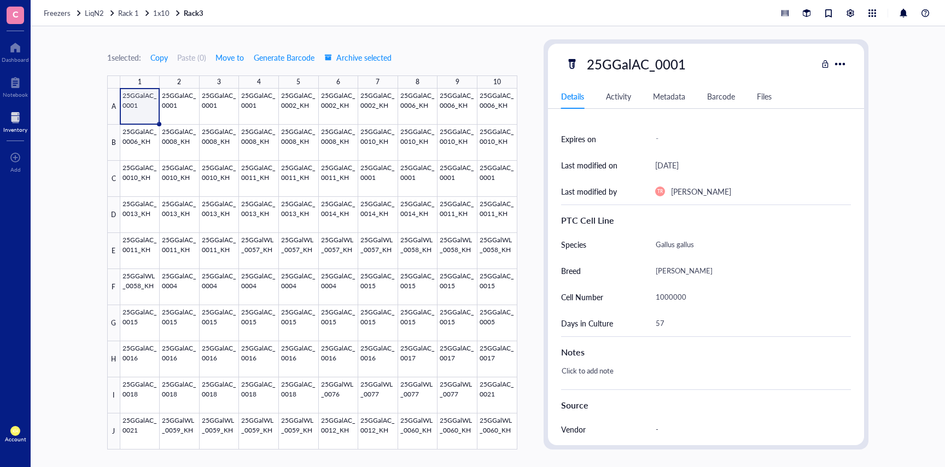
scroll to position [151, 0]
click at [304, 112] on div at bounding box center [318, 269] width 397 height 361
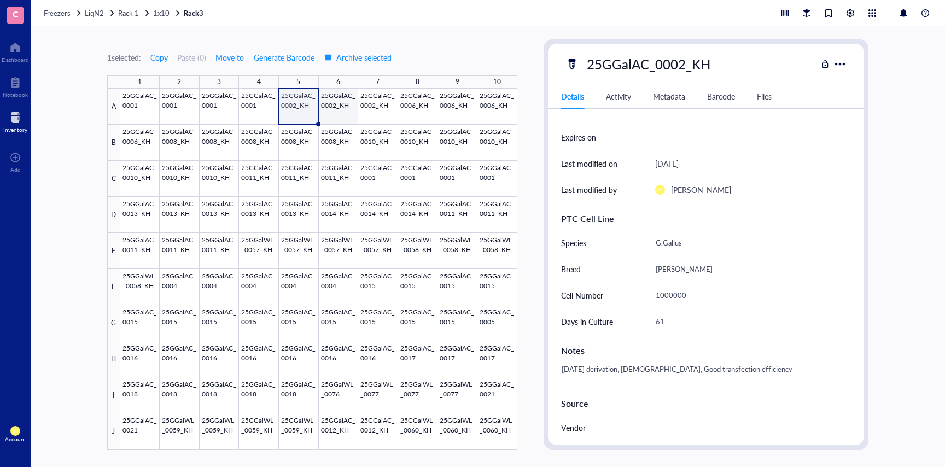
click at [333, 113] on div at bounding box center [318, 269] width 397 height 361
click at [374, 113] on div at bounding box center [318, 269] width 397 height 361
click at [421, 109] on div at bounding box center [318, 269] width 397 height 361
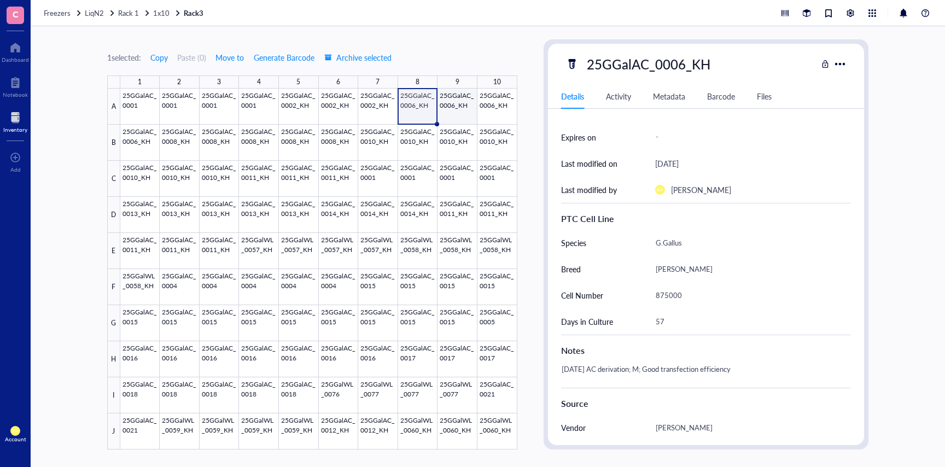
click at [458, 109] on div at bounding box center [318, 269] width 397 height 361
click at [488, 107] on div at bounding box center [318, 269] width 397 height 361
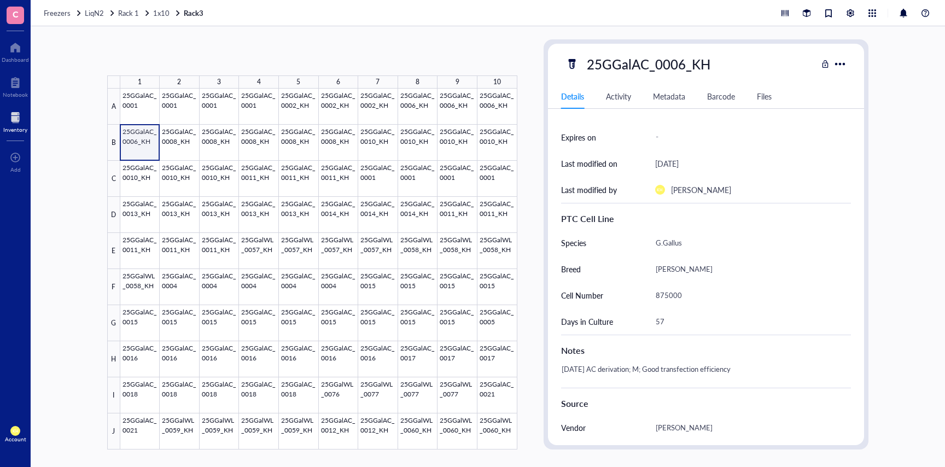
click at [134, 145] on div at bounding box center [318, 269] width 397 height 361
click at [180, 140] on div at bounding box center [318, 269] width 397 height 361
click at [218, 142] on div at bounding box center [318, 269] width 397 height 361
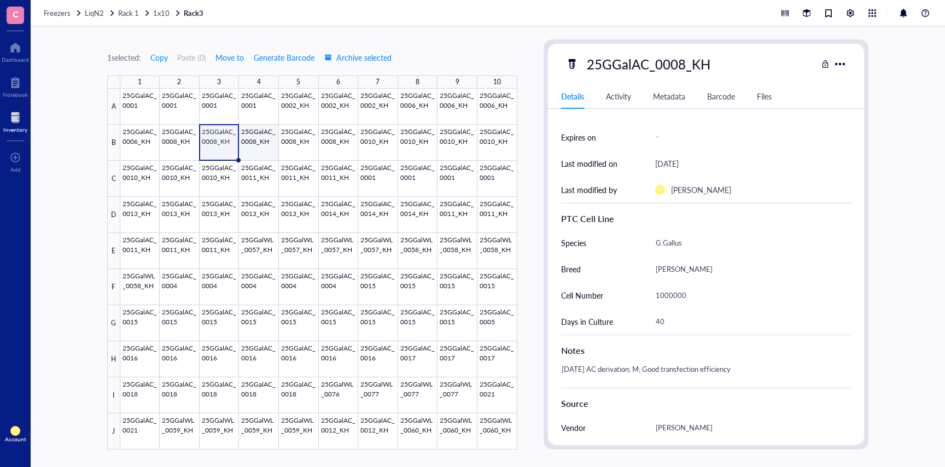
click at [253, 143] on div at bounding box center [318, 269] width 397 height 361
click at [299, 143] on div at bounding box center [318, 269] width 397 height 361
click at [335, 143] on div at bounding box center [318, 269] width 397 height 361
click at [370, 149] on div at bounding box center [318, 269] width 397 height 361
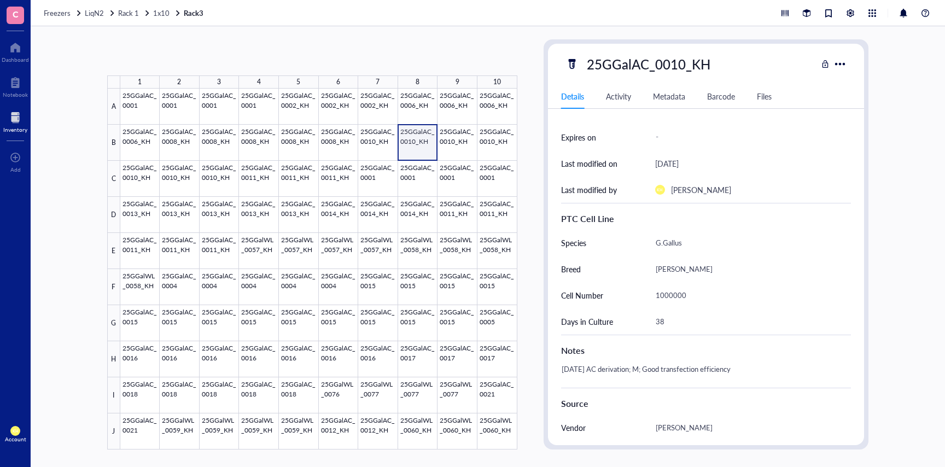
click at [418, 148] on div at bounding box center [318, 269] width 397 height 361
click at [453, 146] on div at bounding box center [318, 269] width 397 height 361
click at [485, 142] on div at bounding box center [318, 269] width 397 height 361
click at [146, 180] on div at bounding box center [318, 269] width 397 height 361
click at [176, 180] on div at bounding box center [318, 269] width 397 height 361
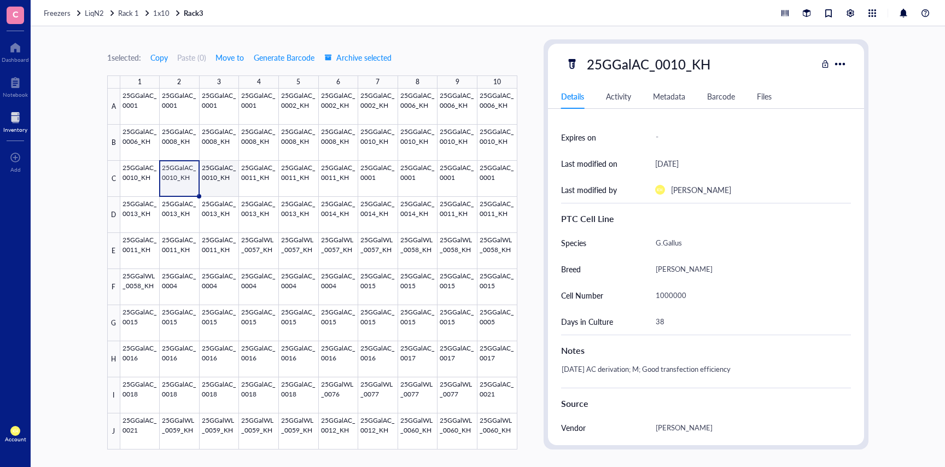
click at [216, 180] on div at bounding box center [318, 269] width 397 height 361
click at [256, 179] on div at bounding box center [318, 269] width 397 height 361
click at [298, 179] on div at bounding box center [318, 269] width 397 height 361
click at [337, 179] on div at bounding box center [318, 269] width 397 height 361
click at [391, 185] on div at bounding box center [318, 269] width 397 height 361
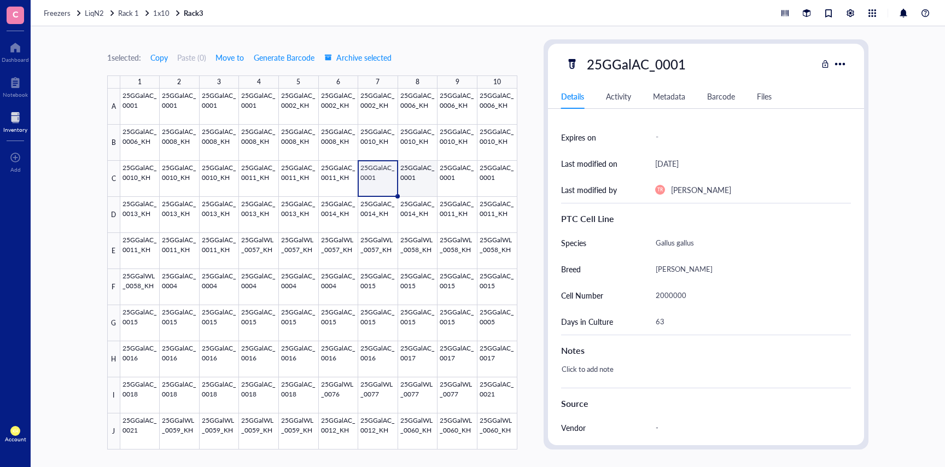
click at [412, 181] on div at bounding box center [318, 269] width 397 height 361
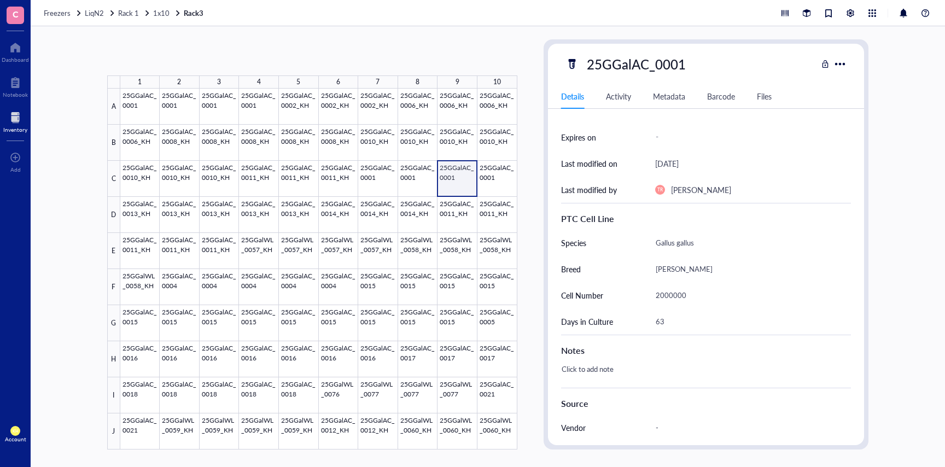
click at [446, 179] on div at bounding box center [318, 269] width 397 height 361
click at [479, 178] on div at bounding box center [318, 269] width 397 height 361
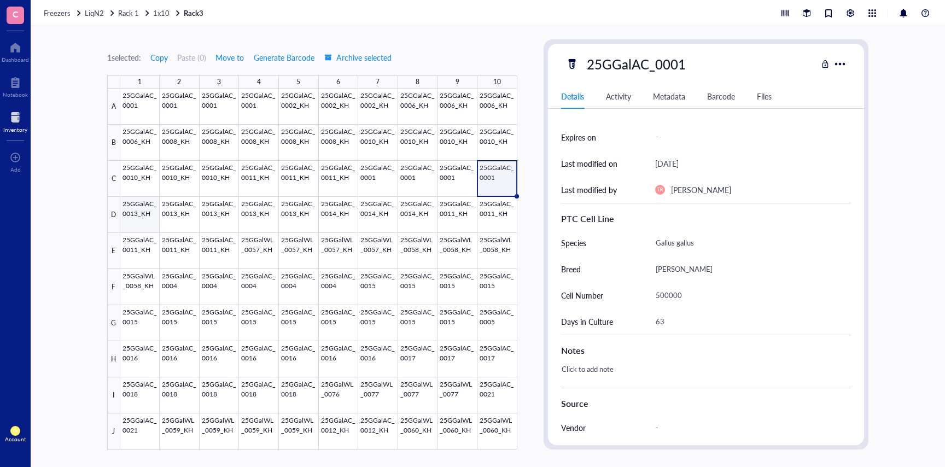
click at [132, 215] on div at bounding box center [318, 269] width 397 height 361
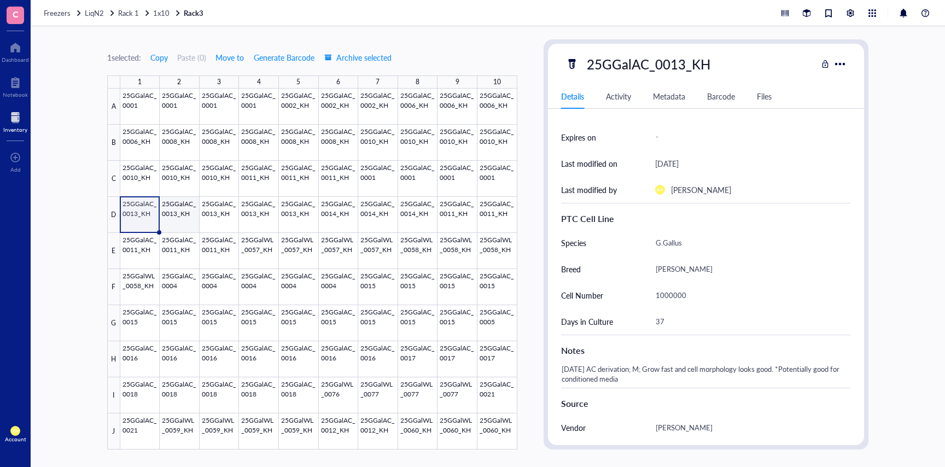
click at [172, 215] on div at bounding box center [318, 269] width 397 height 361
click at [209, 215] on div at bounding box center [318, 269] width 397 height 361
click at [271, 215] on div at bounding box center [318, 269] width 397 height 361
click at [297, 214] on div at bounding box center [318, 269] width 397 height 361
click at [341, 220] on div at bounding box center [318, 269] width 397 height 361
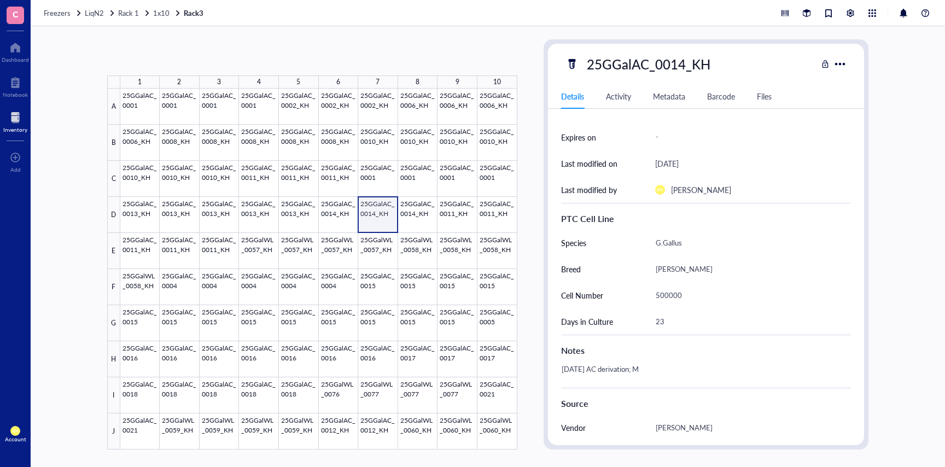
click at [370, 217] on div at bounding box center [318, 269] width 397 height 361
click at [414, 219] on div at bounding box center [318, 269] width 397 height 361
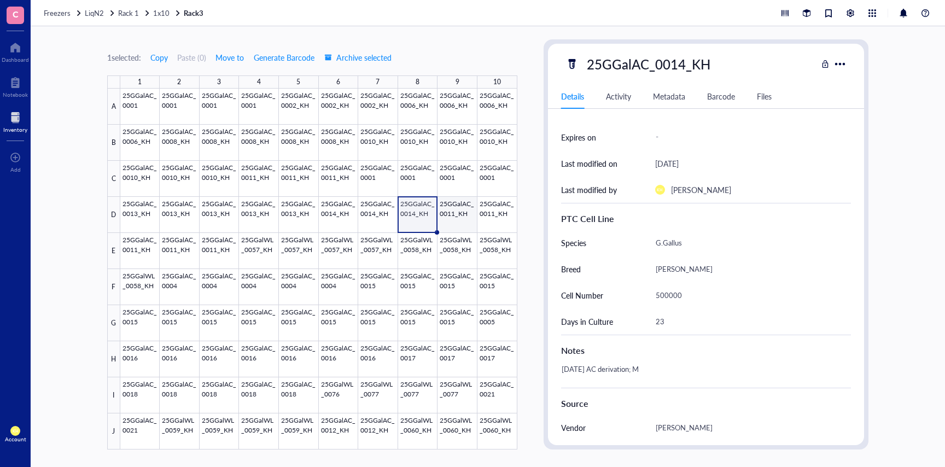
click at [457, 219] on div at bounding box center [318, 269] width 397 height 361
click at [494, 220] on div at bounding box center [318, 269] width 397 height 361
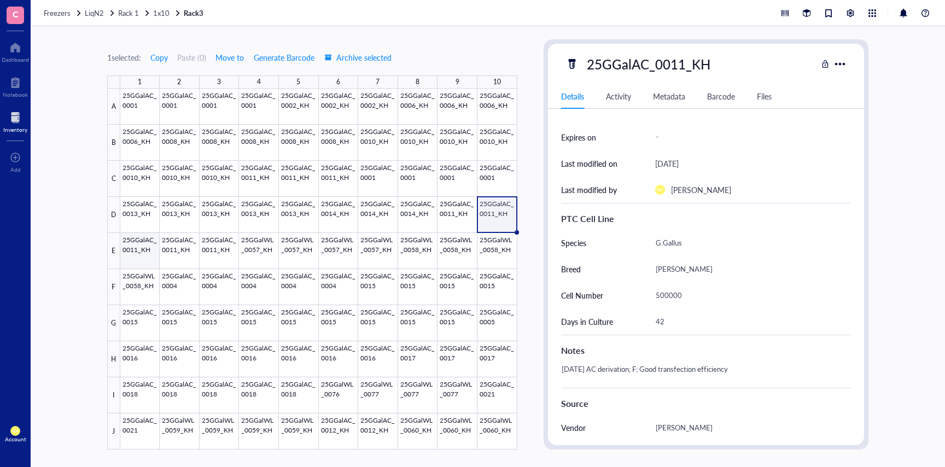
click at [141, 252] on div at bounding box center [318, 269] width 397 height 361
click at [179, 249] on div at bounding box center [318, 269] width 397 height 361
click at [214, 252] on div at bounding box center [318, 269] width 397 height 361
click at [265, 245] on div at bounding box center [318, 269] width 397 height 361
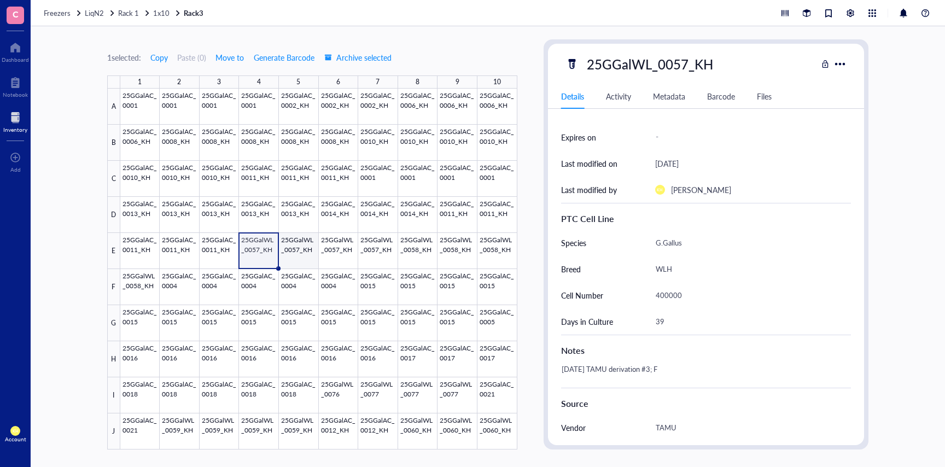
click at [295, 251] on div at bounding box center [318, 269] width 397 height 361
click at [338, 249] on div at bounding box center [318, 269] width 397 height 361
click at [371, 247] on div at bounding box center [318, 269] width 397 height 361
click at [422, 252] on div at bounding box center [318, 269] width 397 height 361
click at [466, 247] on div at bounding box center [318, 269] width 397 height 361
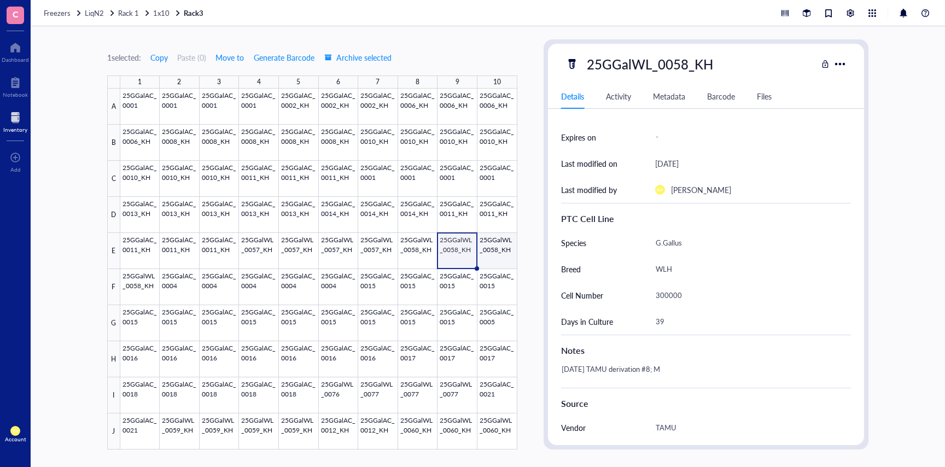
click at [499, 246] on div at bounding box center [318, 269] width 397 height 361
click at [143, 285] on div at bounding box center [318, 269] width 397 height 361
click at [184, 294] on div at bounding box center [318, 269] width 397 height 361
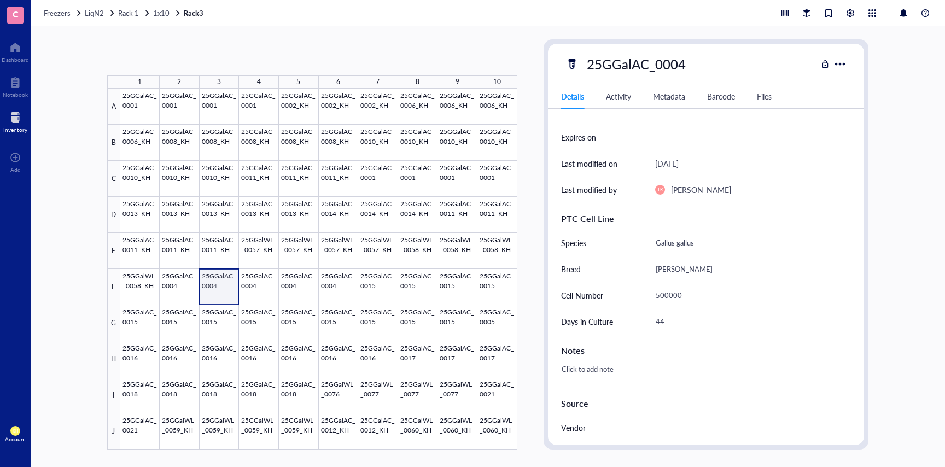
click at [214, 294] on div at bounding box center [318, 269] width 397 height 361
click at [252, 288] on div at bounding box center [318, 269] width 397 height 361
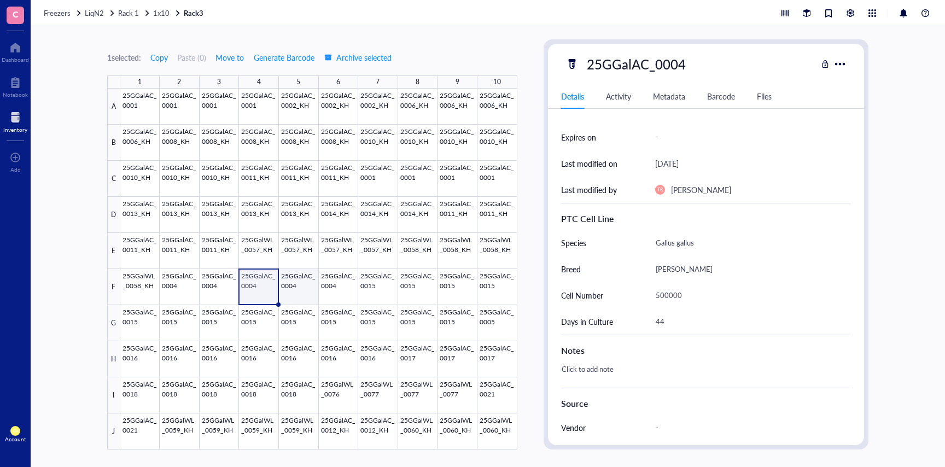
click at [302, 288] on div at bounding box center [318, 269] width 397 height 361
click at [341, 288] on div at bounding box center [318, 269] width 397 height 361
click at [367, 289] on div at bounding box center [318, 269] width 397 height 361
click at [416, 289] on div at bounding box center [318, 269] width 397 height 361
click at [462, 288] on div at bounding box center [318, 269] width 397 height 361
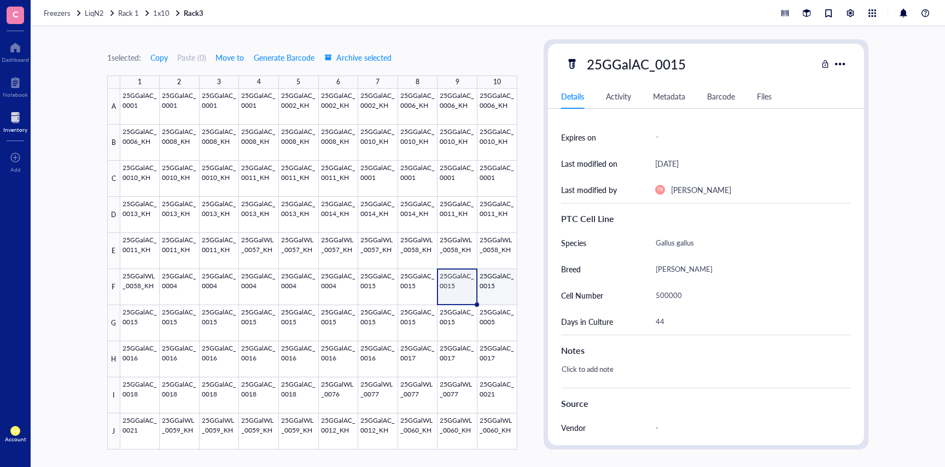
click at [496, 288] on div at bounding box center [318, 269] width 397 height 361
click at [133, 319] on div at bounding box center [318, 269] width 397 height 361
click at [174, 324] on div at bounding box center [318, 269] width 397 height 361
click at [217, 324] on div at bounding box center [318, 269] width 397 height 361
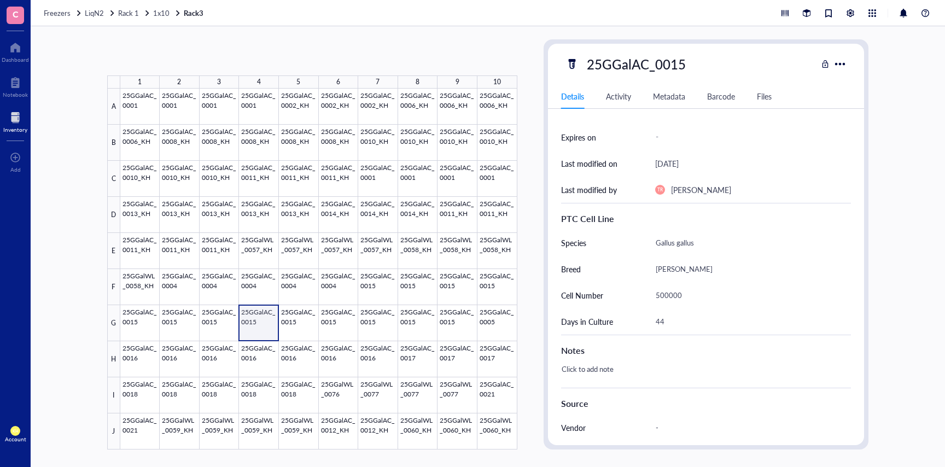
click at [262, 327] on div at bounding box center [318, 269] width 397 height 361
click at [299, 327] on div at bounding box center [318, 269] width 397 height 361
click at [335, 326] on div at bounding box center [318, 269] width 397 height 361
click at [374, 327] on div at bounding box center [318, 269] width 397 height 361
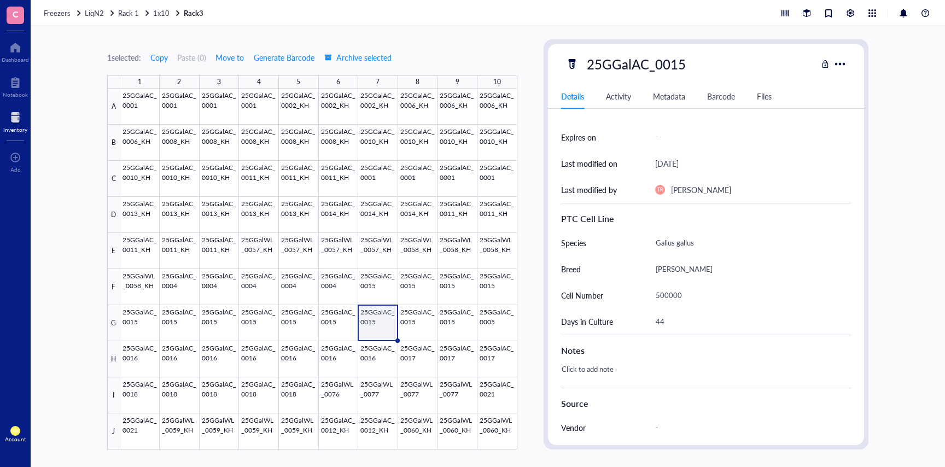
click at [413, 327] on div at bounding box center [318, 269] width 397 height 361
click at [455, 325] on div at bounding box center [318, 269] width 397 height 361
click at [490, 316] on div at bounding box center [318, 269] width 397 height 361
click at [149, 353] on div at bounding box center [318, 269] width 397 height 361
click at [176, 360] on div at bounding box center [318, 269] width 397 height 361
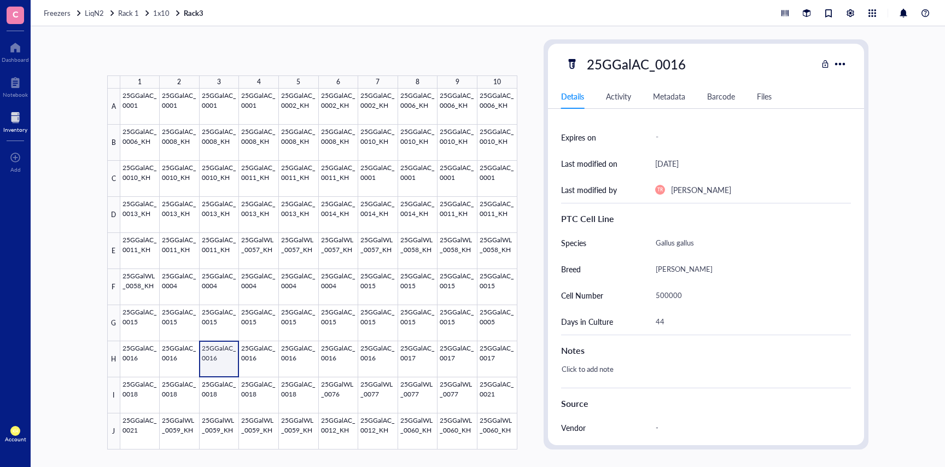
click at [210, 359] on div at bounding box center [318, 269] width 397 height 361
click at [247, 359] on div at bounding box center [318, 269] width 397 height 361
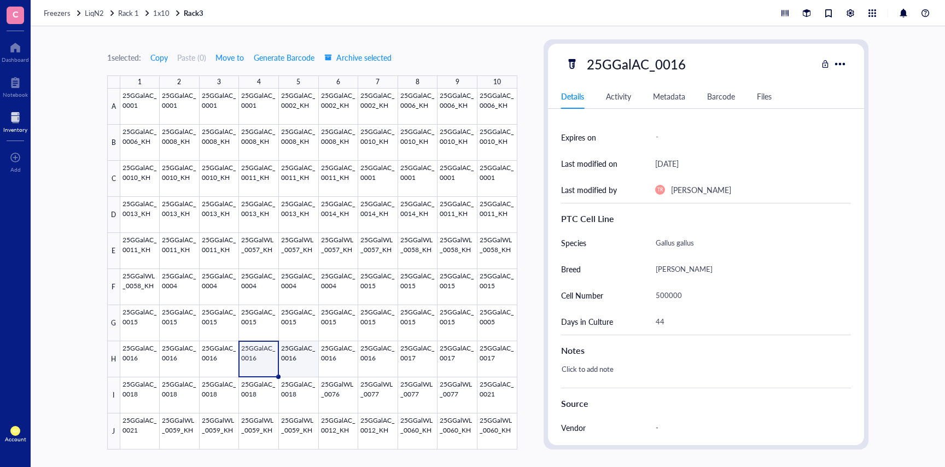
click at [301, 355] on div at bounding box center [318, 269] width 397 height 361
click at [340, 355] on div at bounding box center [318, 269] width 397 height 361
click at [378, 356] on div at bounding box center [318, 269] width 397 height 361
click at [423, 355] on div at bounding box center [318, 269] width 397 height 361
click at [461, 356] on div at bounding box center [318, 269] width 397 height 361
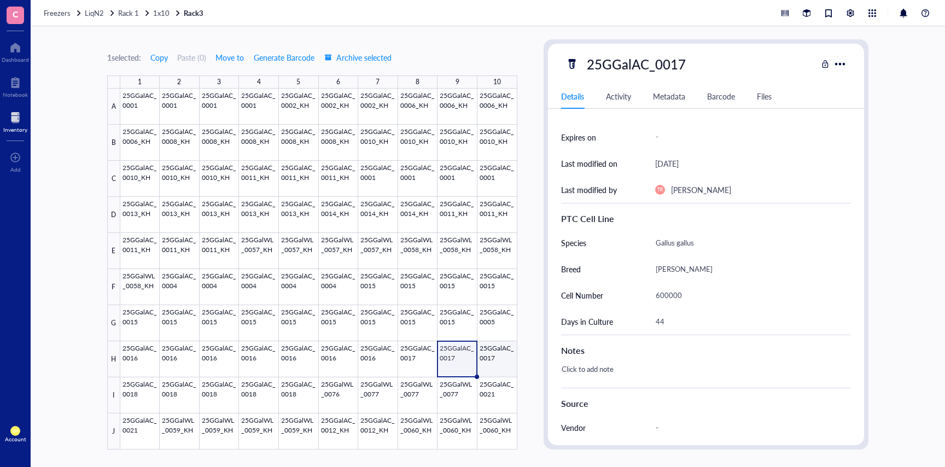
click at [495, 353] on div at bounding box center [318, 269] width 397 height 361
click at [138, 387] on div at bounding box center [318, 269] width 397 height 361
click at [184, 392] on div at bounding box center [318, 269] width 397 height 361
click at [217, 393] on div at bounding box center [318, 269] width 397 height 361
click at [262, 392] on div at bounding box center [318, 269] width 397 height 361
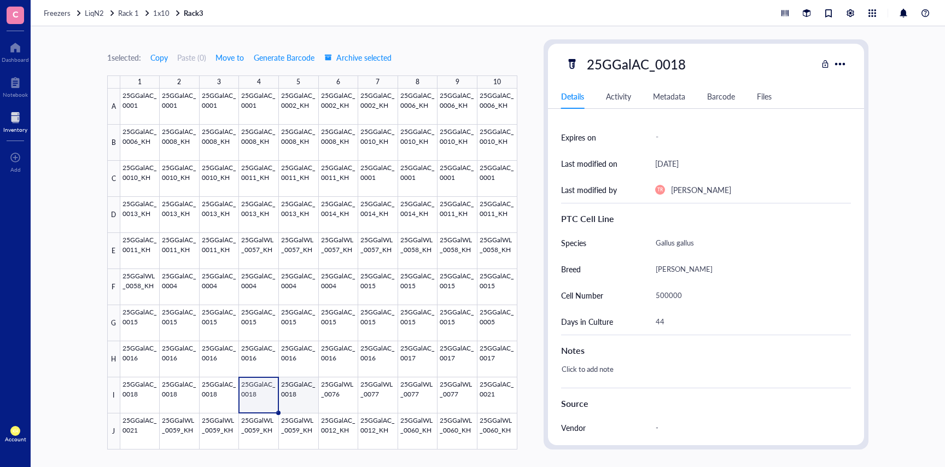
click at [297, 394] on div at bounding box center [318, 269] width 397 height 361
click at [338, 400] on div at bounding box center [318, 269] width 397 height 361
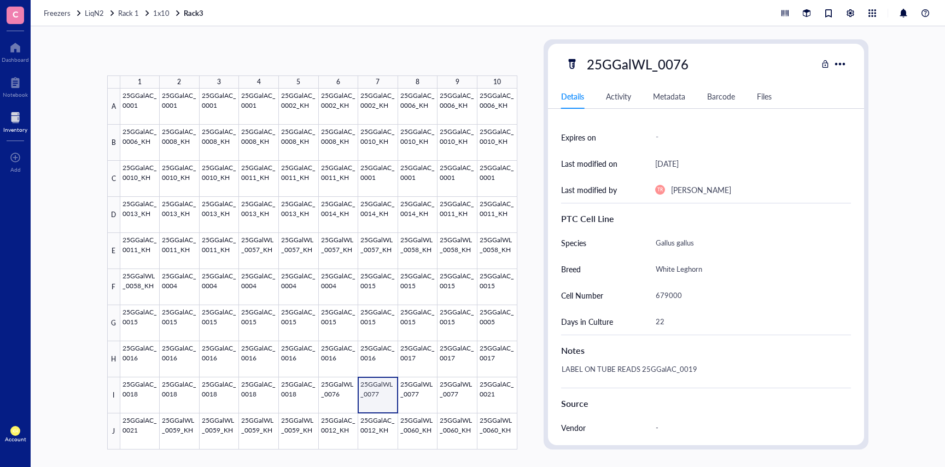
click at [363, 400] on div at bounding box center [318, 269] width 397 height 361
click at [406, 395] on div at bounding box center [318, 269] width 397 height 361
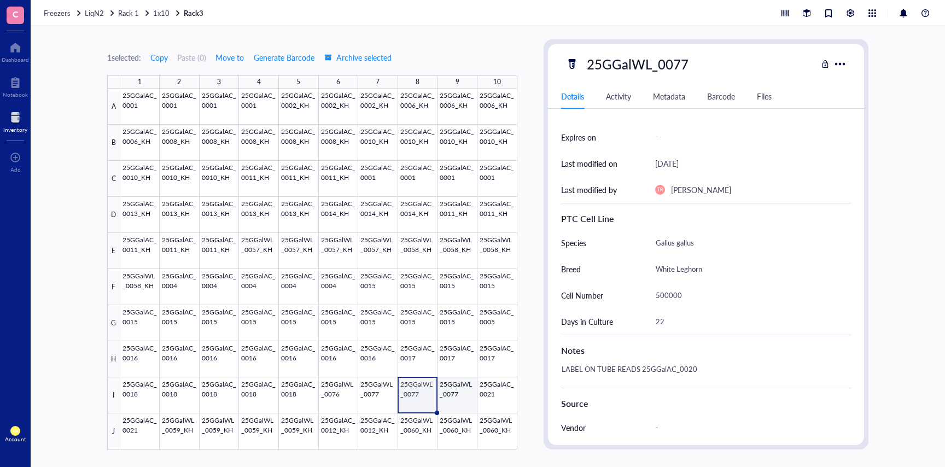
click at [452, 393] on div at bounding box center [318, 269] width 397 height 361
click at [369, 405] on div at bounding box center [318, 269] width 397 height 361
click at [412, 399] on div at bounding box center [318, 269] width 397 height 361
click at [451, 396] on div at bounding box center [318, 269] width 397 height 361
click at [374, 394] on div at bounding box center [318, 269] width 397 height 361
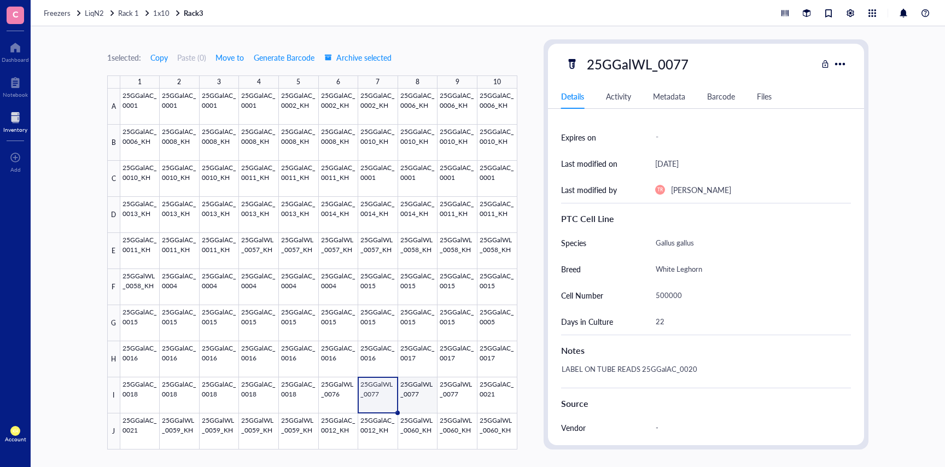
click at [411, 390] on div at bounding box center [318, 269] width 397 height 361
click at [449, 392] on div at bounding box center [318, 269] width 397 height 361
click at [497, 389] on div at bounding box center [318, 269] width 397 height 361
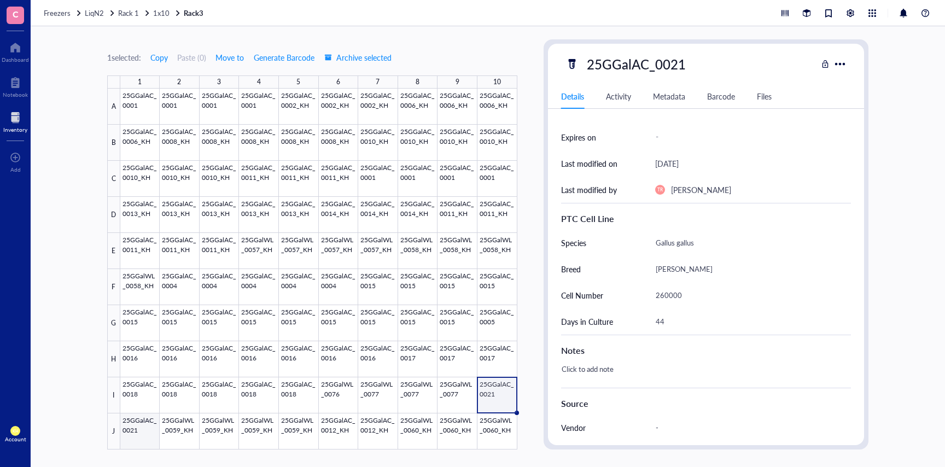
click at [133, 430] on div at bounding box center [318, 269] width 397 height 361
click at [181, 425] on div at bounding box center [318, 269] width 397 height 361
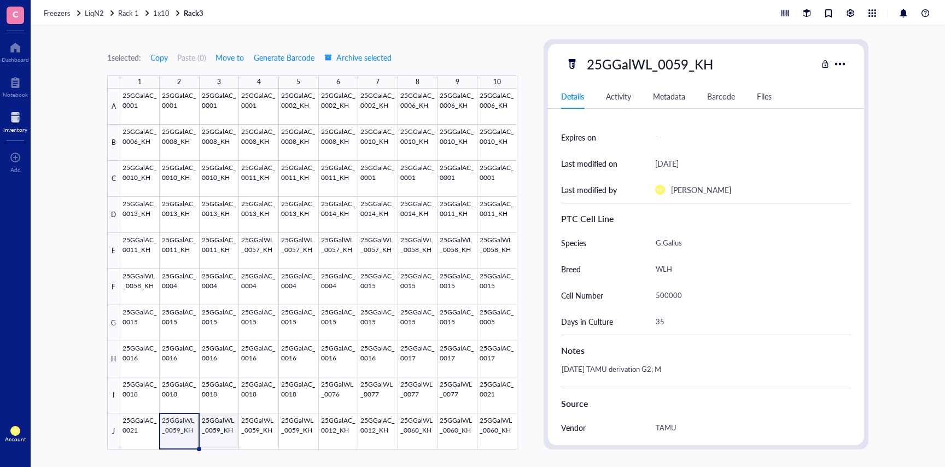
click at [231, 432] on div at bounding box center [318, 269] width 397 height 361
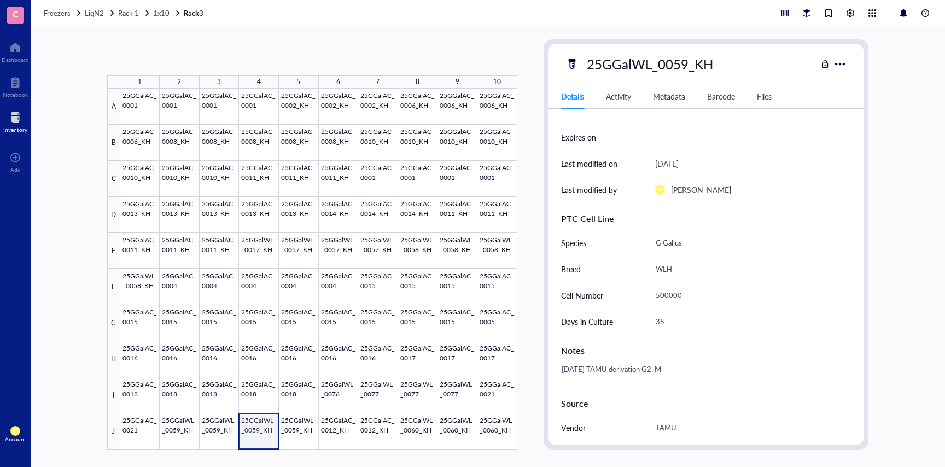
click at [260, 432] on div at bounding box center [318, 269] width 397 height 361
click at [294, 429] on div at bounding box center [318, 269] width 397 height 361
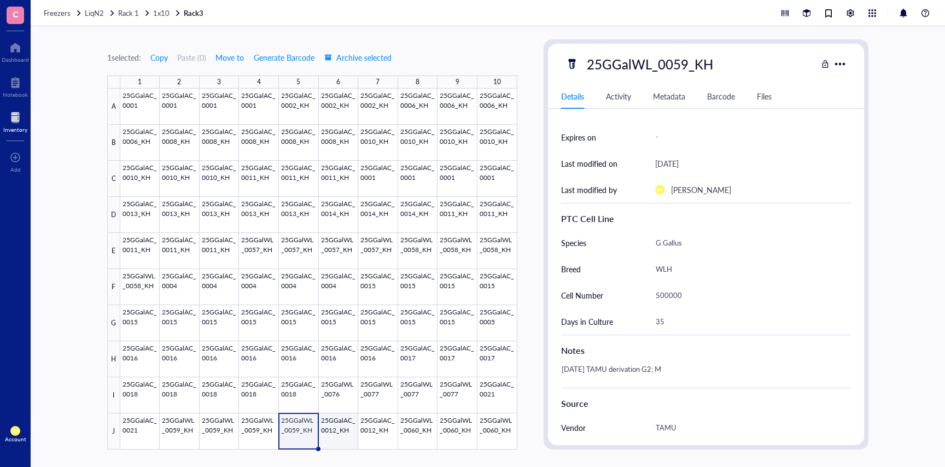
click at [343, 429] on div at bounding box center [318, 269] width 397 height 361
click at [380, 431] on div at bounding box center [318, 269] width 397 height 361
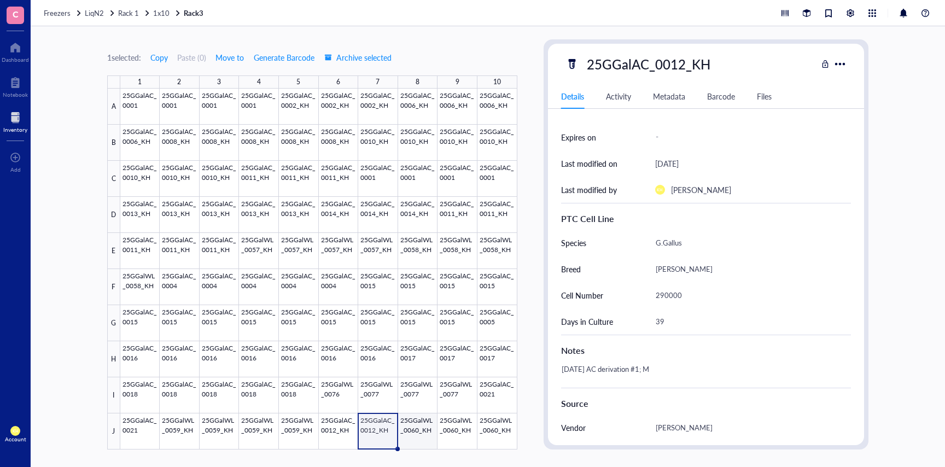
click at [421, 436] on div at bounding box center [318, 269] width 397 height 361
click at [464, 432] on div at bounding box center [318, 269] width 397 height 361
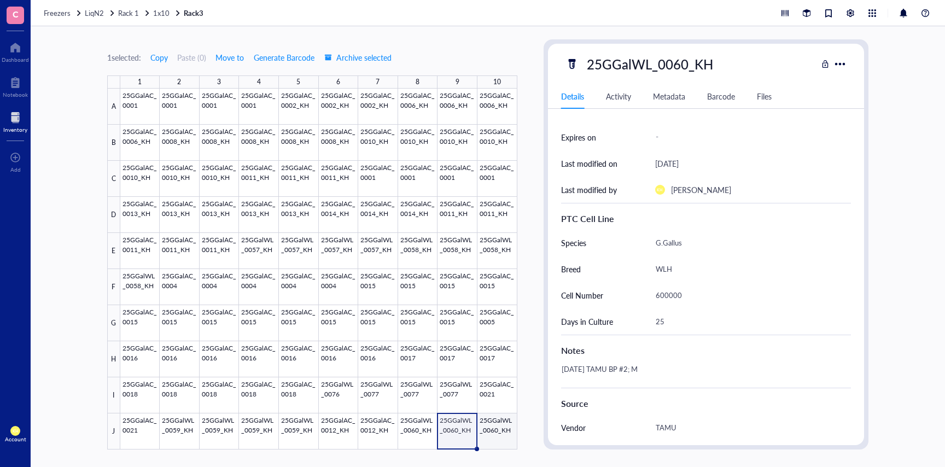
click at [494, 432] on div at bounding box center [318, 269] width 397 height 361
click at [160, 15] on span "1x10" at bounding box center [161, 13] width 16 height 10
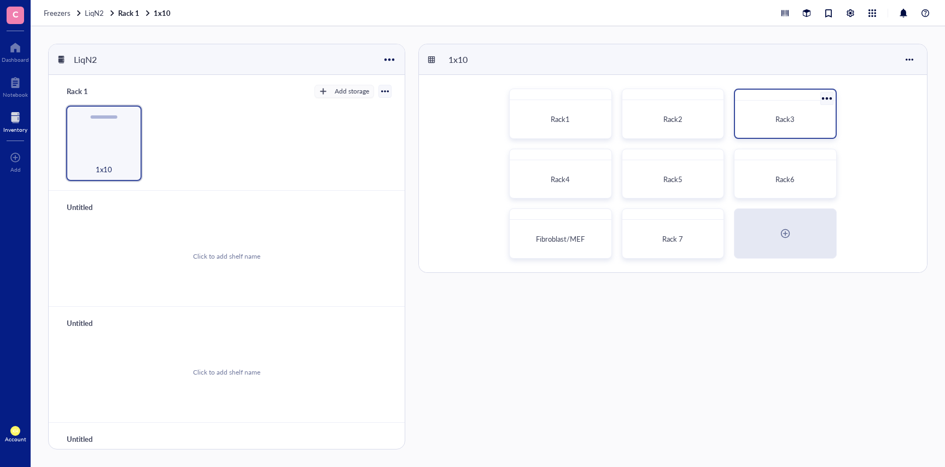
click at [765, 125] on div "Rack3" at bounding box center [784, 119] width 91 height 28
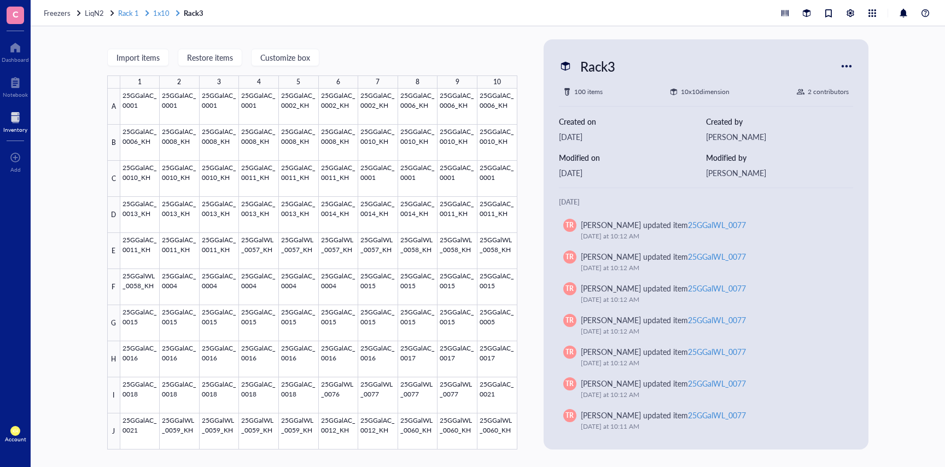
click at [161, 10] on span "1x10" at bounding box center [161, 13] width 16 height 10
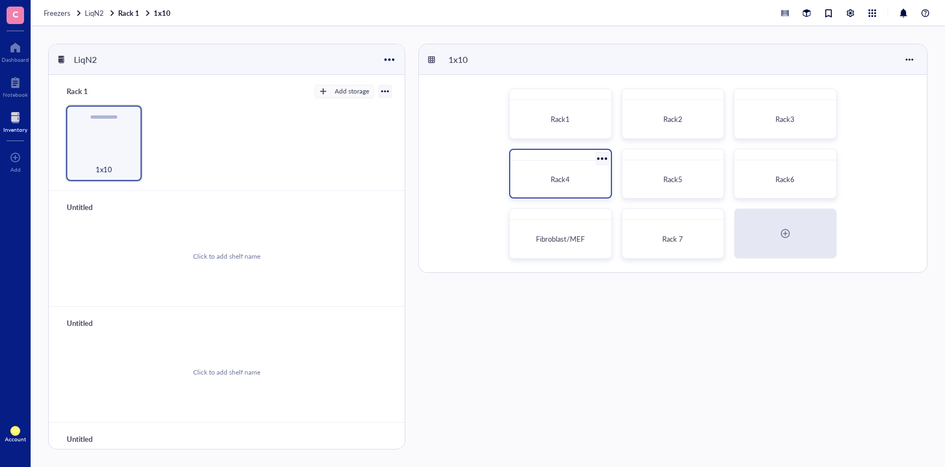
click at [542, 165] on div "Rack4" at bounding box center [559, 179] width 91 height 28
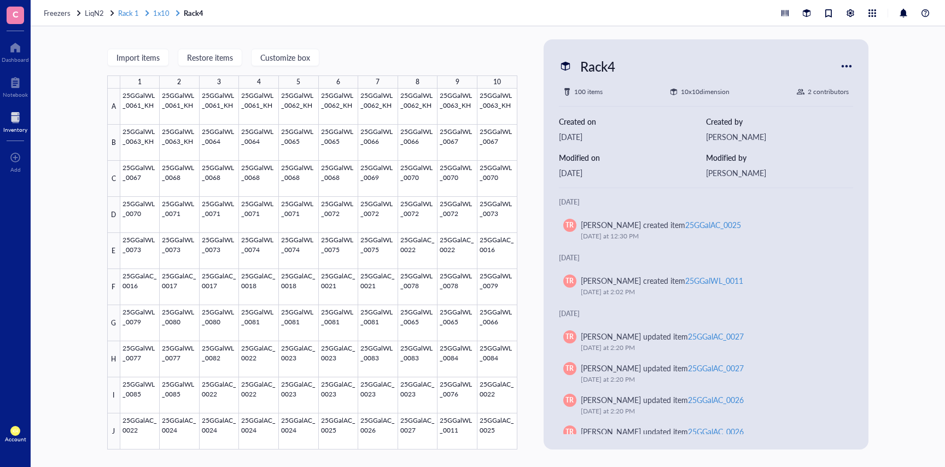
click at [158, 12] on span "1x10" at bounding box center [161, 13] width 16 height 10
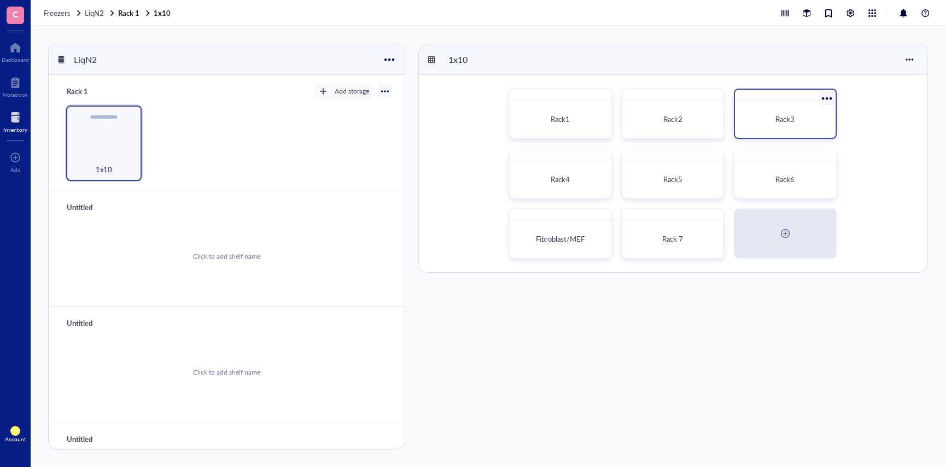
click at [755, 119] on div "Rack3" at bounding box center [784, 119] width 83 height 11
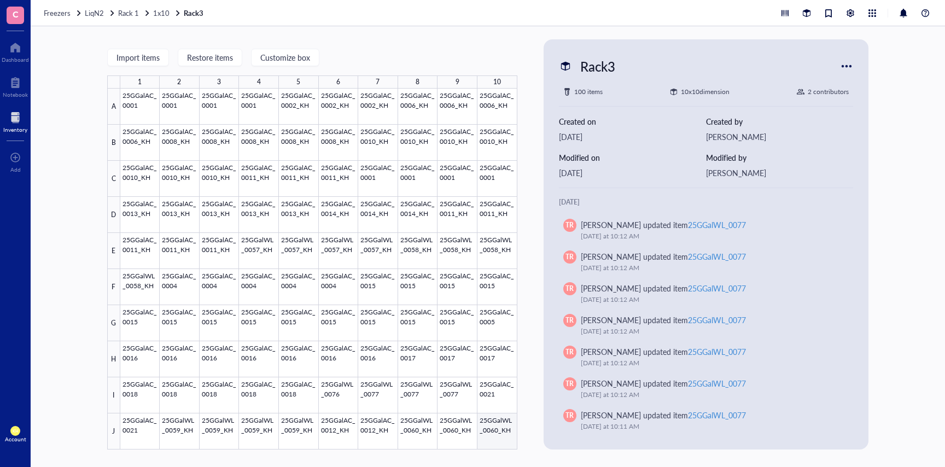
click at [486, 430] on div at bounding box center [318, 269] width 397 height 361
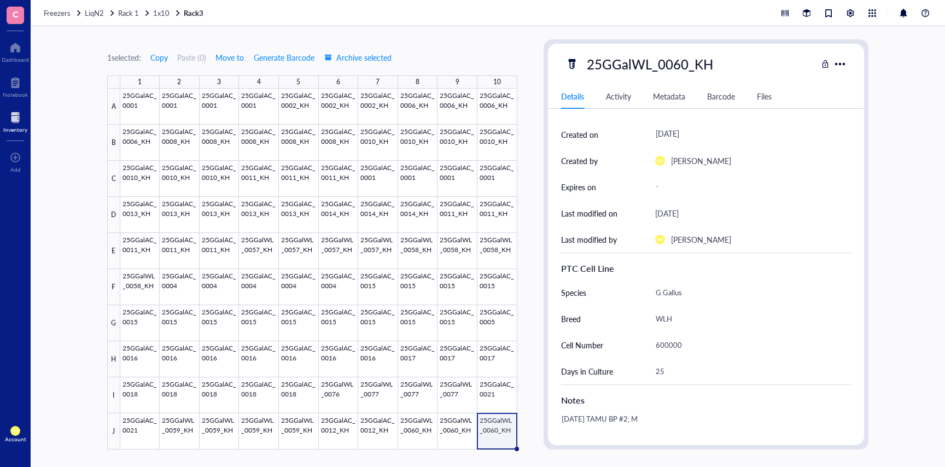
scroll to position [102, 0]
click at [163, 15] on span "1x10" at bounding box center [161, 13] width 16 height 10
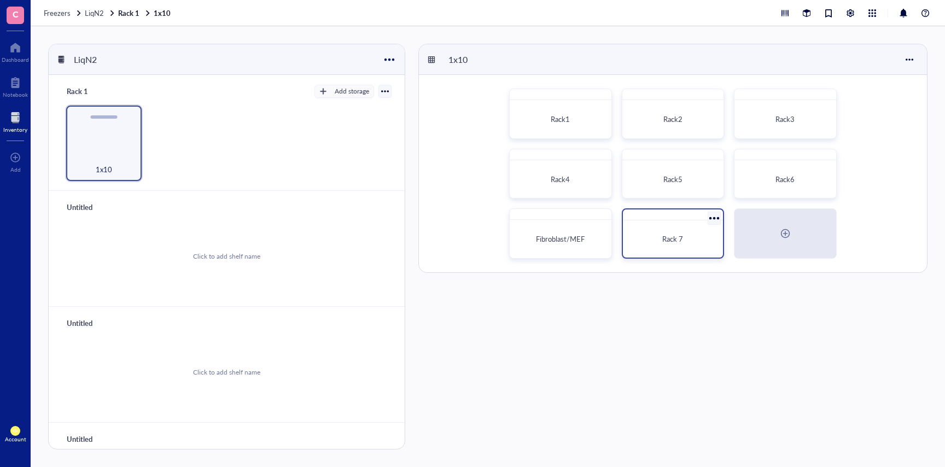
click at [650, 226] on div "Rack 7" at bounding box center [672, 239] width 91 height 28
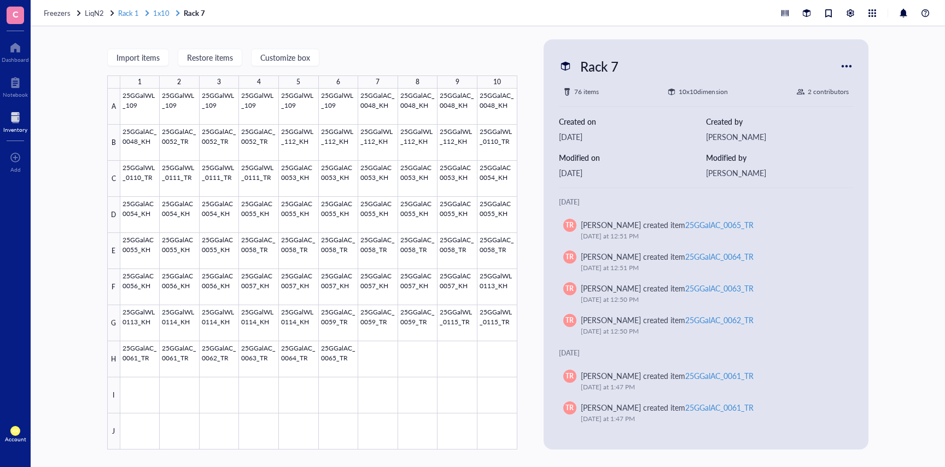
click at [156, 12] on span "1x10" at bounding box center [161, 13] width 16 height 10
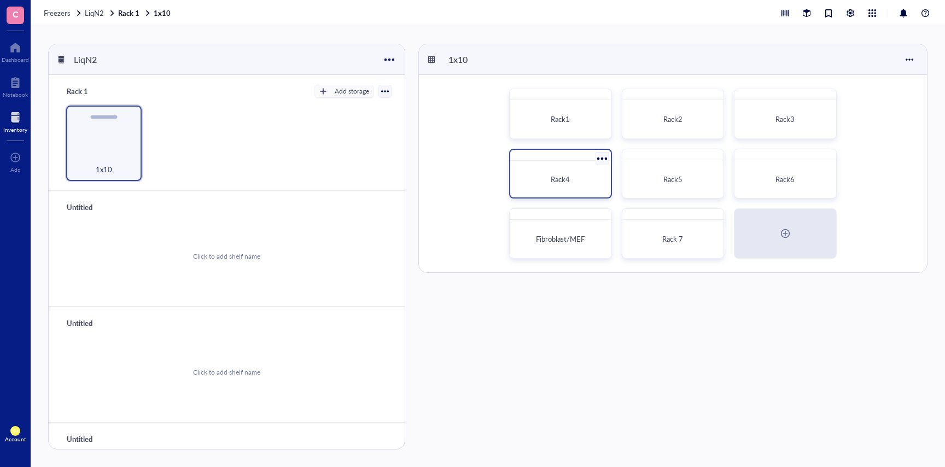
click at [579, 169] on div "Rack4" at bounding box center [559, 179] width 91 height 28
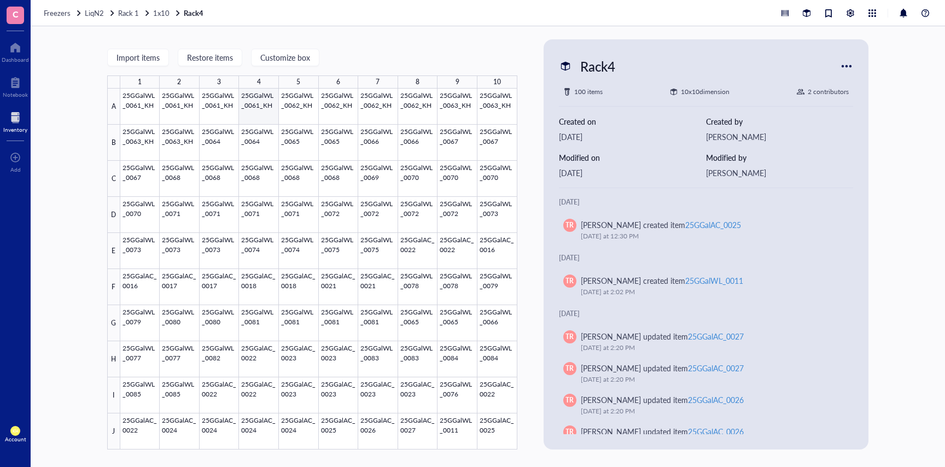
click at [243, 100] on div at bounding box center [318, 269] width 397 height 361
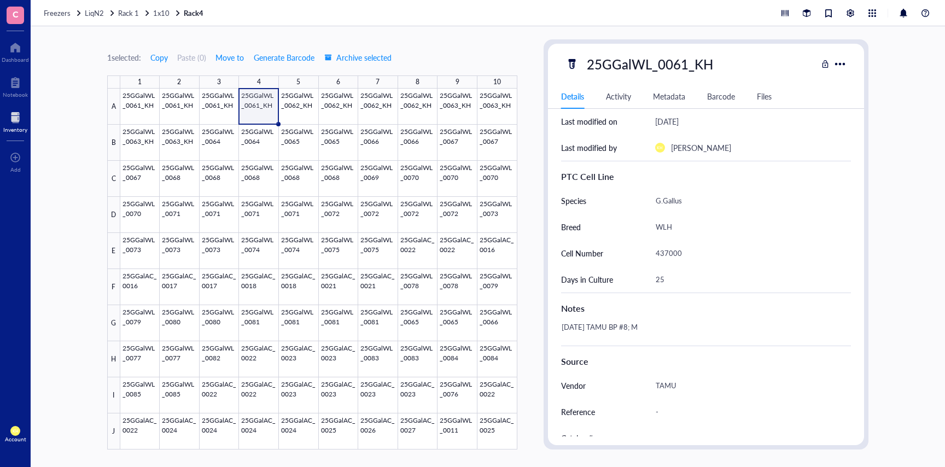
scroll to position [195, 0]
click at [307, 105] on div at bounding box center [318, 269] width 397 height 361
click at [337, 105] on div at bounding box center [318, 269] width 397 height 361
click at [363, 109] on div at bounding box center [318, 269] width 397 height 361
click at [407, 108] on div at bounding box center [318, 269] width 397 height 361
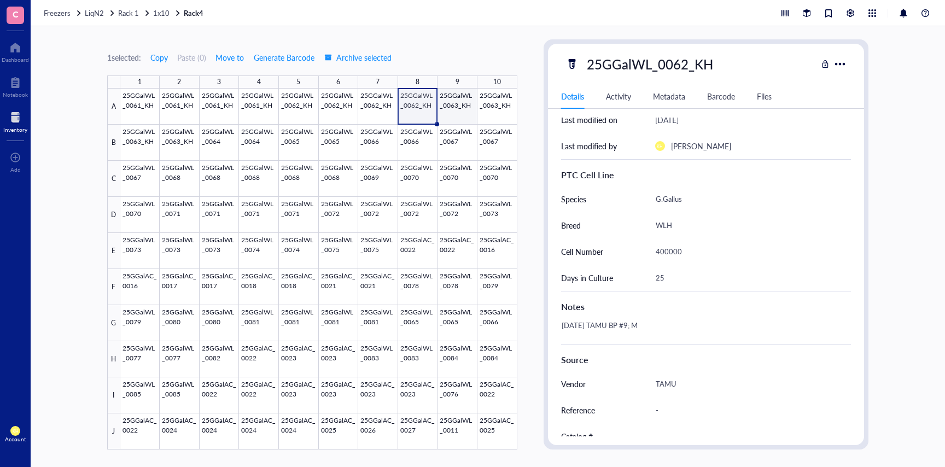
click at [461, 110] on div at bounding box center [318, 269] width 397 height 361
click at [497, 107] on div at bounding box center [318, 269] width 397 height 361
click at [143, 144] on div at bounding box center [318, 269] width 397 height 361
click at [188, 143] on div at bounding box center [318, 269] width 397 height 361
click at [156, 8] on span "1x10" at bounding box center [161, 13] width 16 height 10
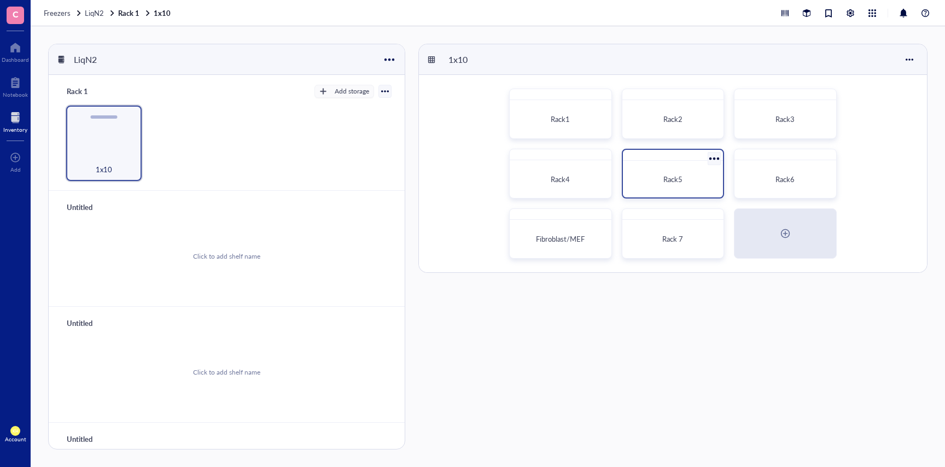
click at [694, 181] on div "Rack5" at bounding box center [672, 179] width 83 height 11
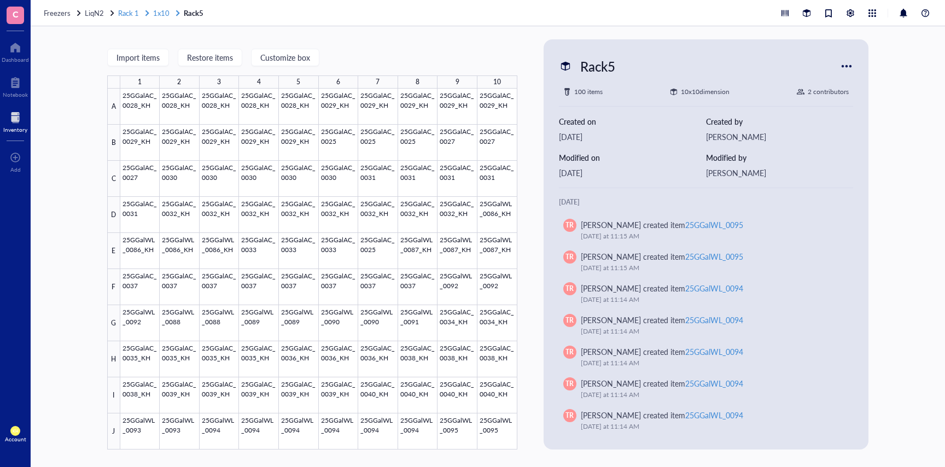
click at [164, 13] on span "1x10" at bounding box center [161, 13] width 16 height 10
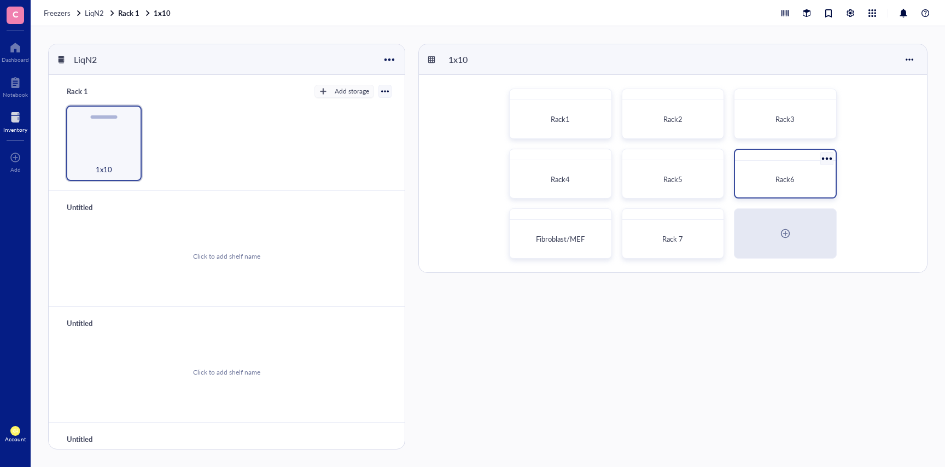
click at [749, 171] on div "Rack6" at bounding box center [784, 179] width 91 height 28
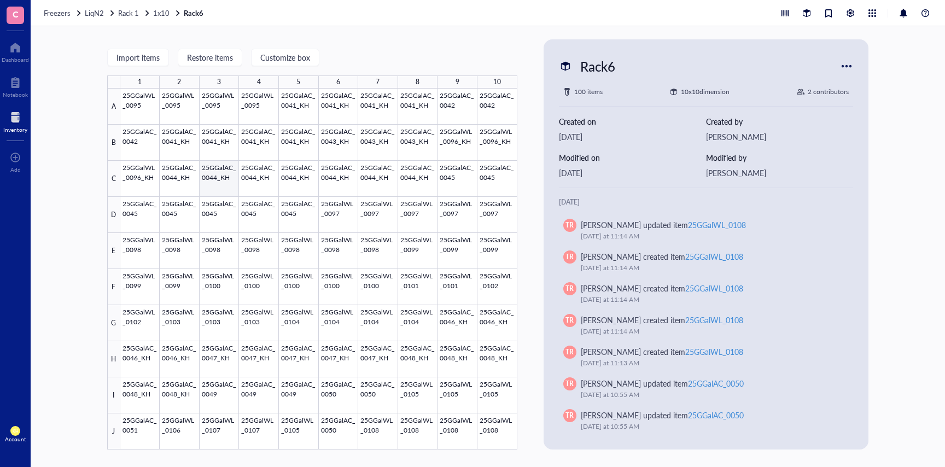
click at [212, 178] on div at bounding box center [318, 269] width 397 height 361
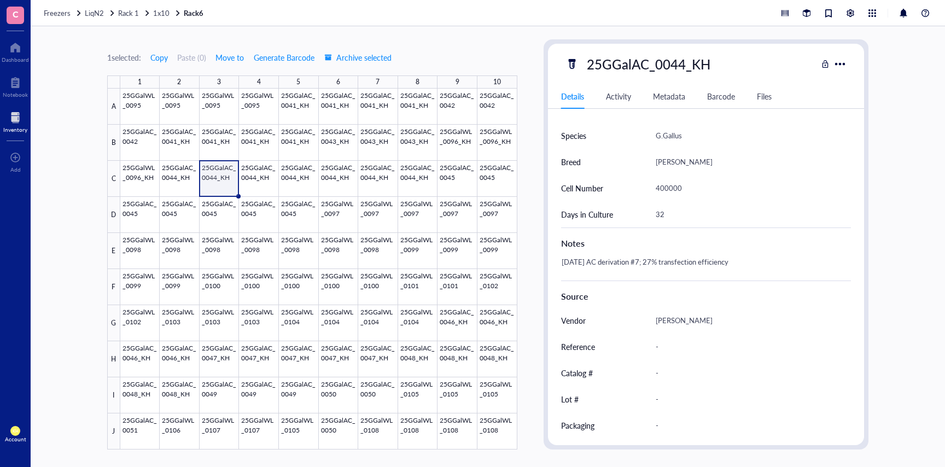
scroll to position [259, 0]
click at [162, 15] on span "1x10" at bounding box center [161, 13] width 16 height 10
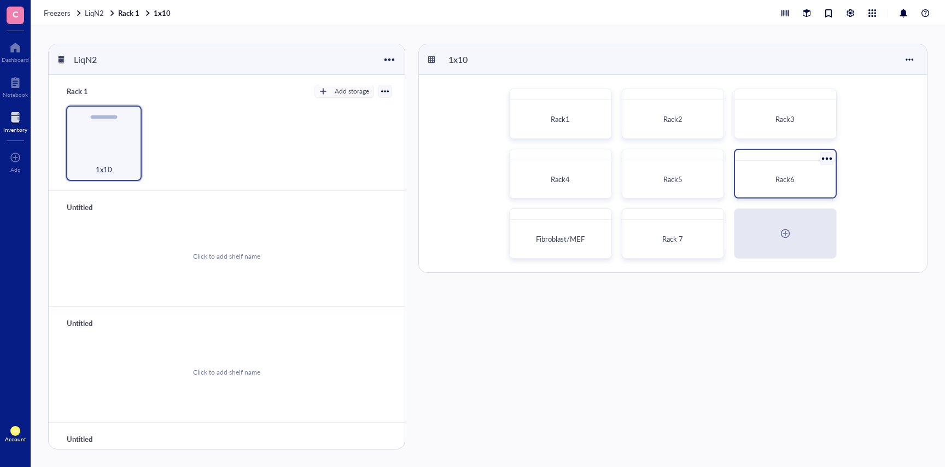
click at [801, 173] on div "Rack6" at bounding box center [784, 179] width 91 height 28
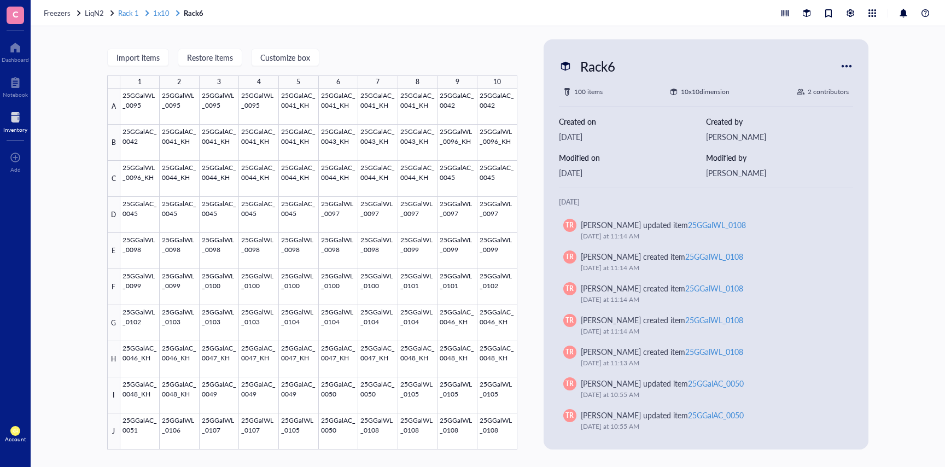
click at [153, 14] on span "1x10" at bounding box center [161, 13] width 16 height 10
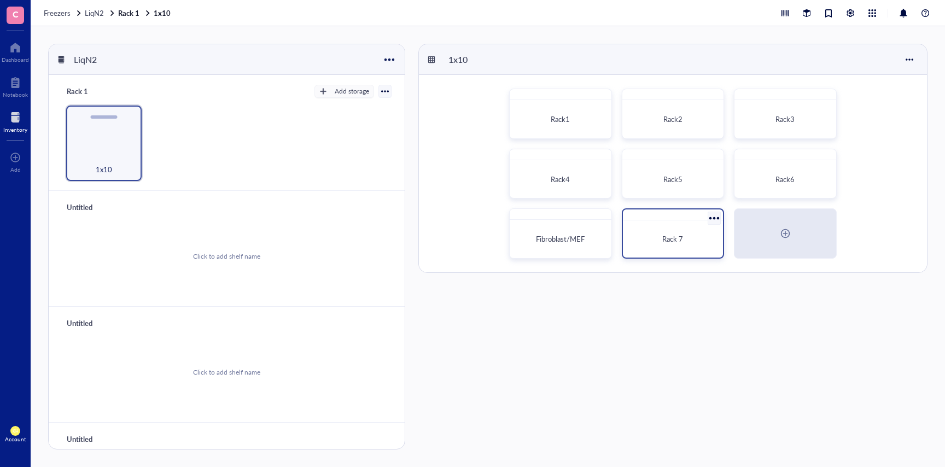
click at [659, 225] on div "Rack 7" at bounding box center [672, 239] width 91 height 28
